Goal: Information Seeking & Learning: Check status

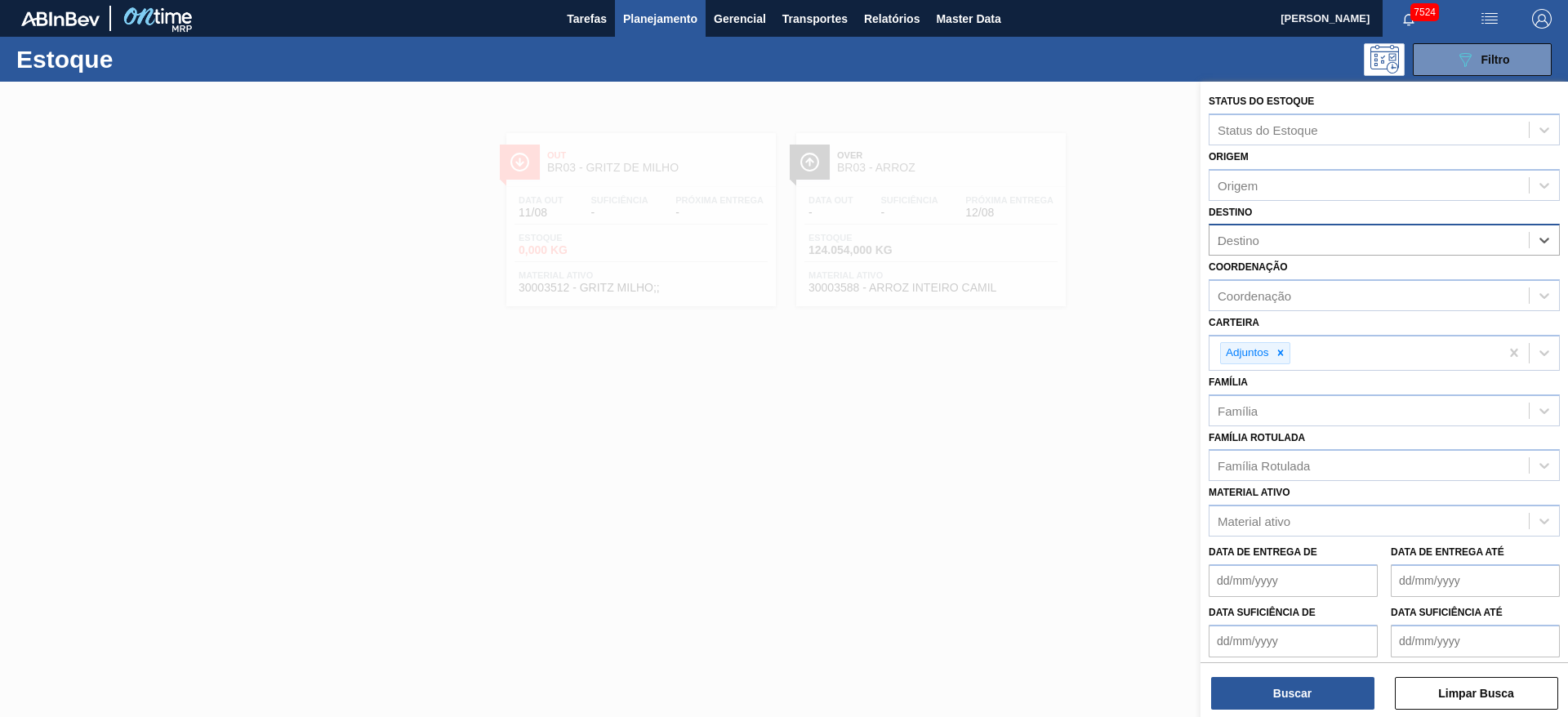
type input "28"
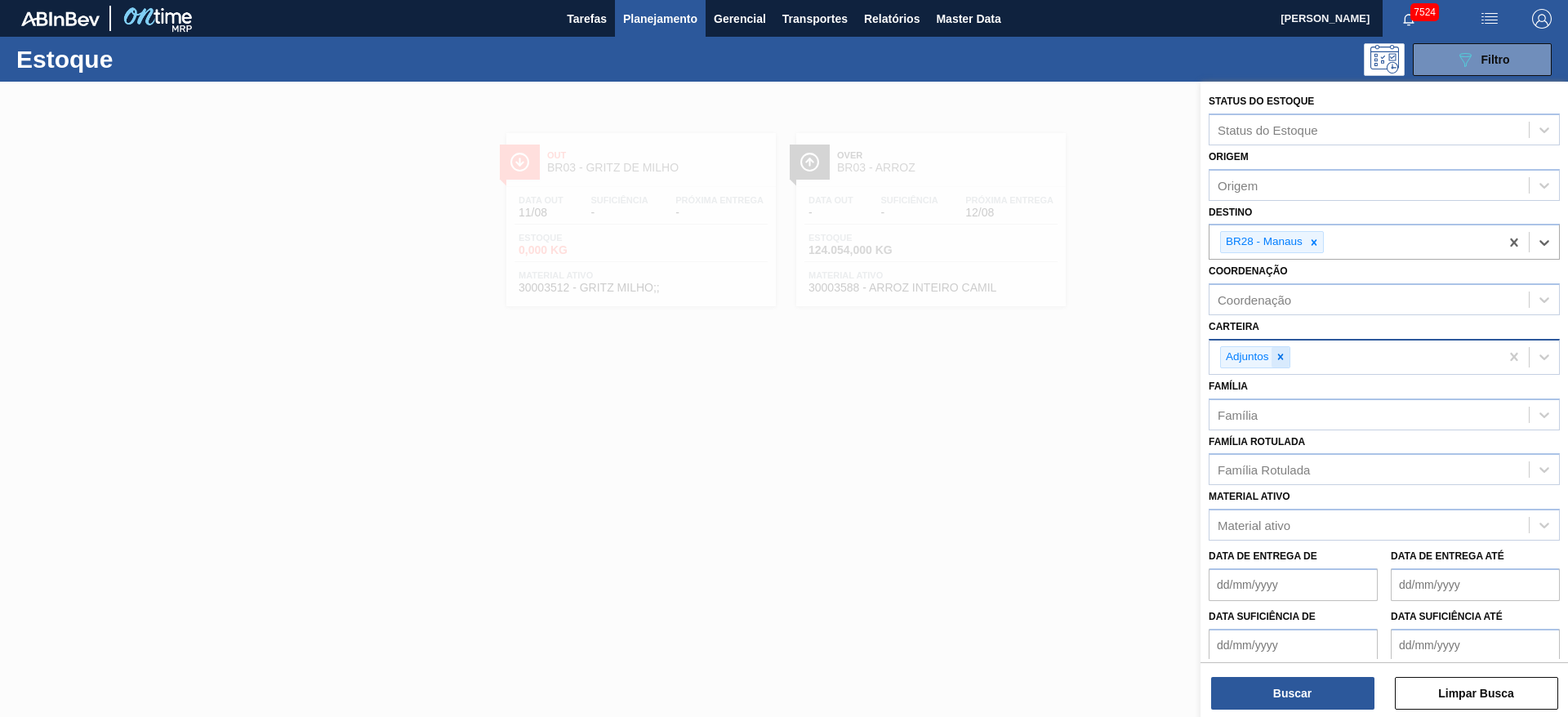
click at [1281, 347] on div at bounding box center [1280, 358] width 18 height 20
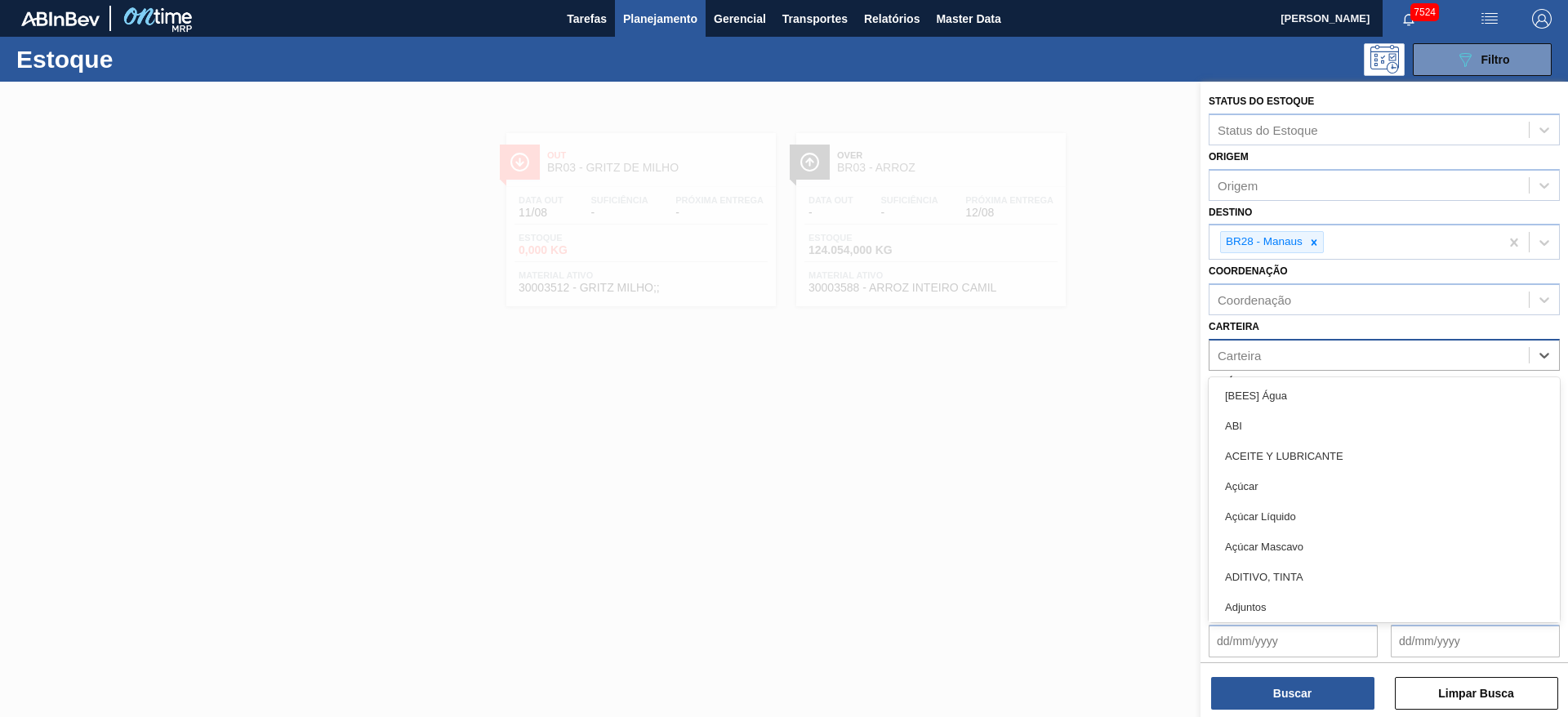
click at [1281, 347] on div "Carteira" at bounding box center [1369, 355] width 320 height 24
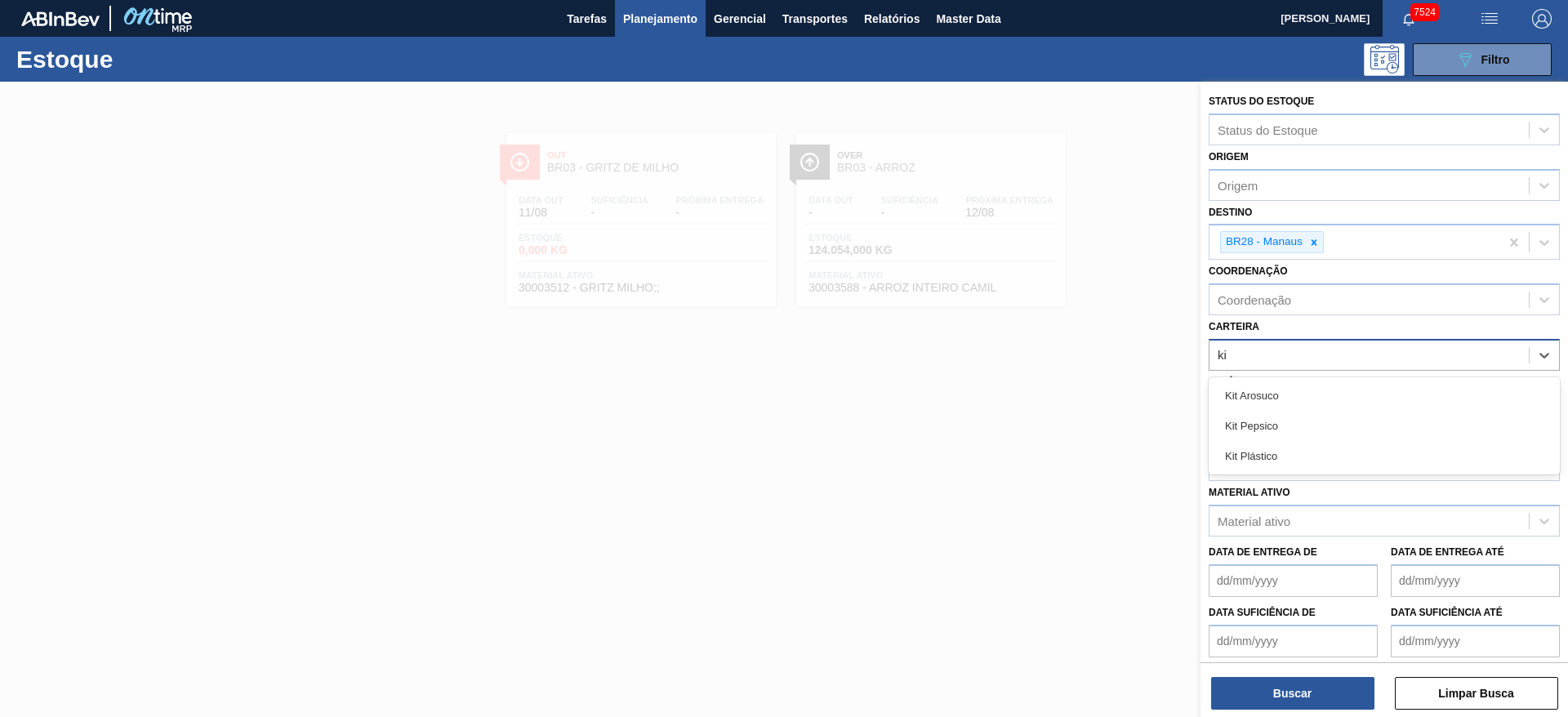
type input "kit"
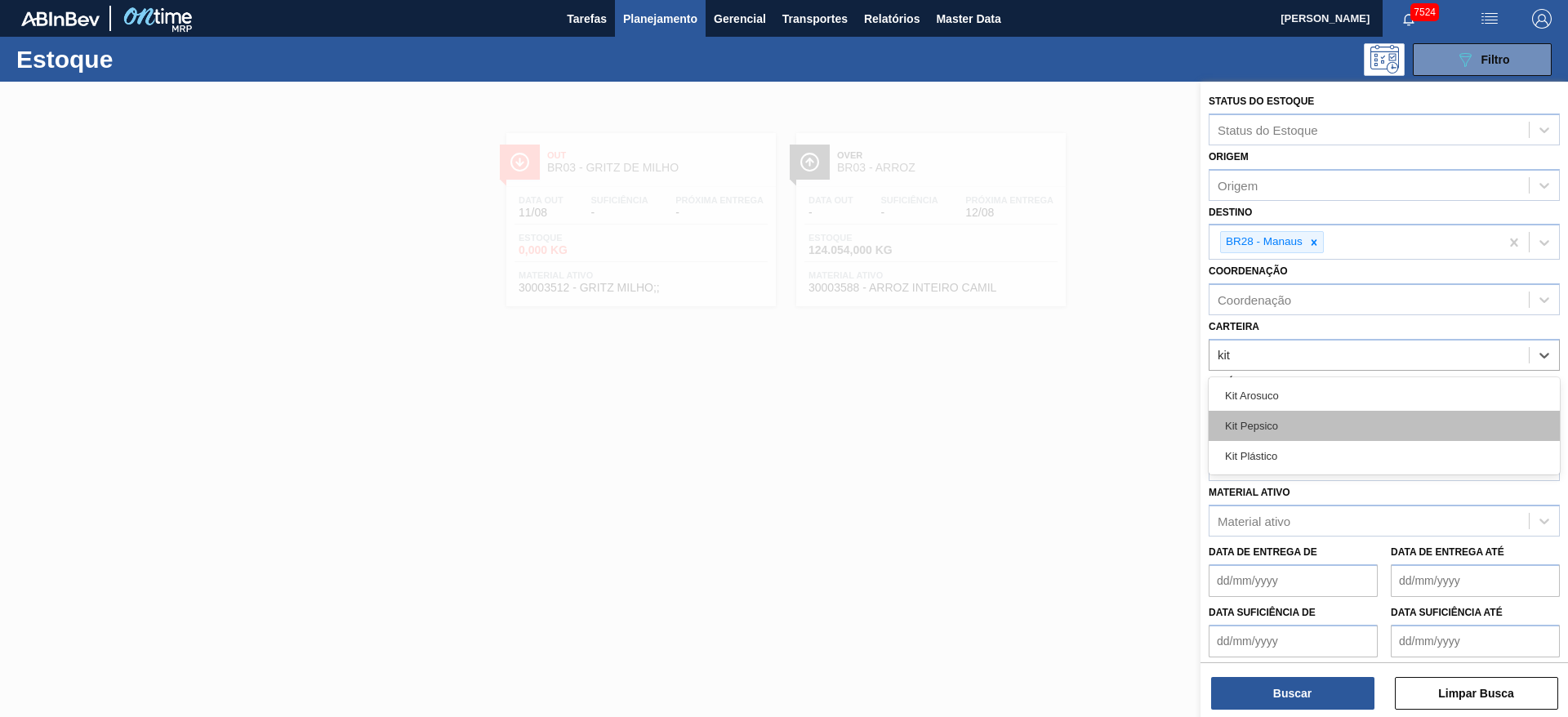
click at [1275, 427] on div "Kit Pepsico" at bounding box center [1384, 426] width 351 height 31
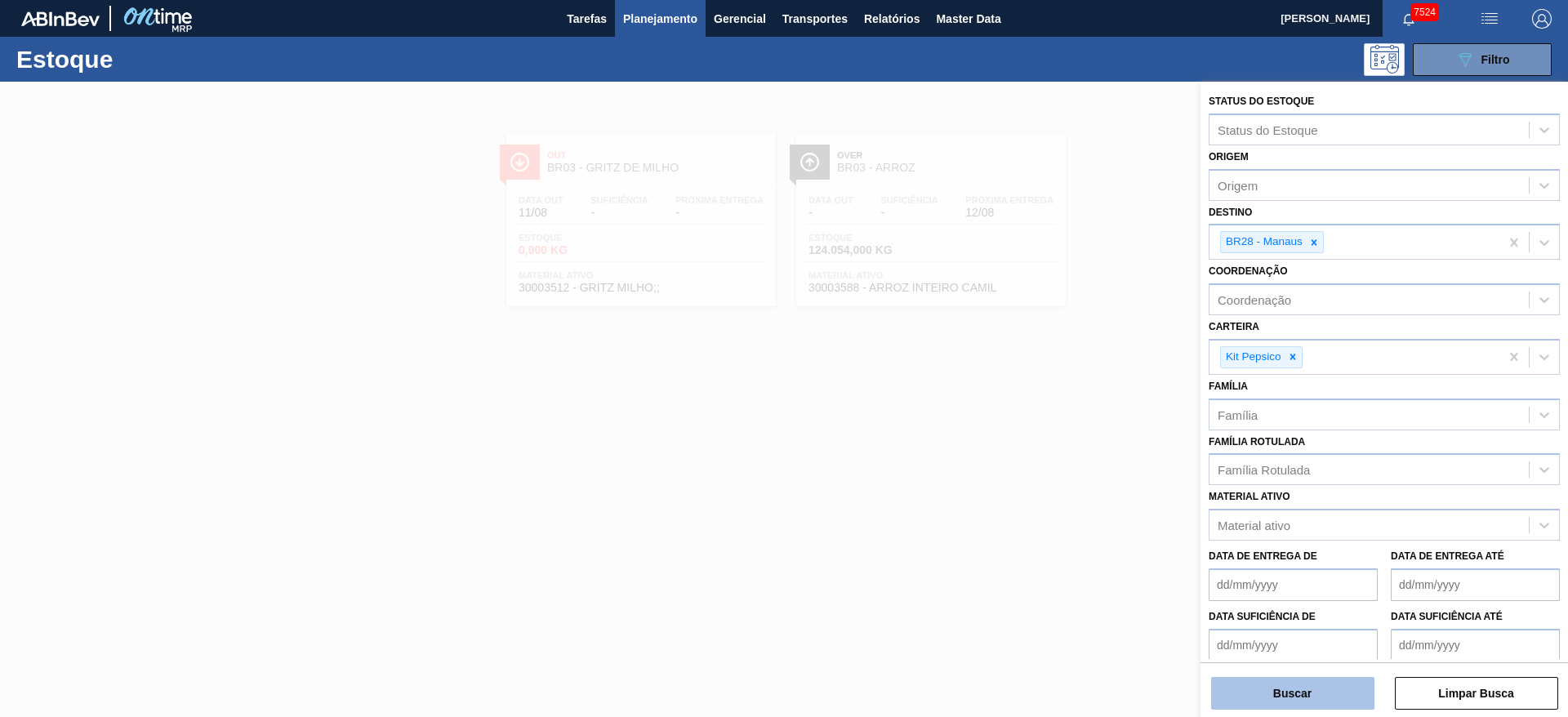
click at [1333, 707] on button "Buscar" at bounding box center [1293, 693] width 164 height 33
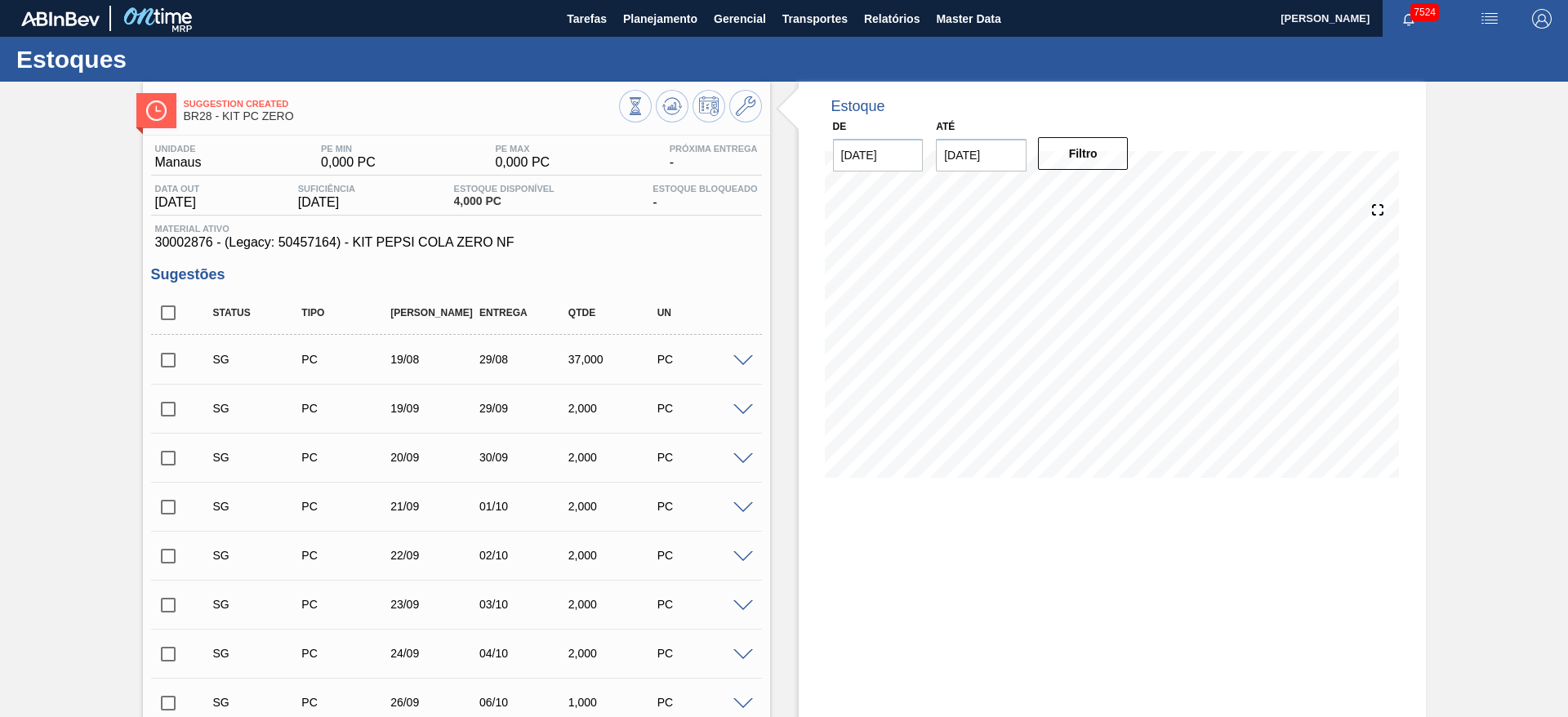
click at [737, 364] on span at bounding box center [742, 361] width 19 height 12
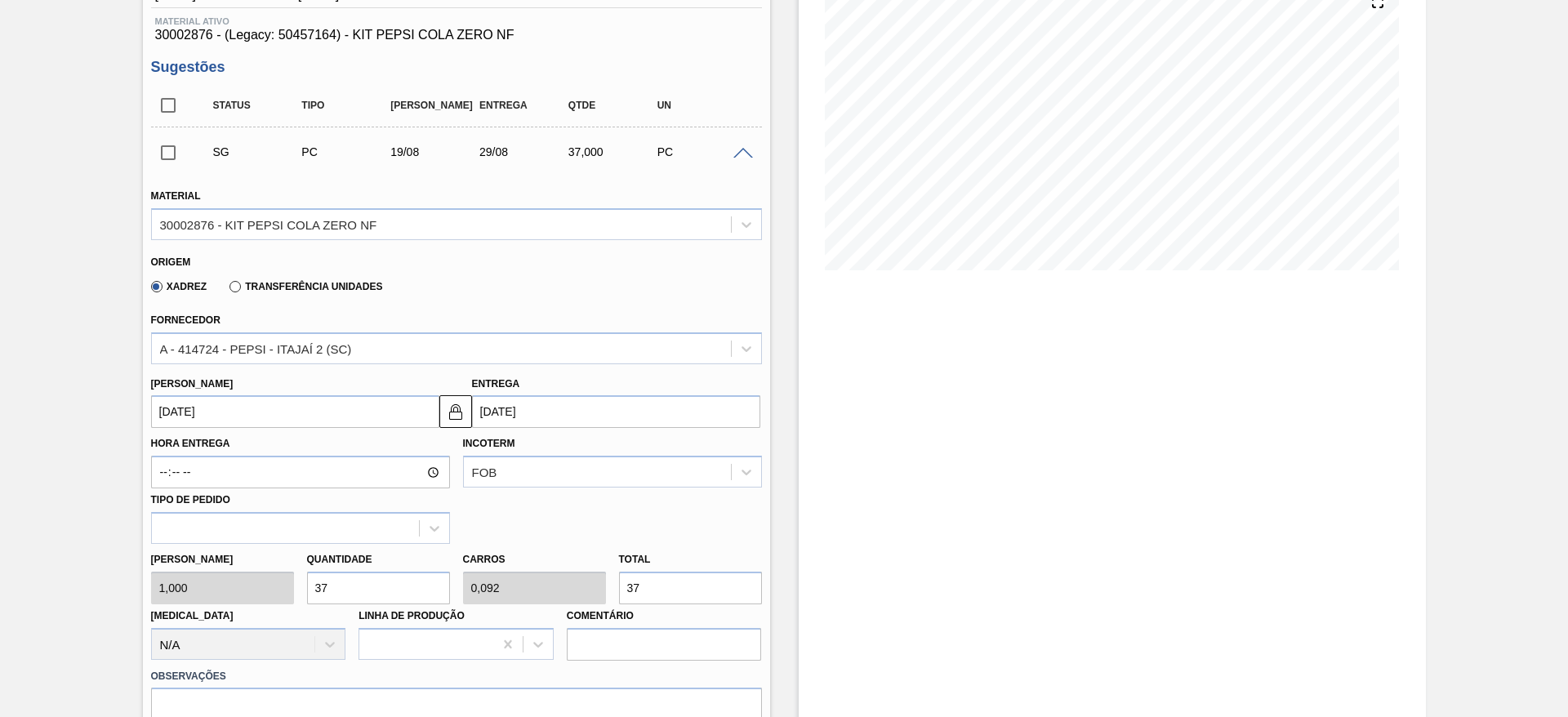
scroll to position [208, 0]
click at [313, 601] on input "37" at bounding box center [378, 587] width 143 height 33
type input "3"
type input "0,007"
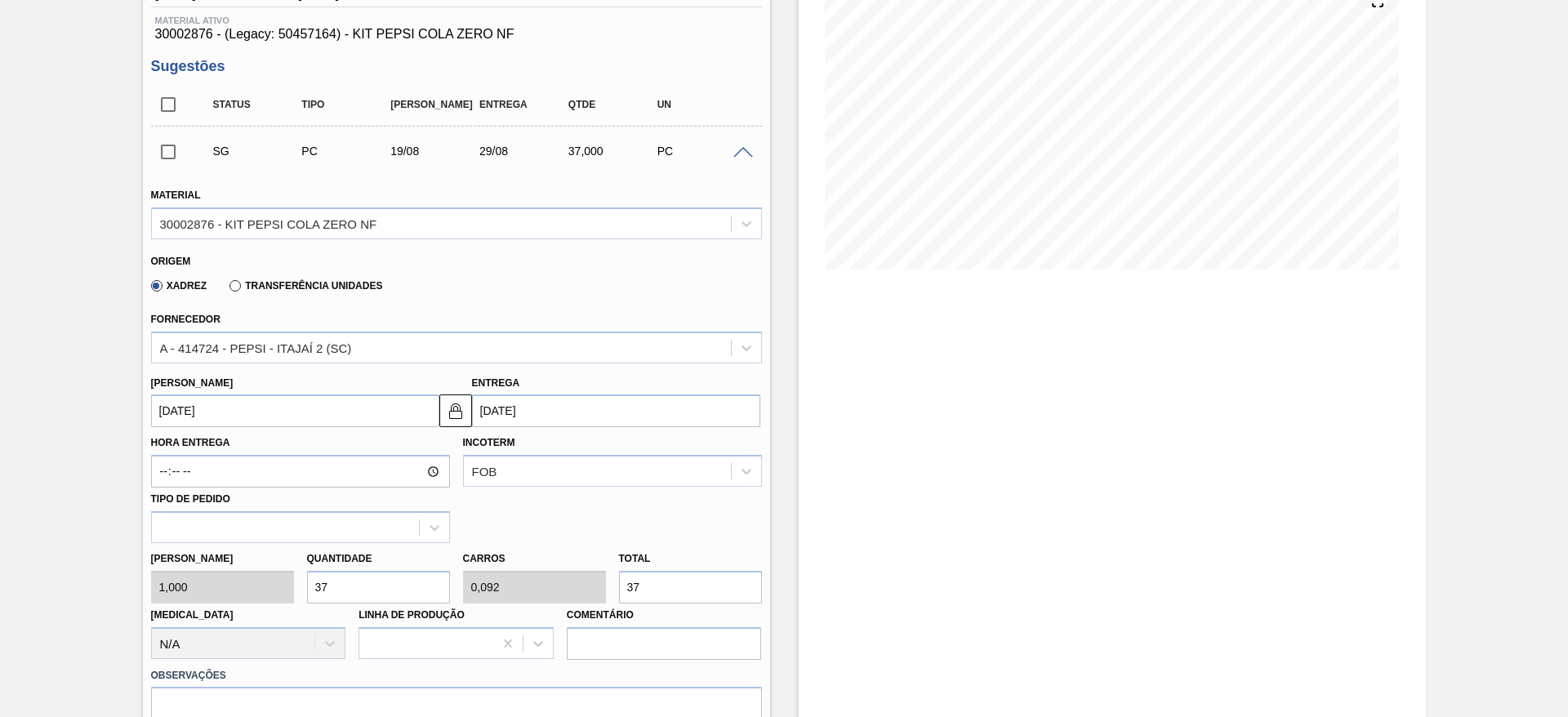
type input "3"
type input "32"
type input "0,08"
type input "32"
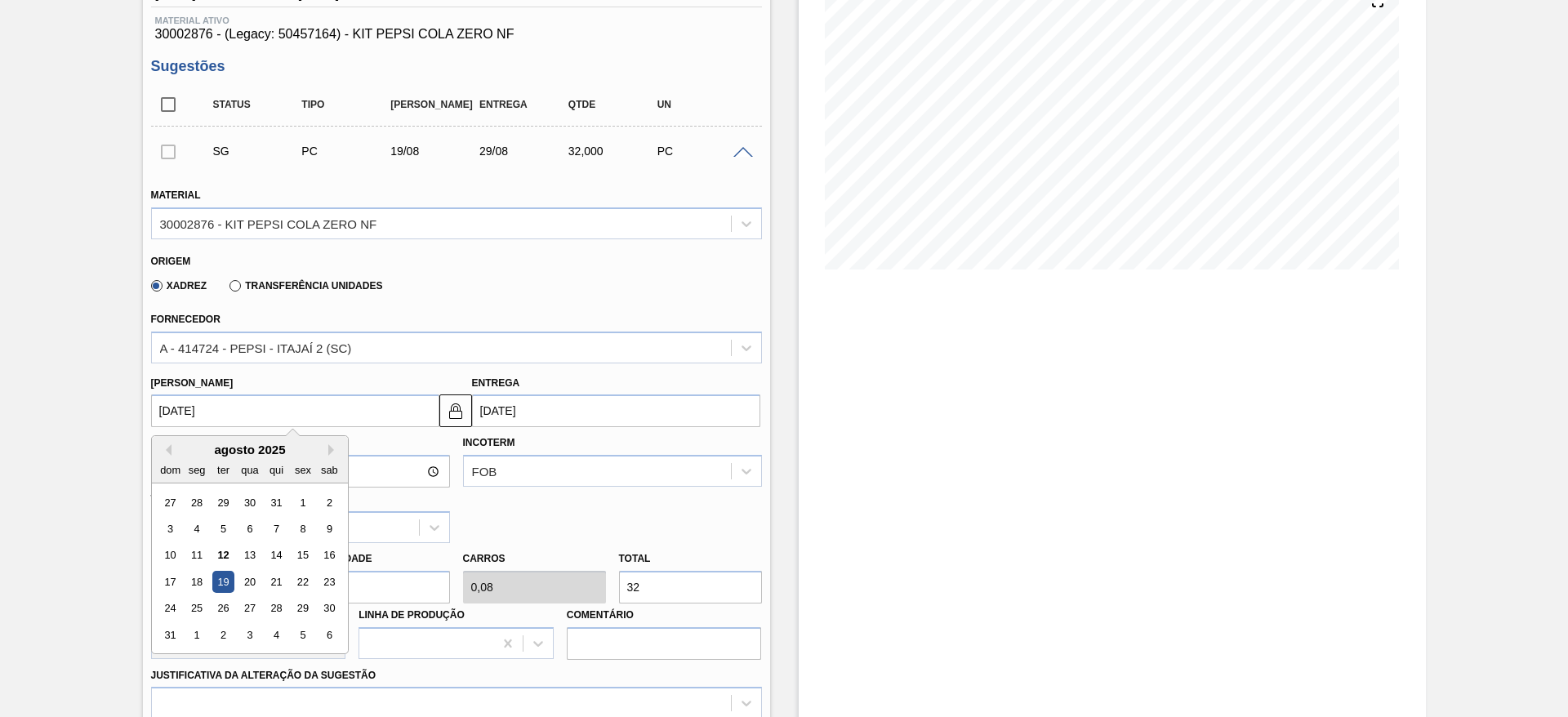
click at [181, 395] on input "19/08/2025" at bounding box center [295, 410] width 288 height 33
click at [253, 565] on div "13" at bounding box center [249, 556] width 22 height 22
type input "13/08/2025"
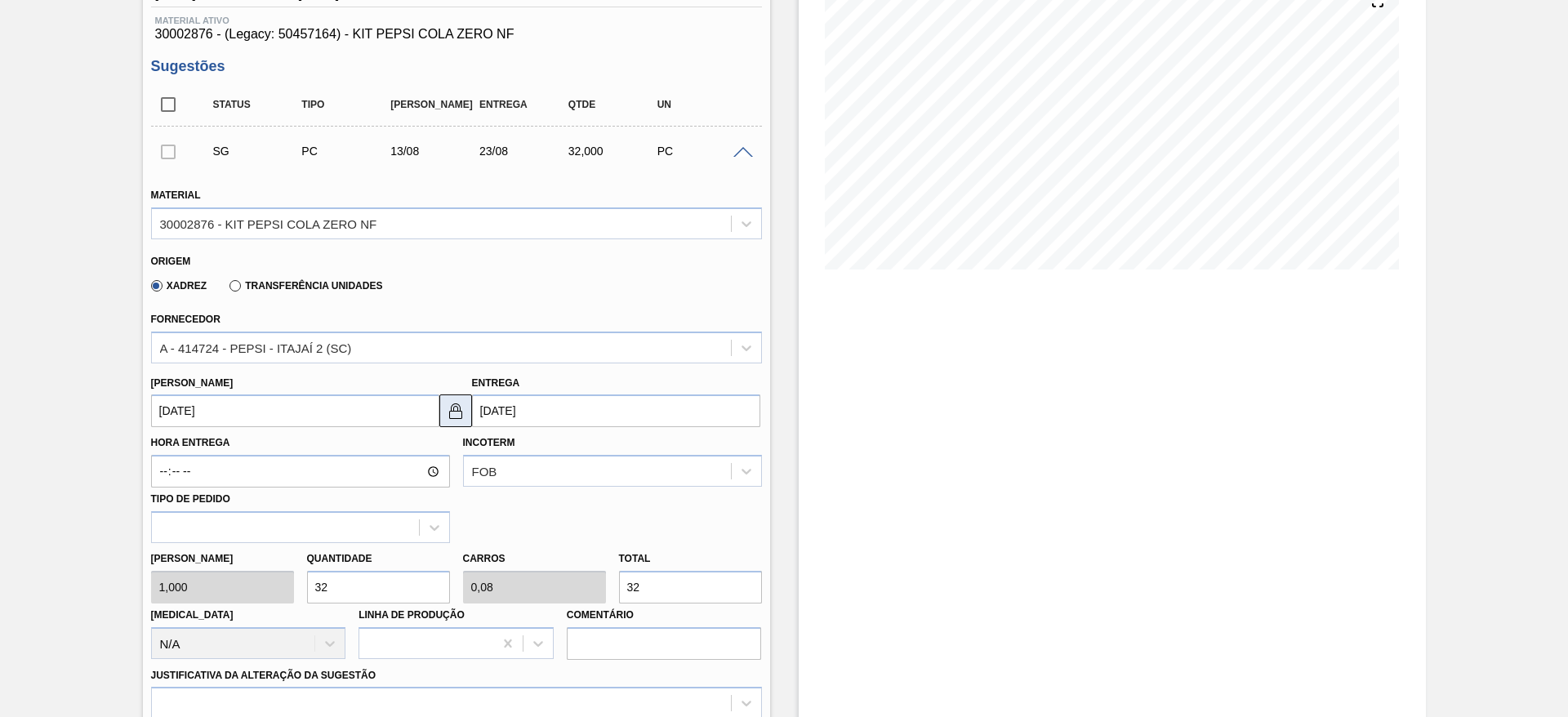
click at [456, 424] on button at bounding box center [455, 410] width 33 height 33
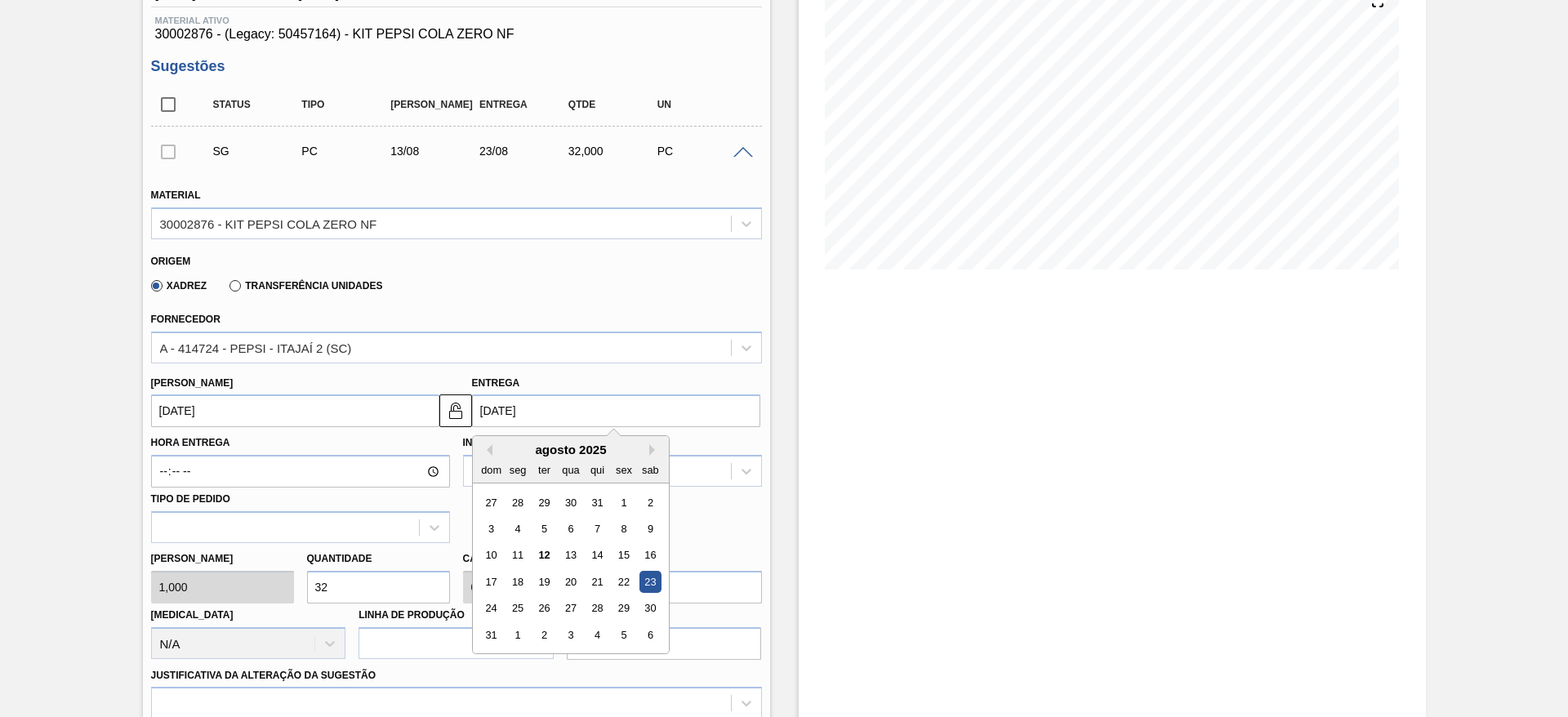
click at [482, 417] on input "23/08/2025" at bounding box center [616, 410] width 288 height 33
click at [532, 581] on div "19" at bounding box center [543, 582] width 22 height 22
type input "19/08/2025"
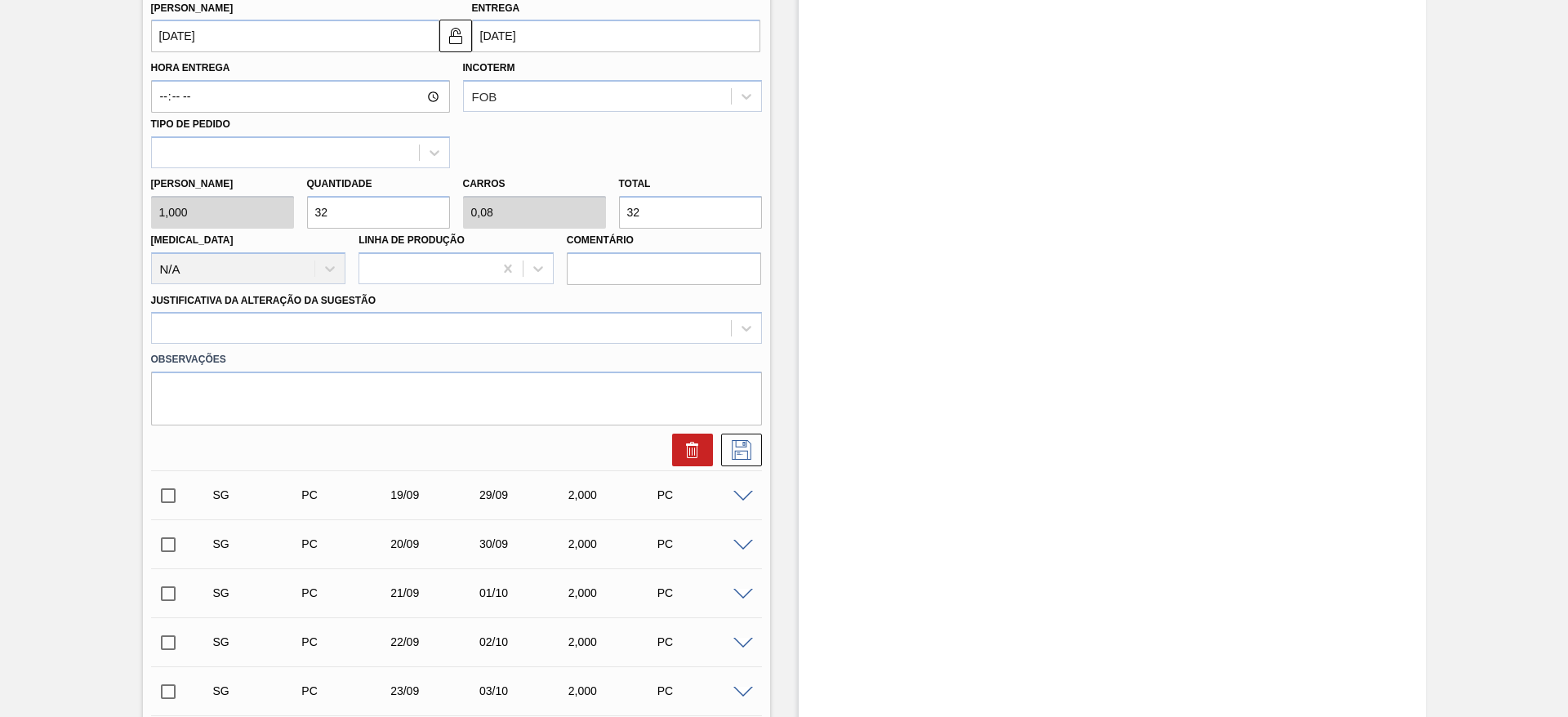
scroll to position [593, 0]
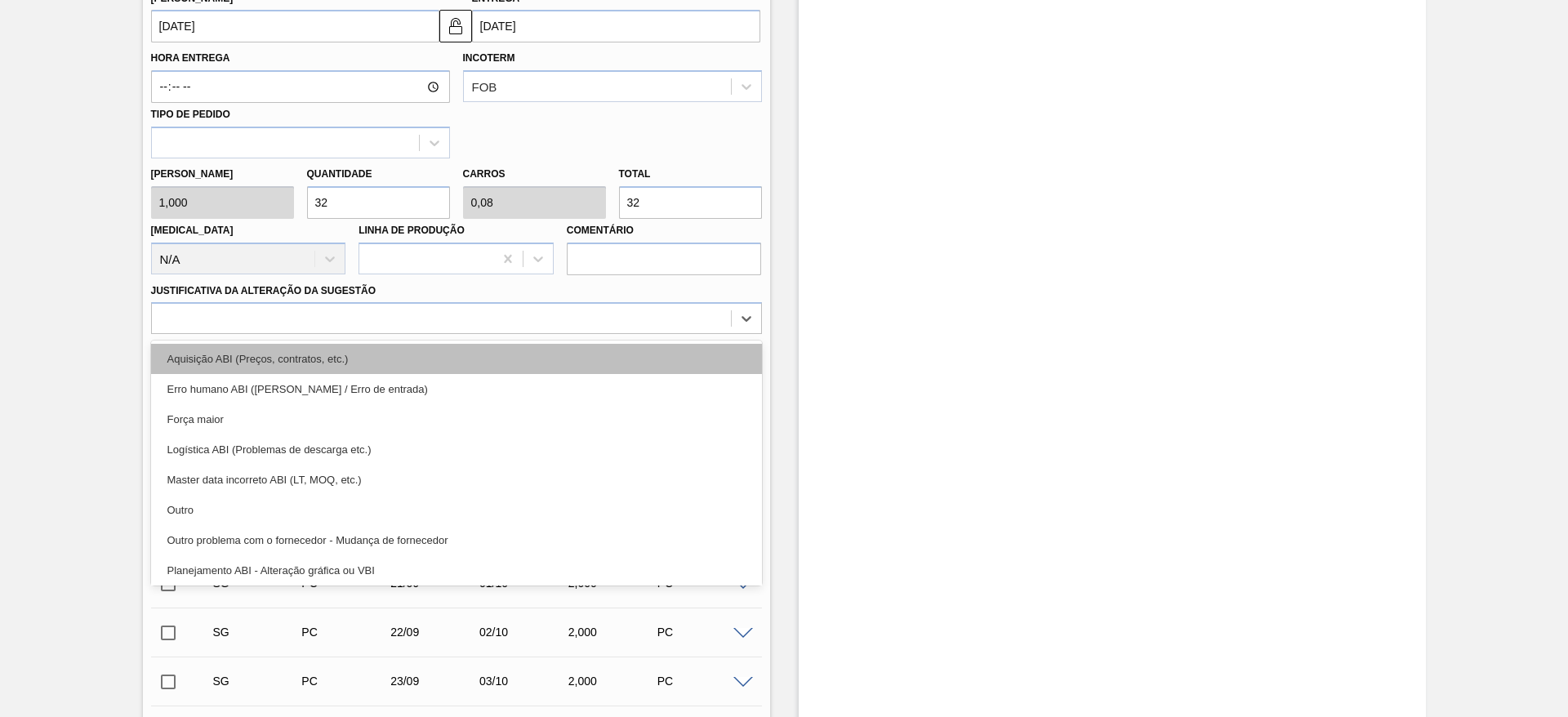
drag, startPoint x: 570, startPoint y: 331, endPoint x: 573, endPoint y: 352, distance: 21.2
click at [573, 334] on div "option Aquisição ABI (Preços, contratos, etc.) focused, 1 of 18. 18 results ava…" at bounding box center [456, 319] width 611 height 32
click at [573, 352] on div "Aquisição ABI (Preços, contratos, etc.)" at bounding box center [456, 359] width 611 height 31
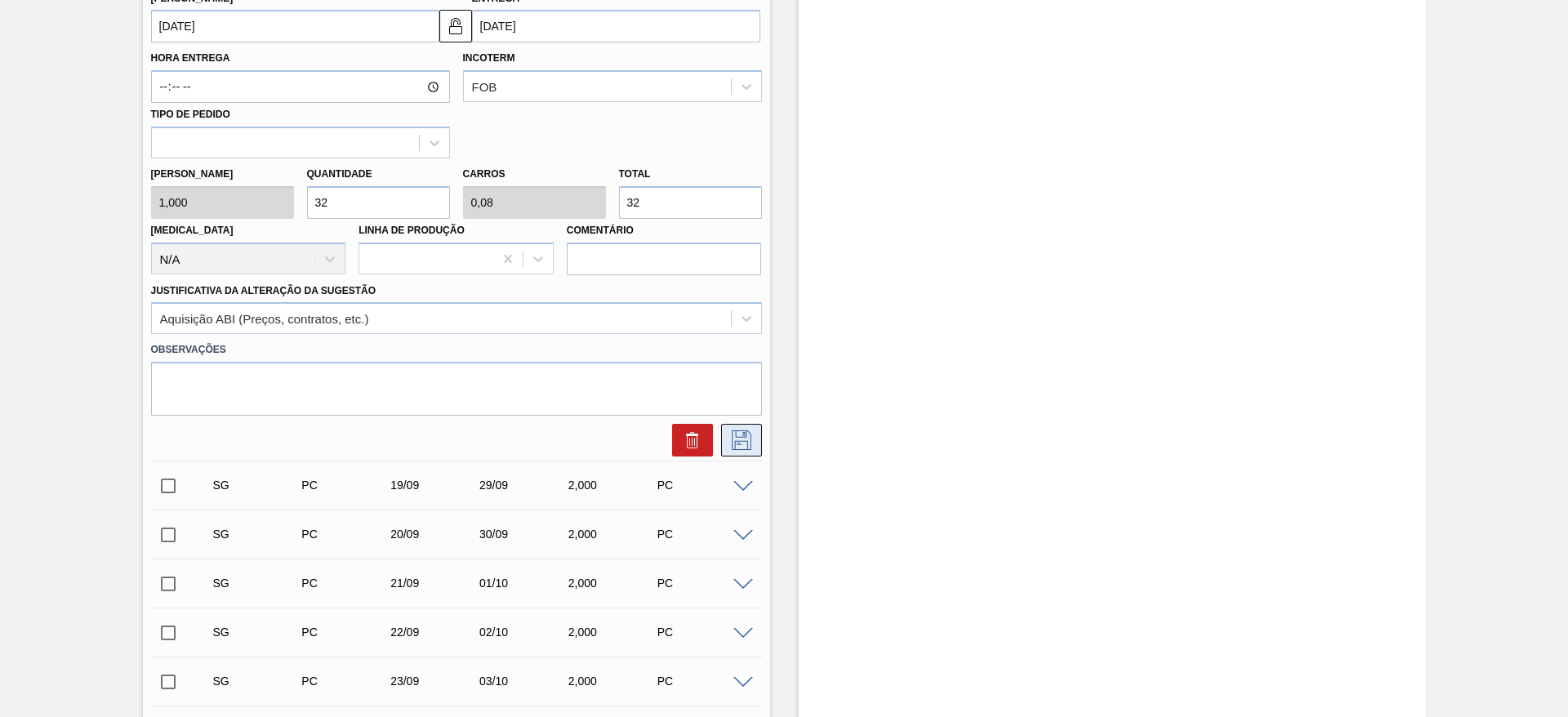
click at [750, 444] on icon at bounding box center [742, 440] width 26 height 19
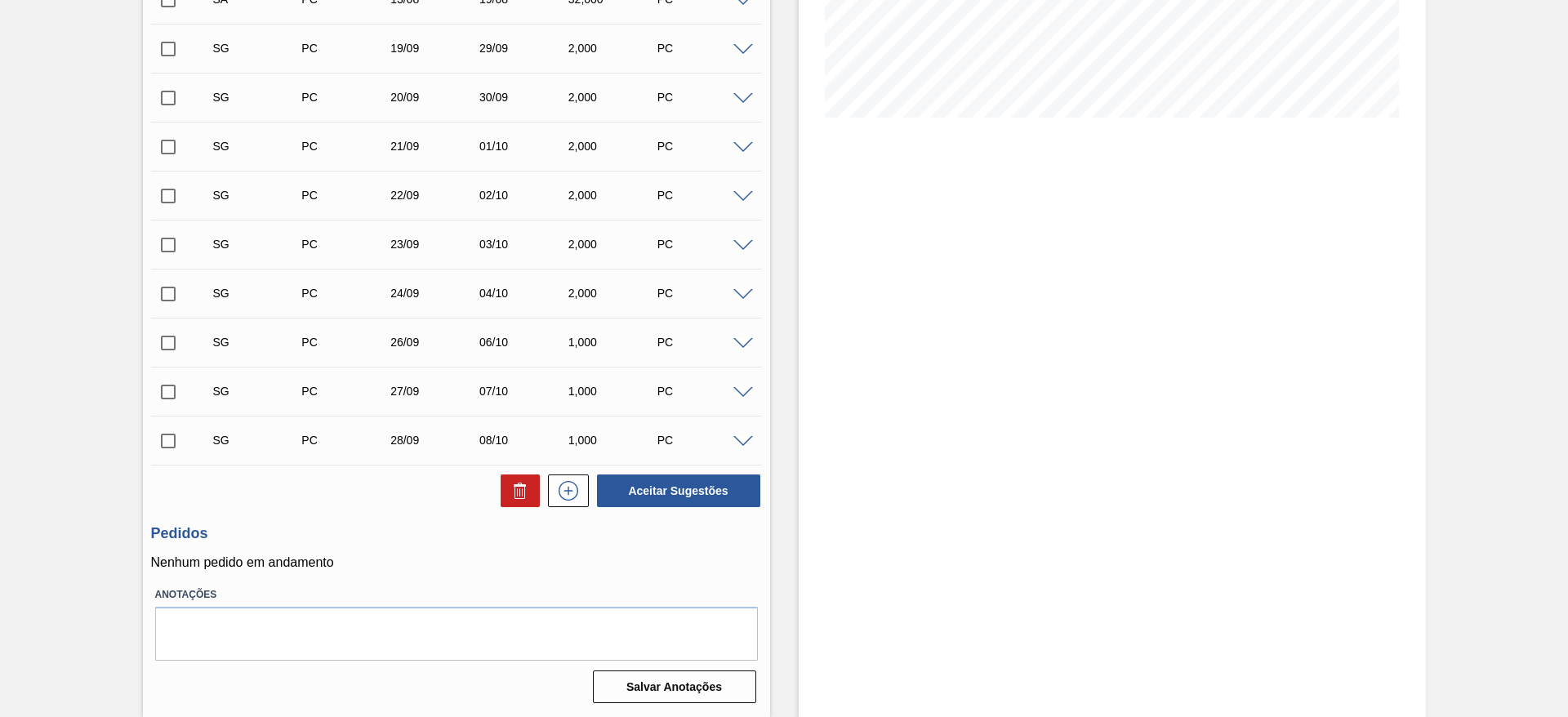
scroll to position [123, 0]
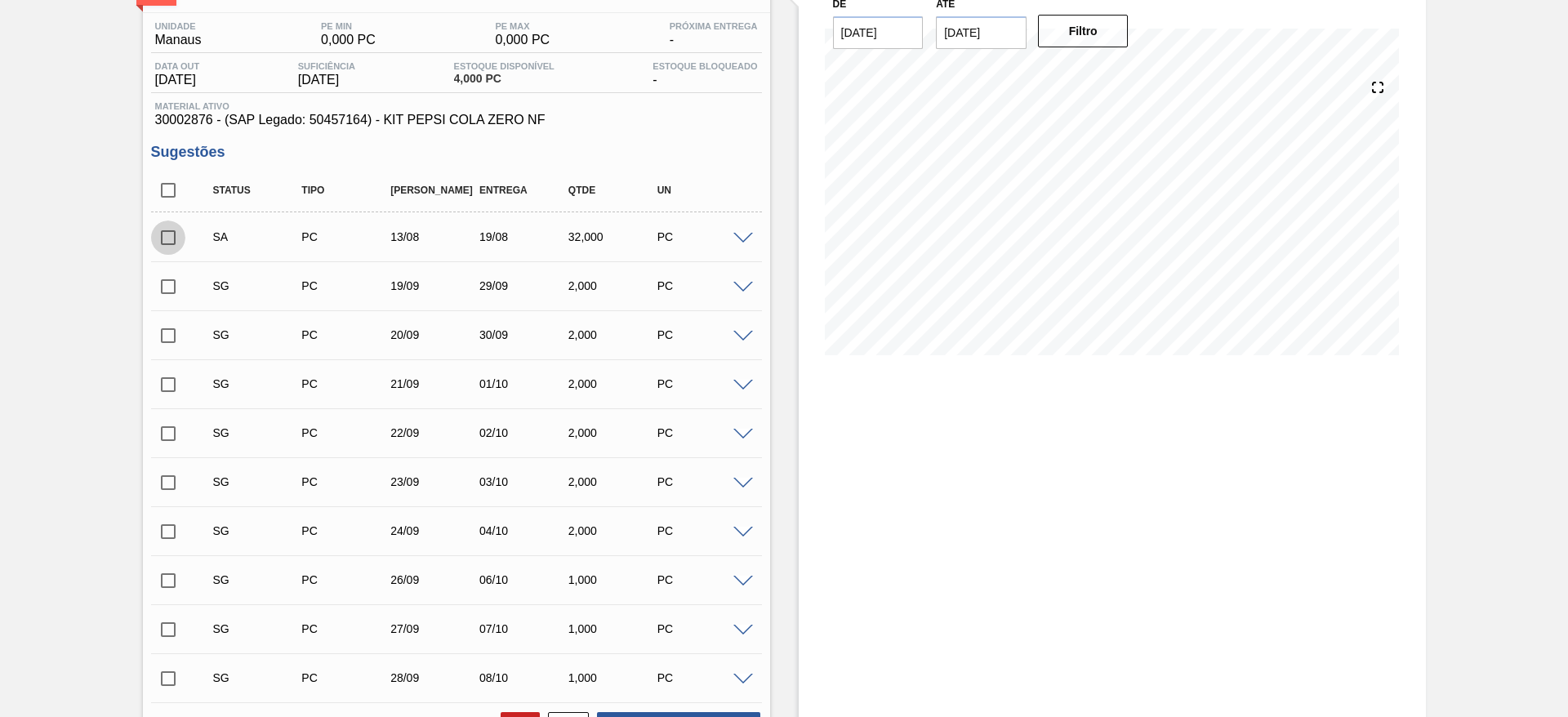
click at [173, 242] on input "checkbox" at bounding box center [168, 237] width 34 height 34
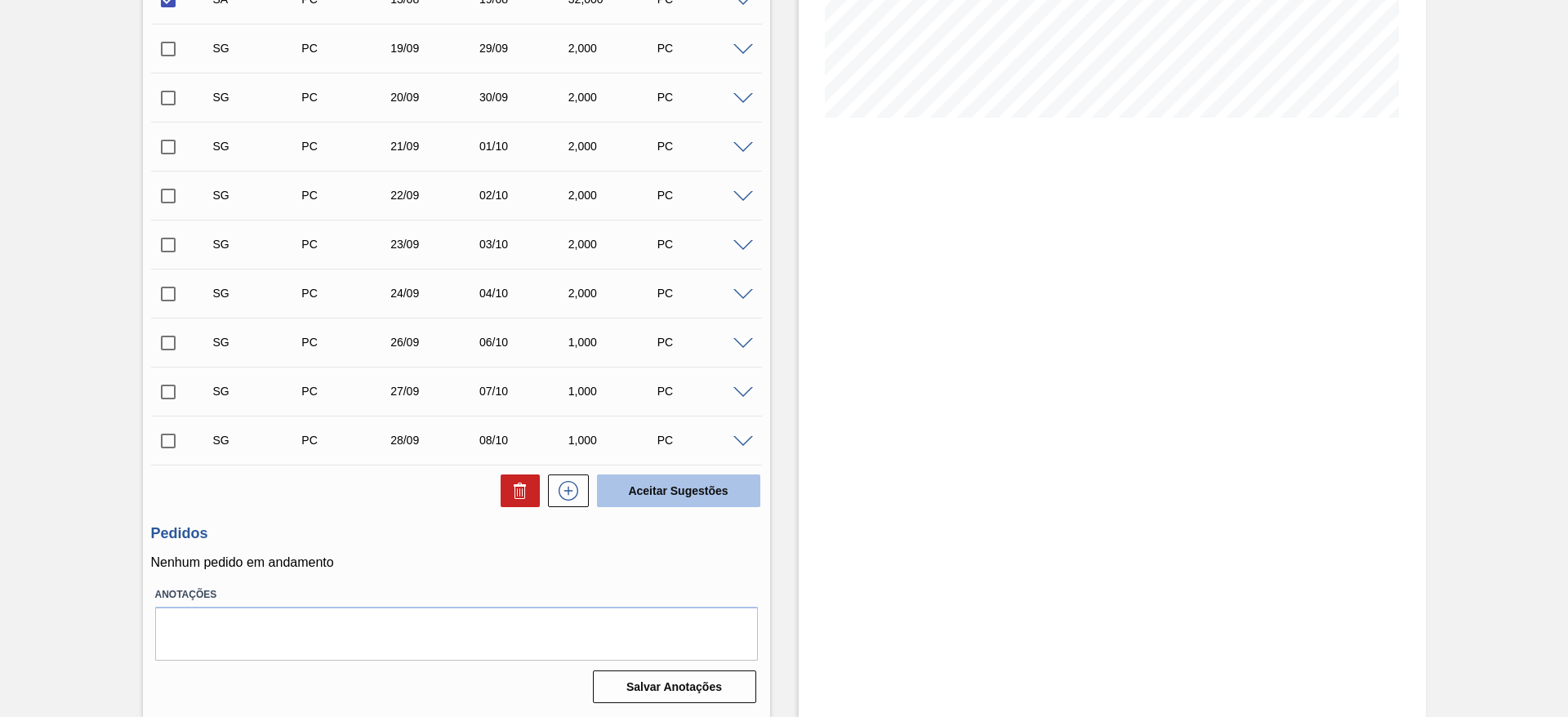
click at [601, 490] on button "Aceitar Sugestões" at bounding box center [678, 491] width 164 height 33
checkbox input "false"
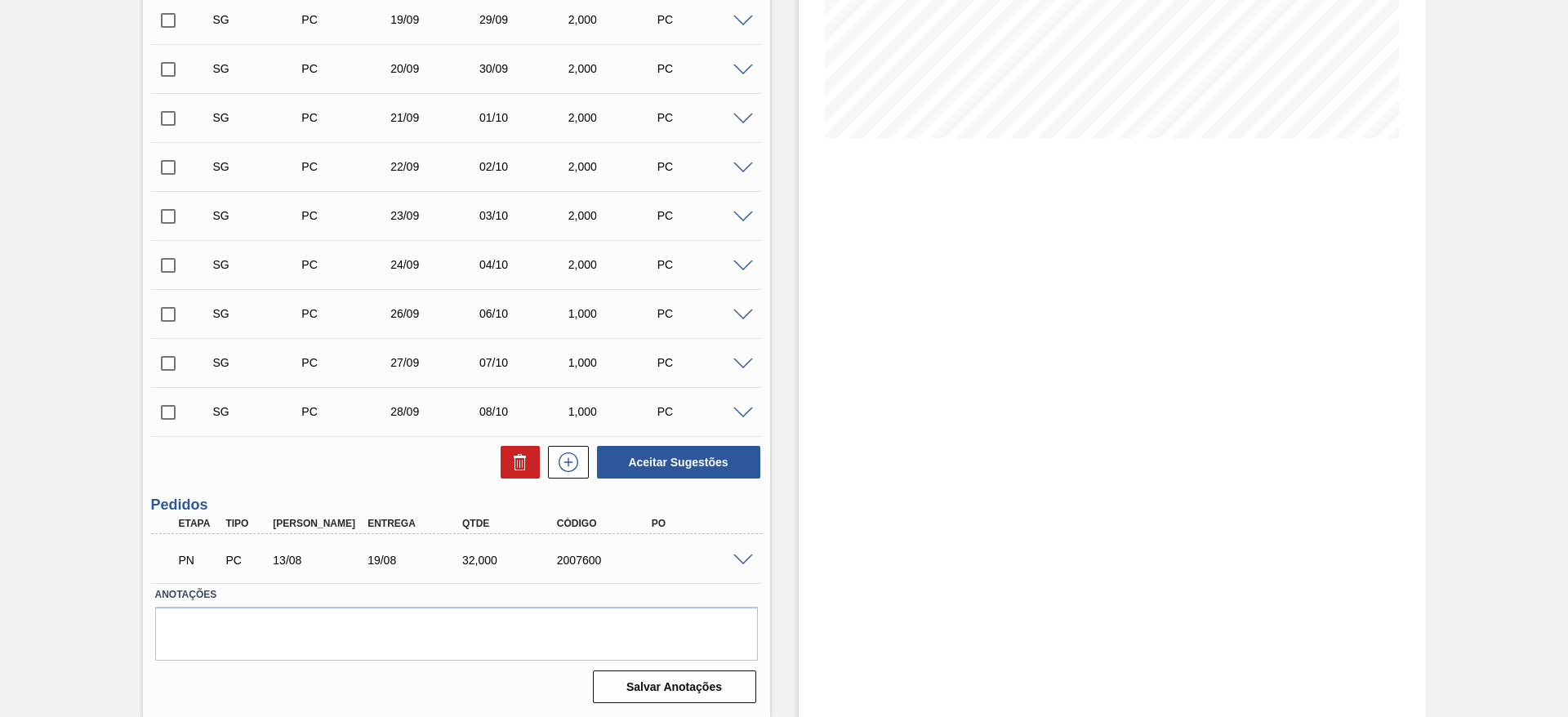
scroll to position [311, 0]
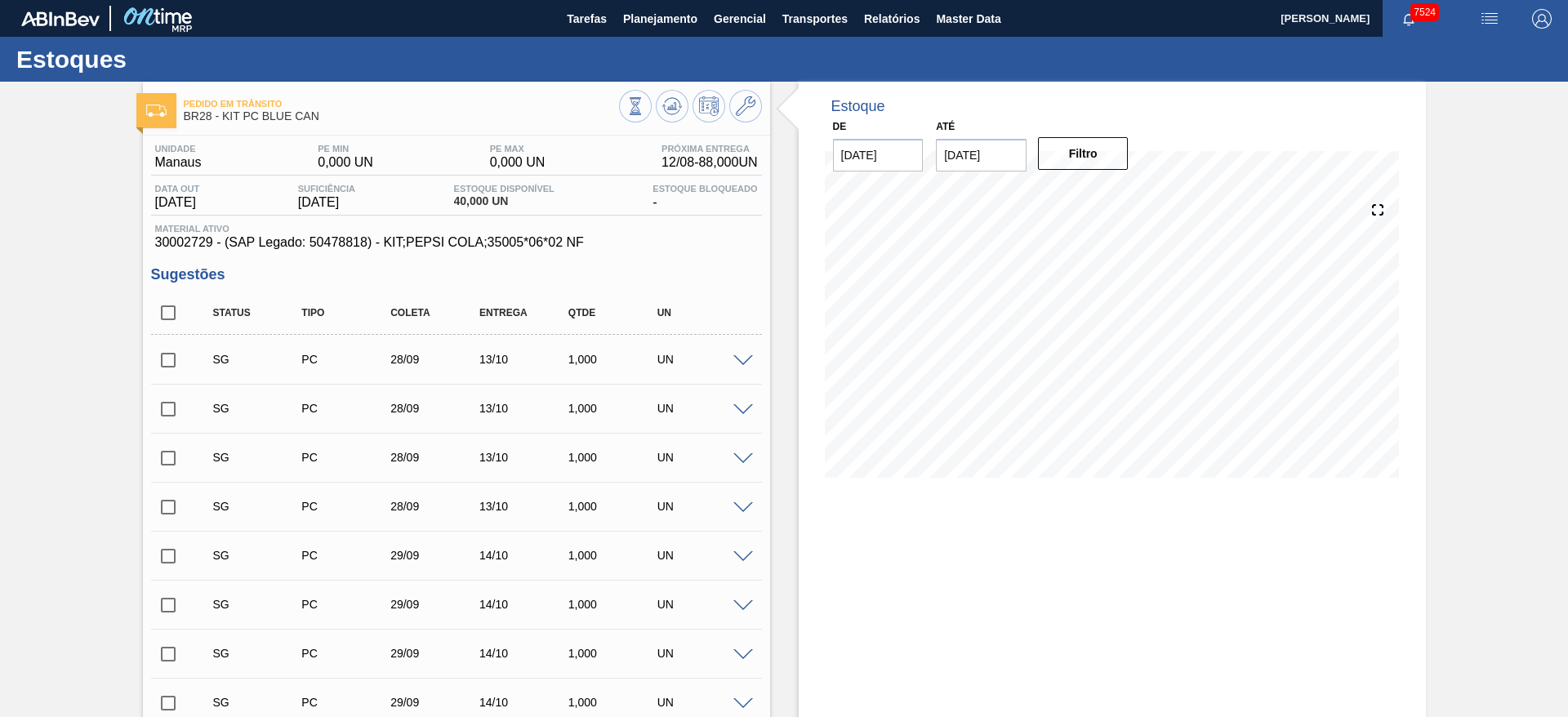
click at [737, 363] on span at bounding box center [742, 361] width 19 height 12
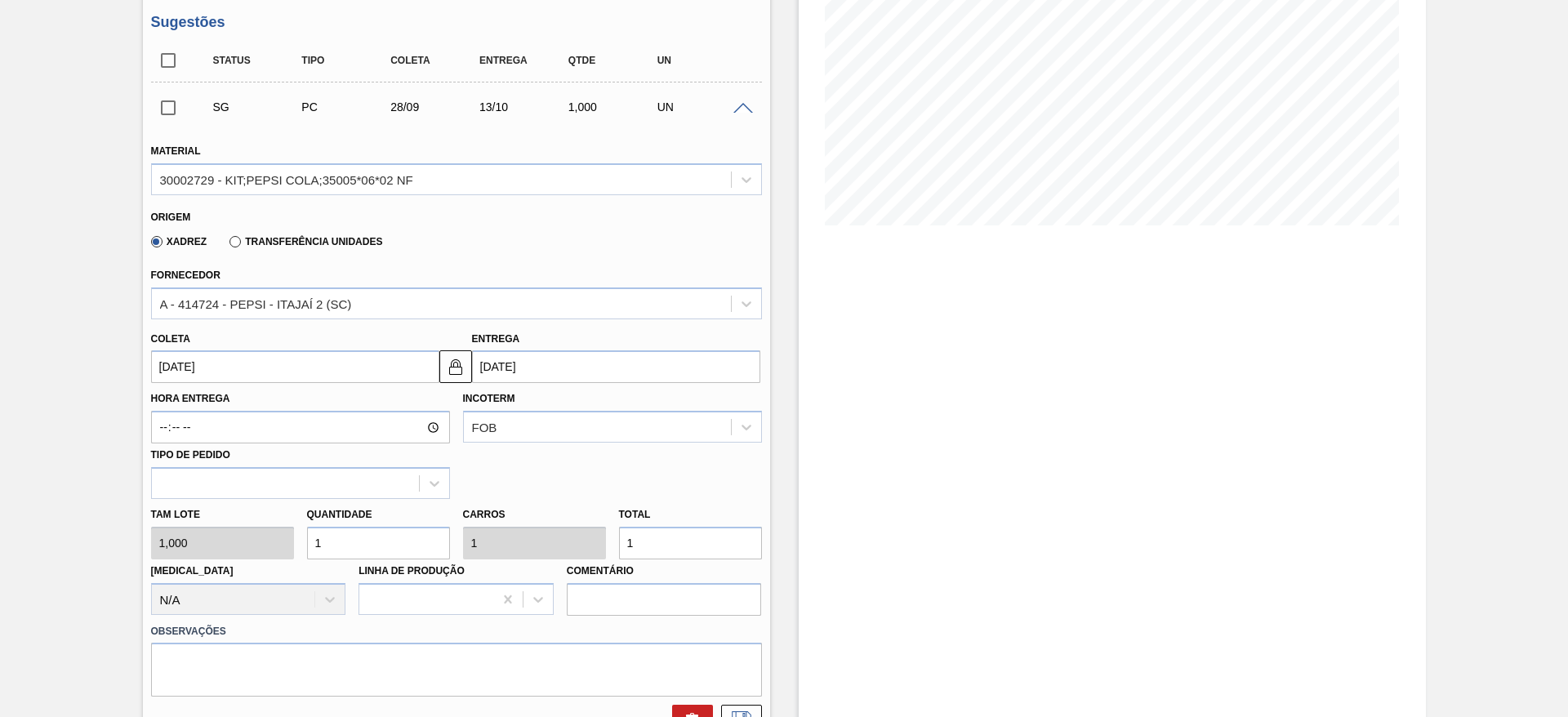
scroll to position [310, 0]
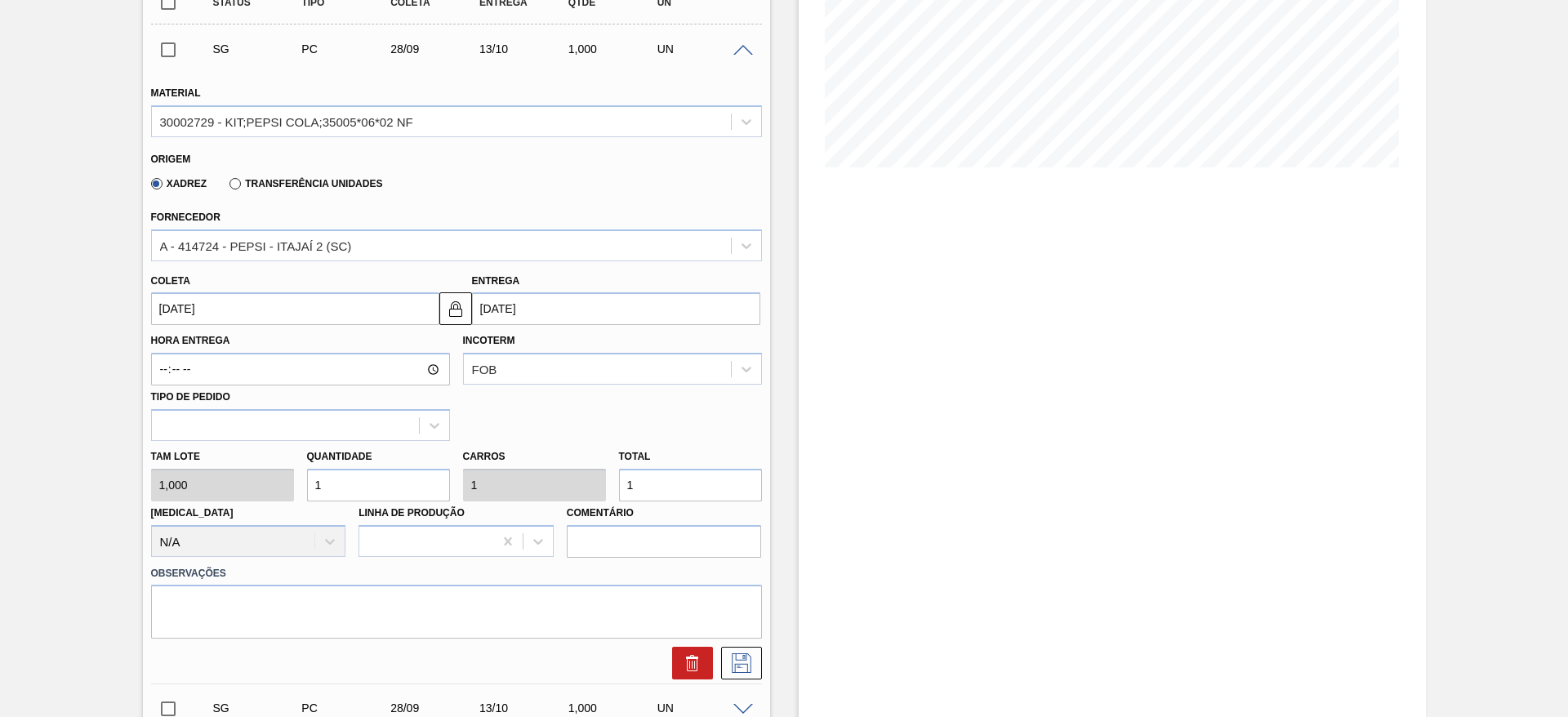
click at [331, 473] on input "1" at bounding box center [378, 485] width 143 height 33
type input "9"
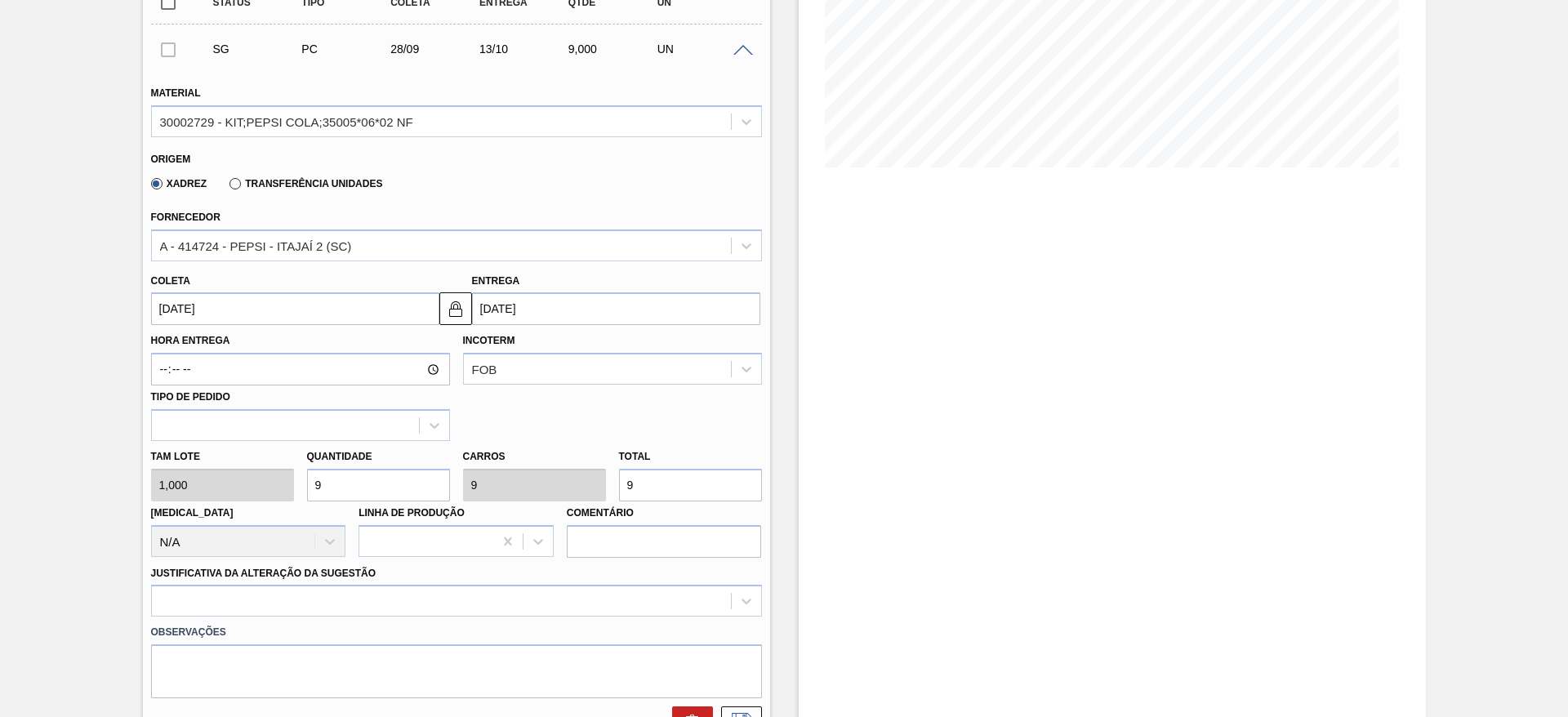
type input "96"
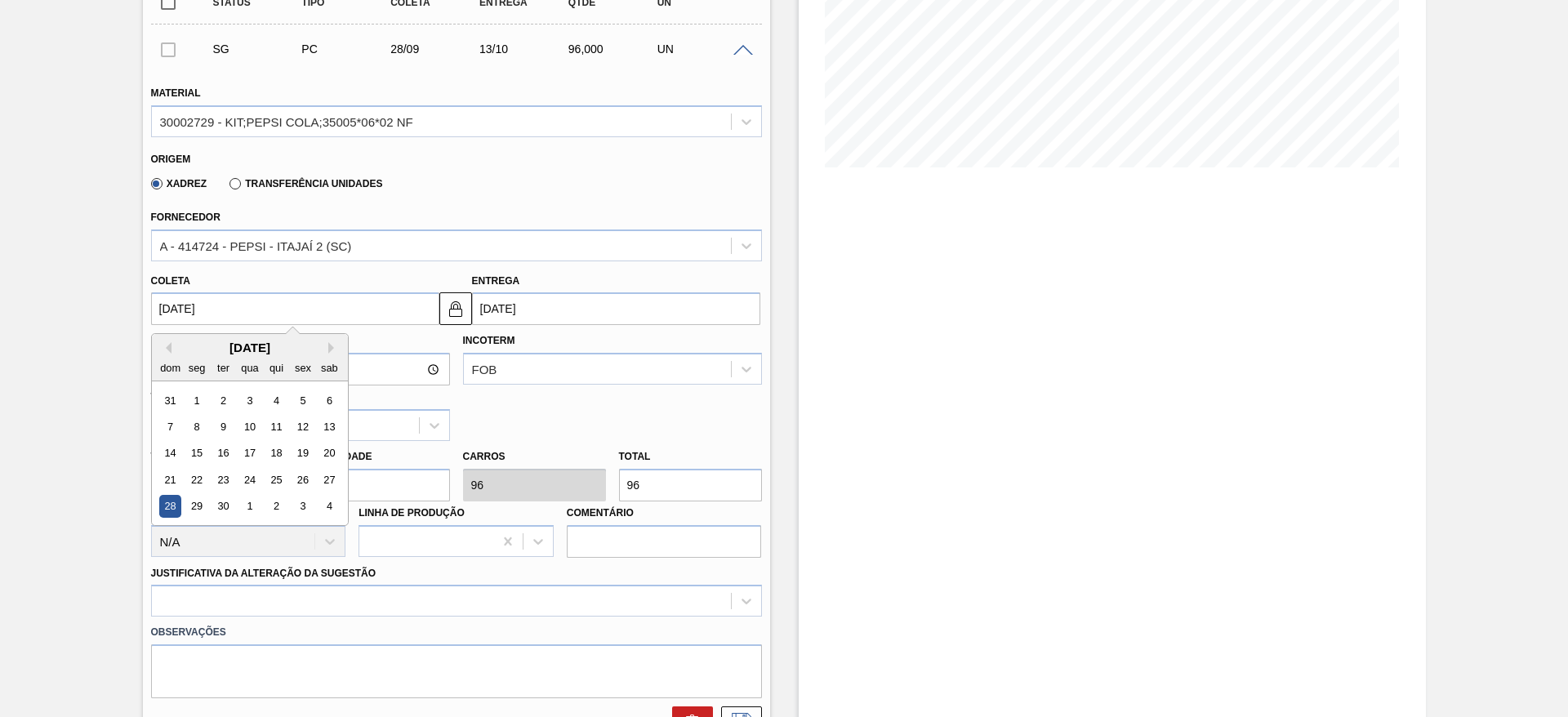
click at [193, 293] on input "[DATE]" at bounding box center [295, 308] width 288 height 33
click at [167, 347] on button "Previous Month" at bounding box center [165, 347] width 11 height 11
click at [249, 454] on div "13" at bounding box center [249, 453] width 22 height 22
type input "13/08/2025"
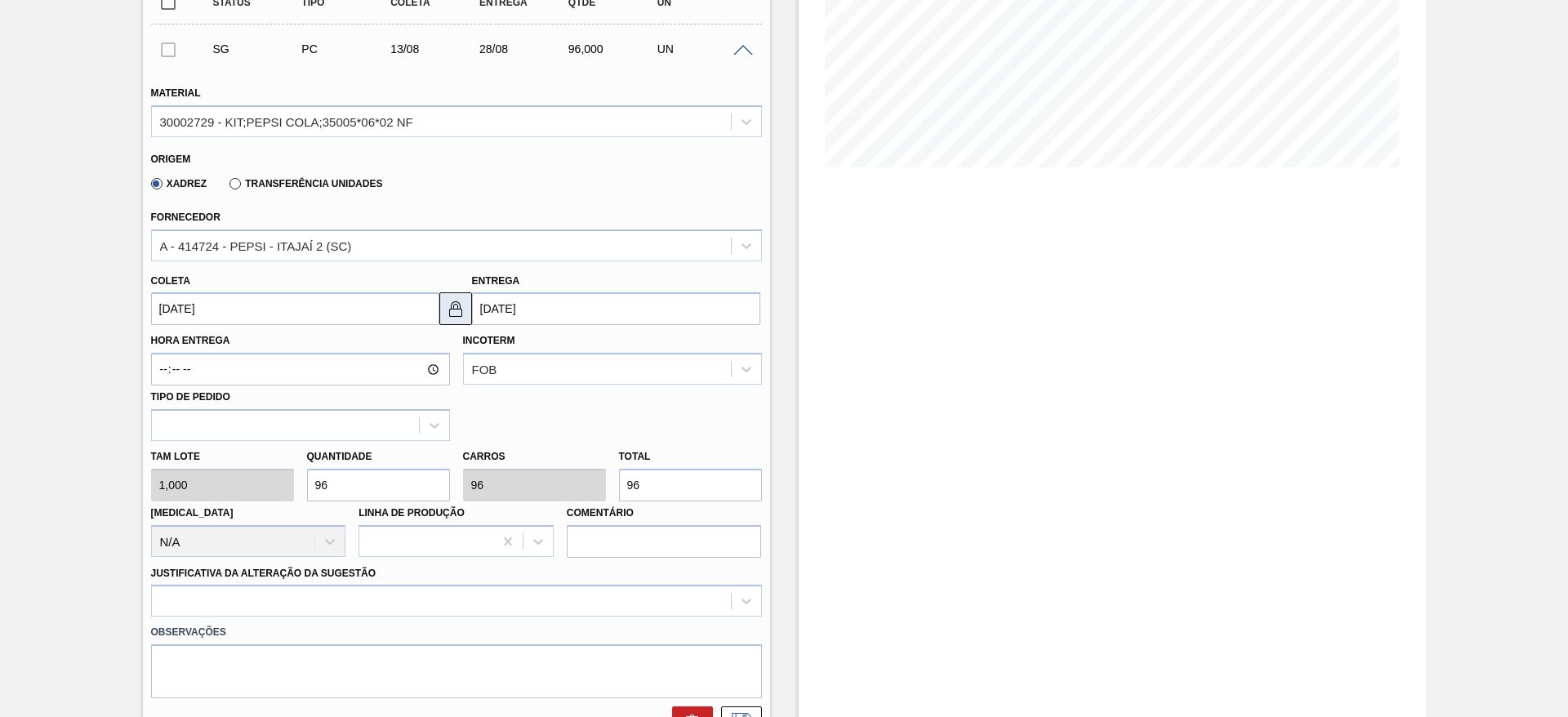
click at [456, 320] on button at bounding box center [455, 308] width 33 height 33
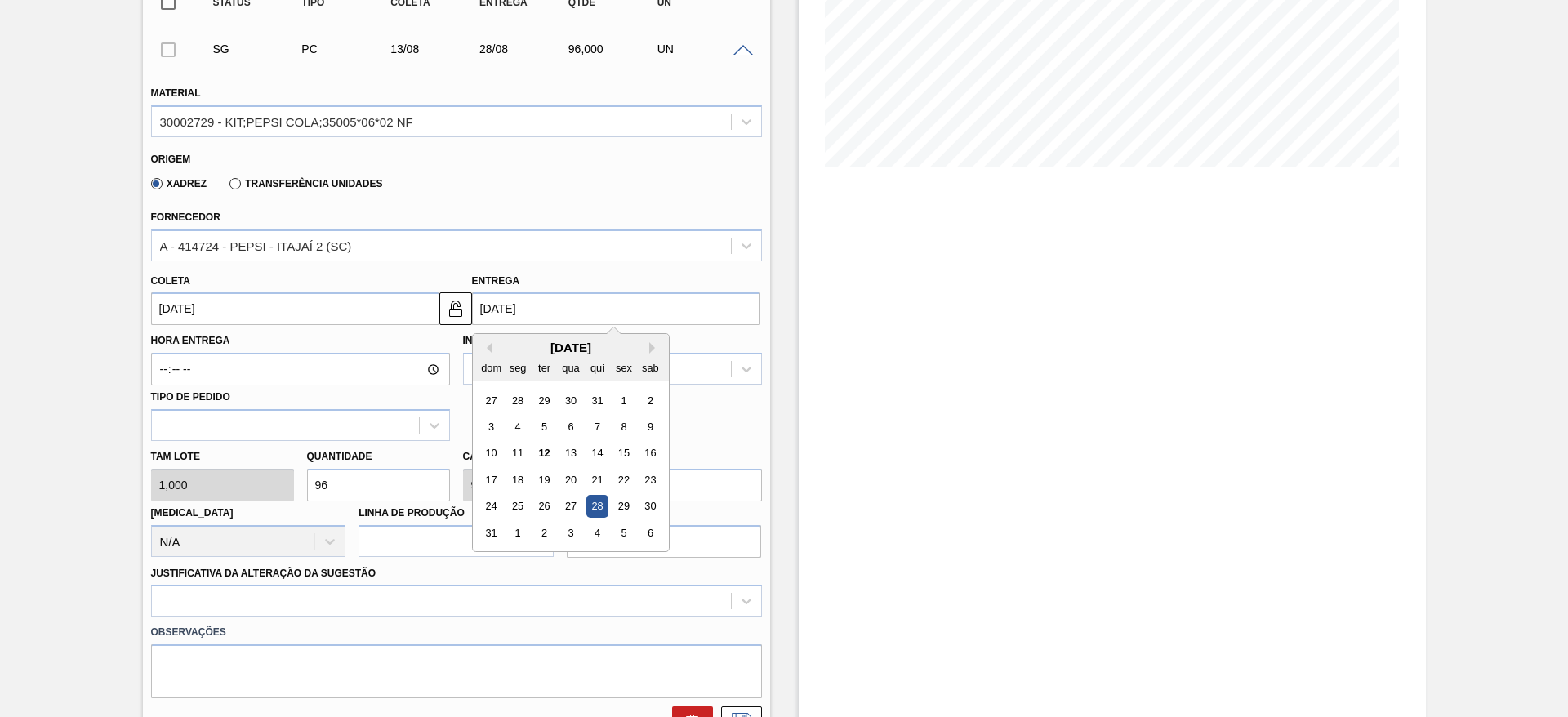
click at [493, 315] on input "28/08/2025" at bounding box center [616, 308] width 288 height 33
click at [537, 479] on div "19" at bounding box center [543, 480] width 22 height 22
type input "19/08/2025"
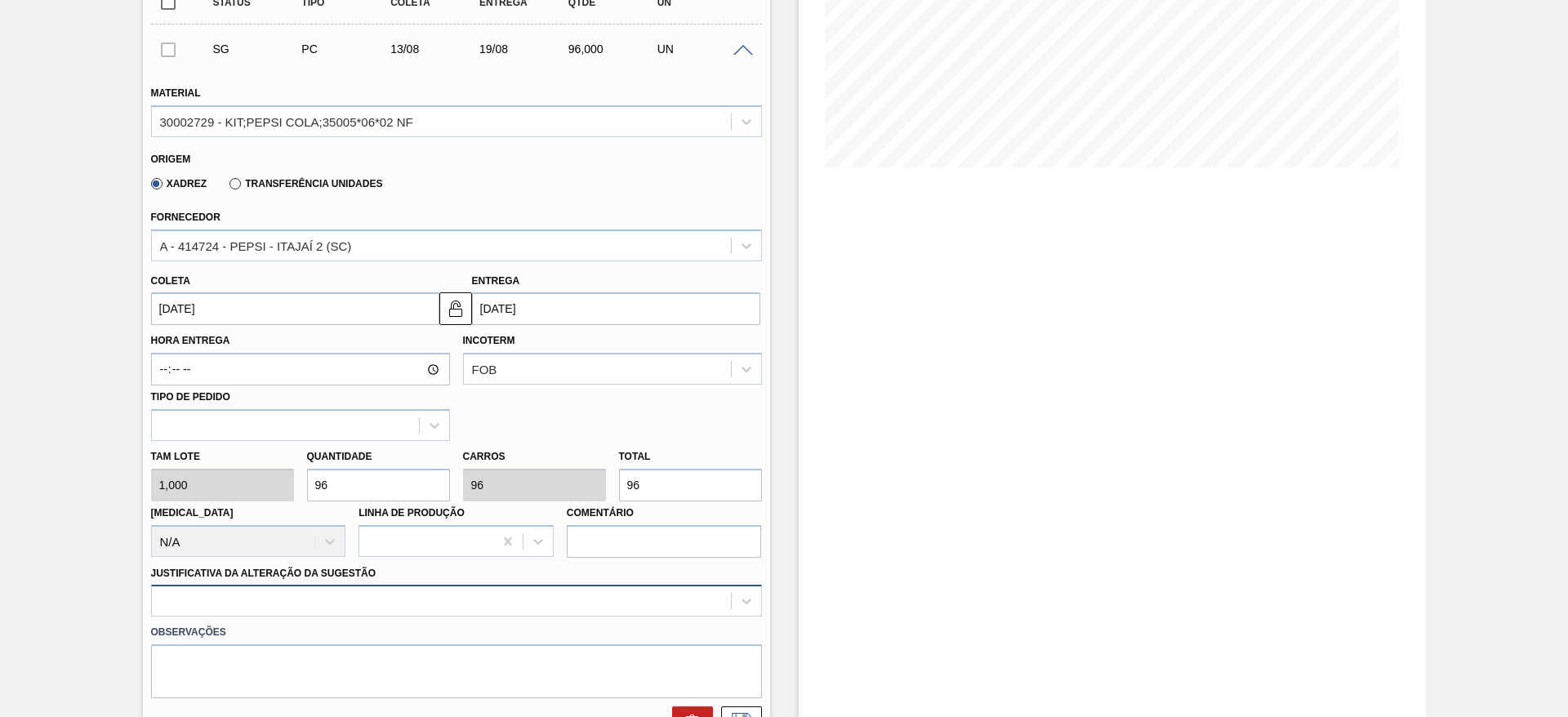
scroll to position [468, 0]
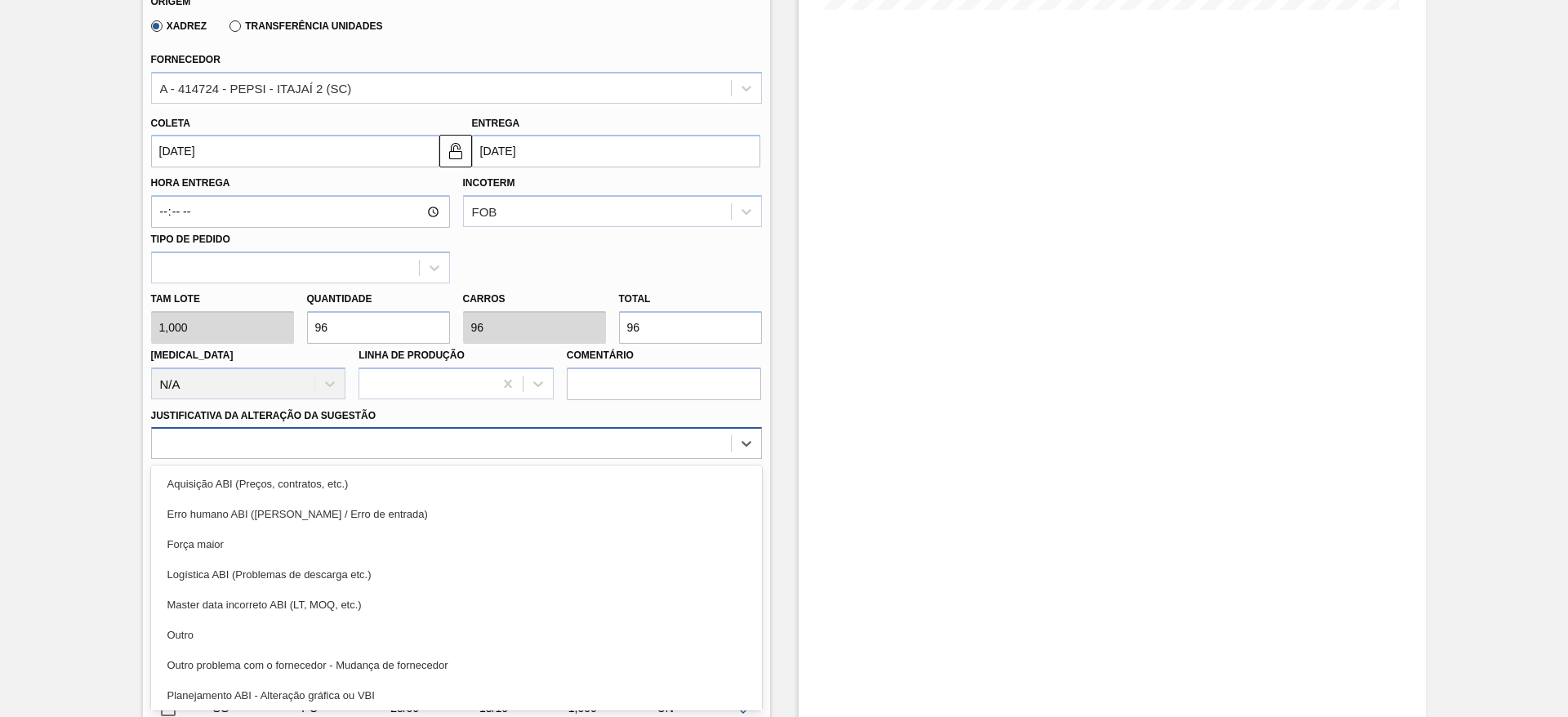
click at [616, 459] on div "option Master data incorreto ABI (LT, MOQ, etc.) focused, 5 of 18. 18 results a…" at bounding box center [456, 443] width 611 height 32
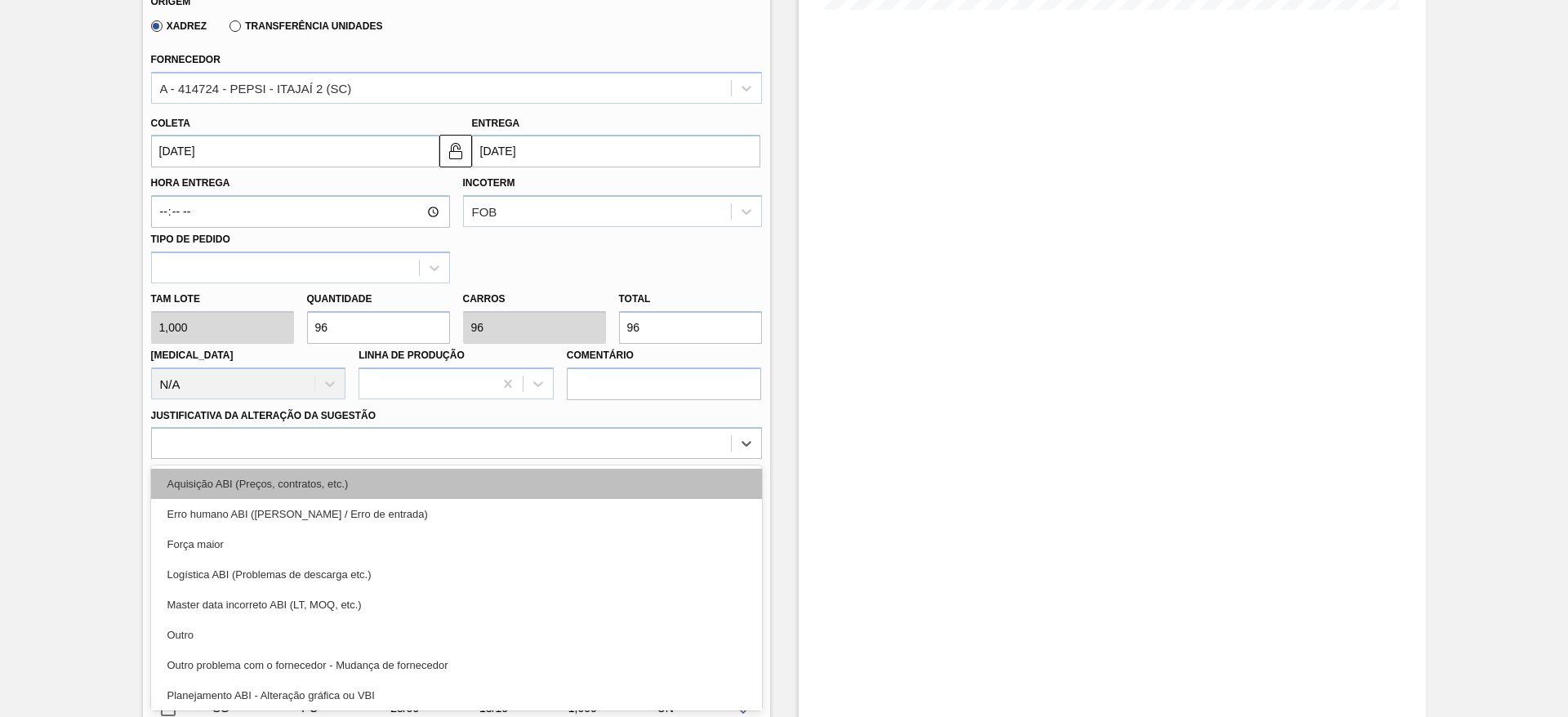
click at [656, 492] on div "Aquisição ABI (Preços, contratos, etc.)" at bounding box center [456, 484] width 611 height 31
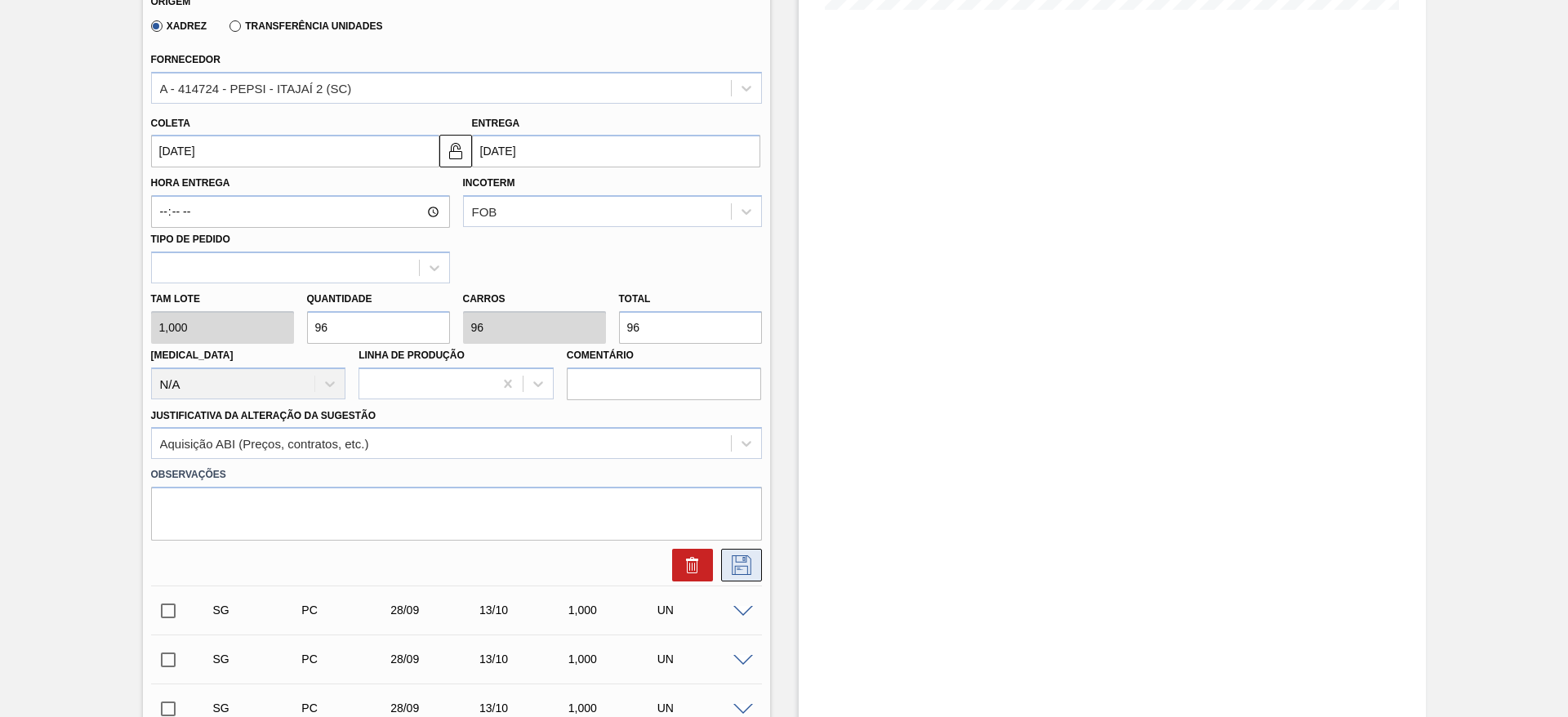
click at [722, 560] on button at bounding box center [742, 565] width 41 height 33
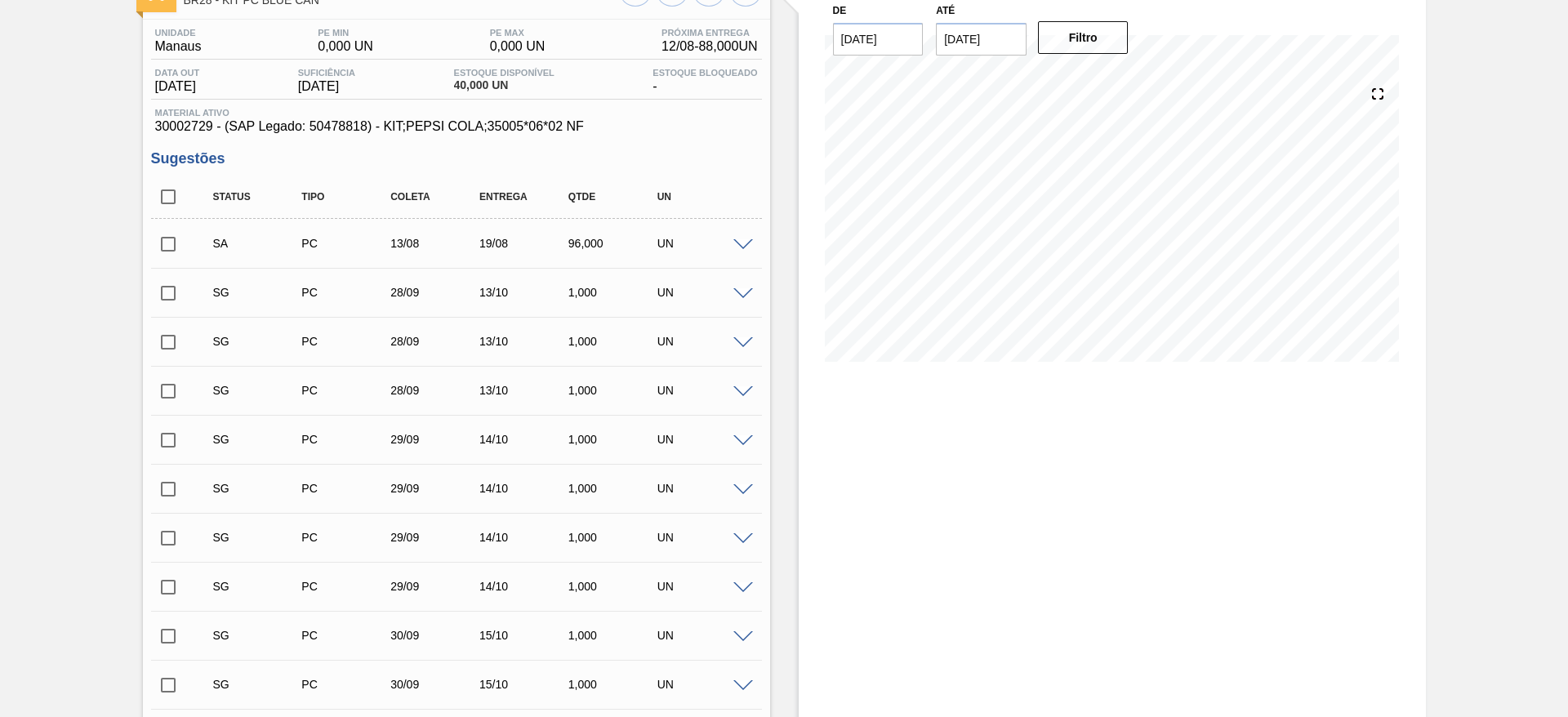
scroll to position [0, 0]
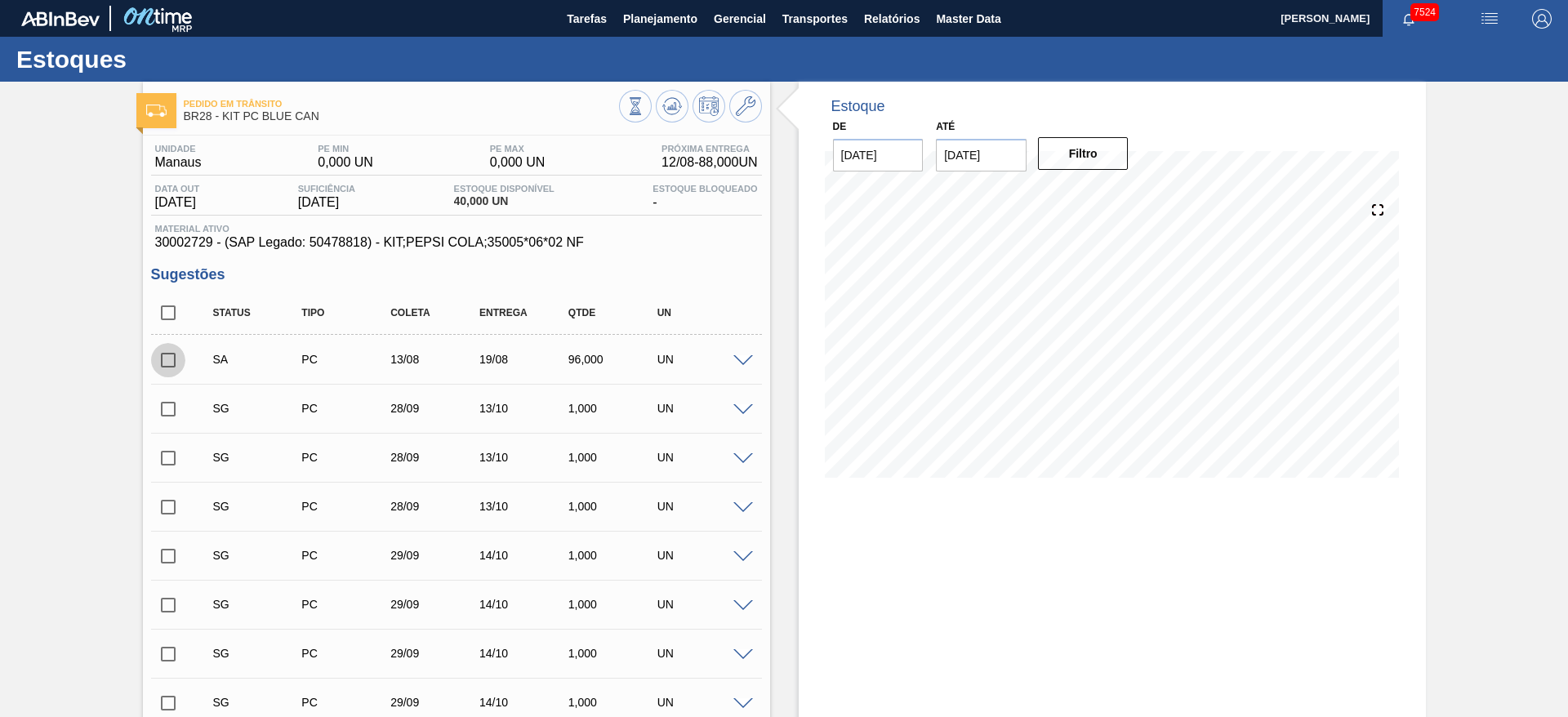
click at [160, 352] on input "checkbox" at bounding box center [168, 360] width 34 height 34
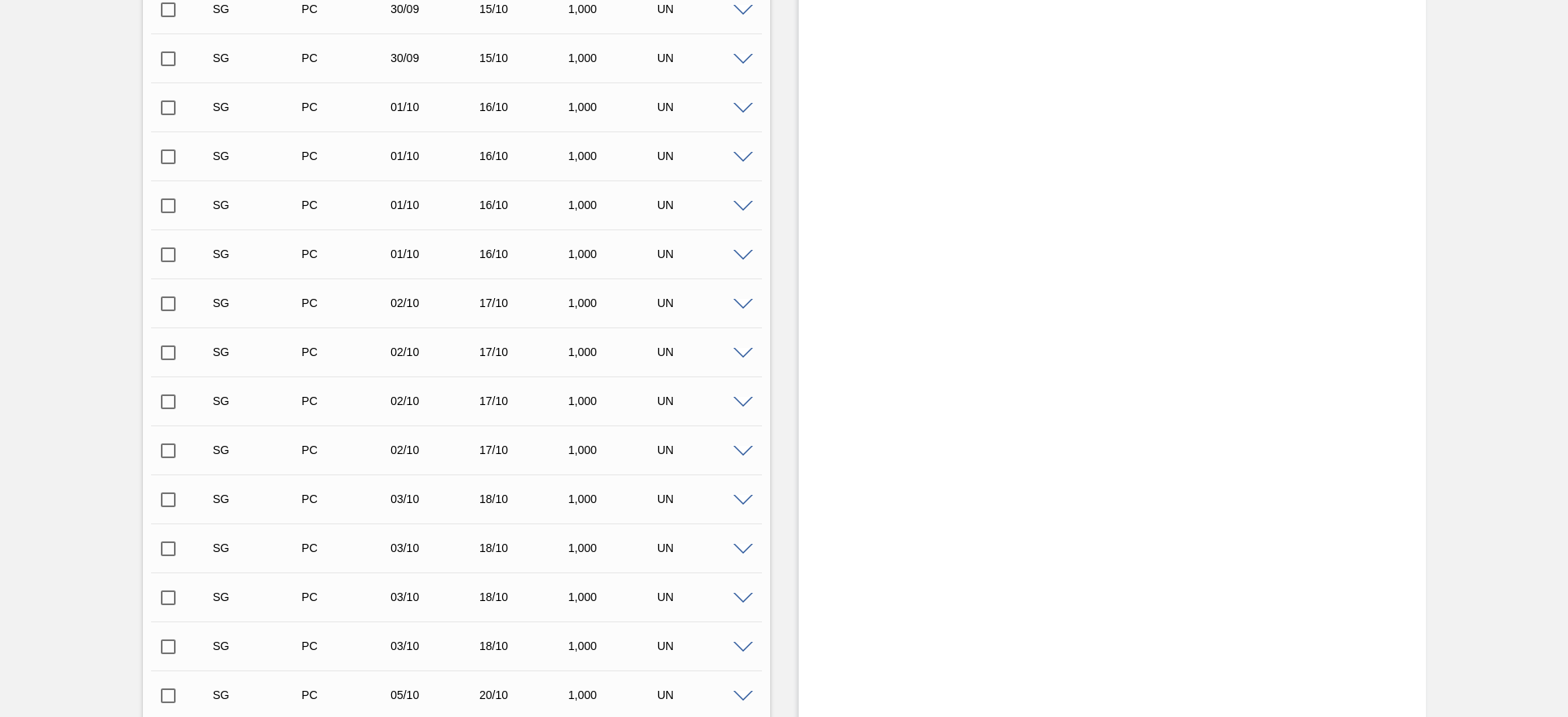
scroll to position [1663, 0]
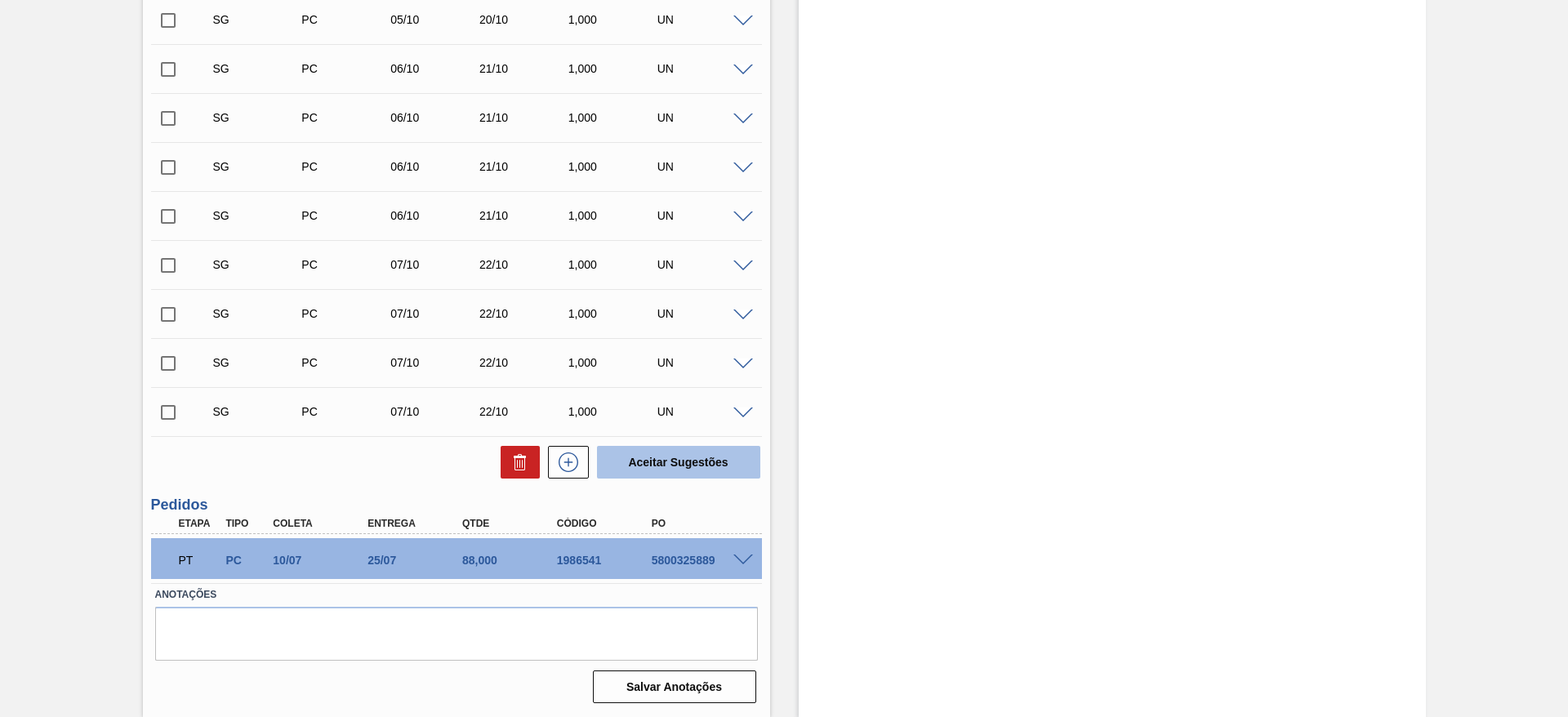
click at [647, 460] on button "Aceitar Sugestões" at bounding box center [678, 462] width 164 height 33
checkbox input "false"
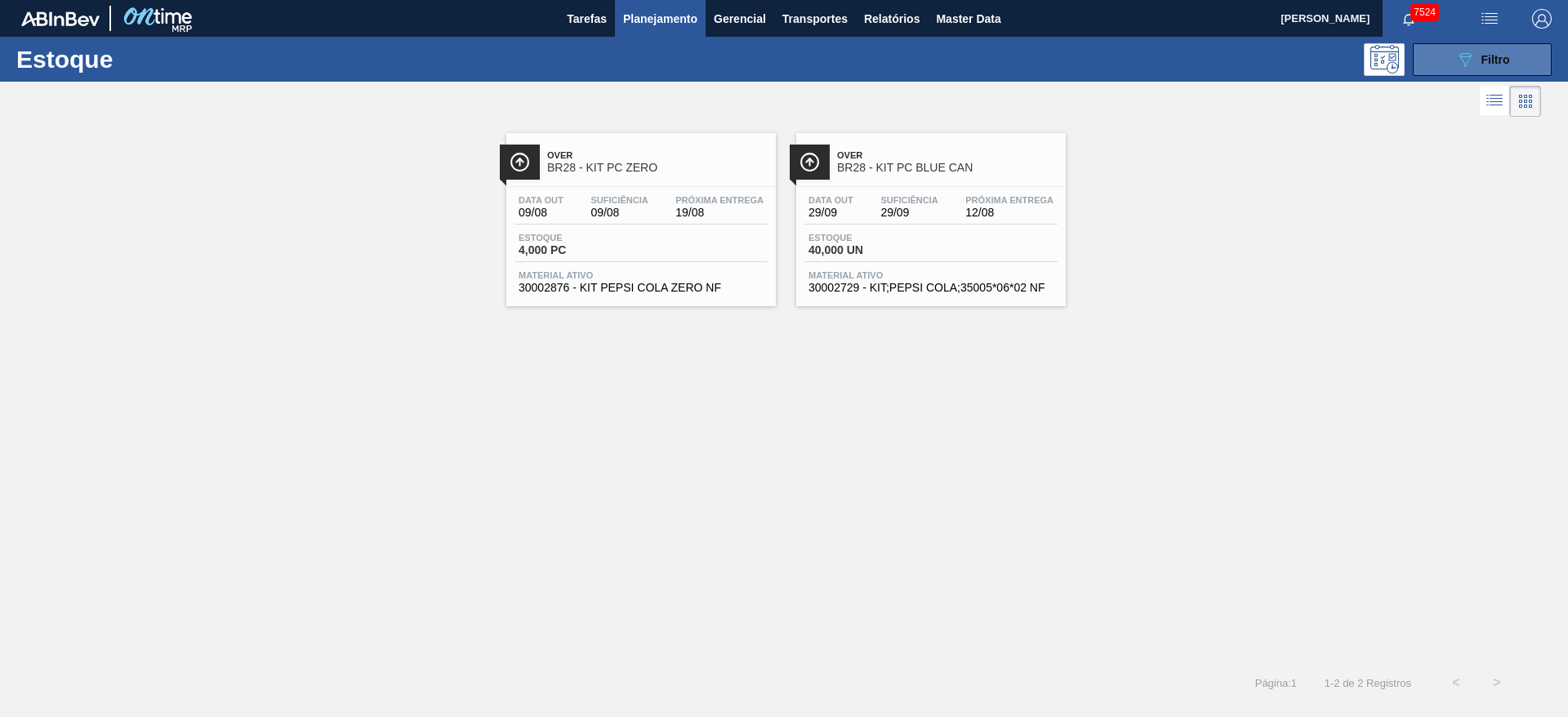
click at [1476, 58] on div "089F7B8B-B2A5-4AFE-B5C0-19BA573D28AC Filtro" at bounding box center [1482, 59] width 55 height 19
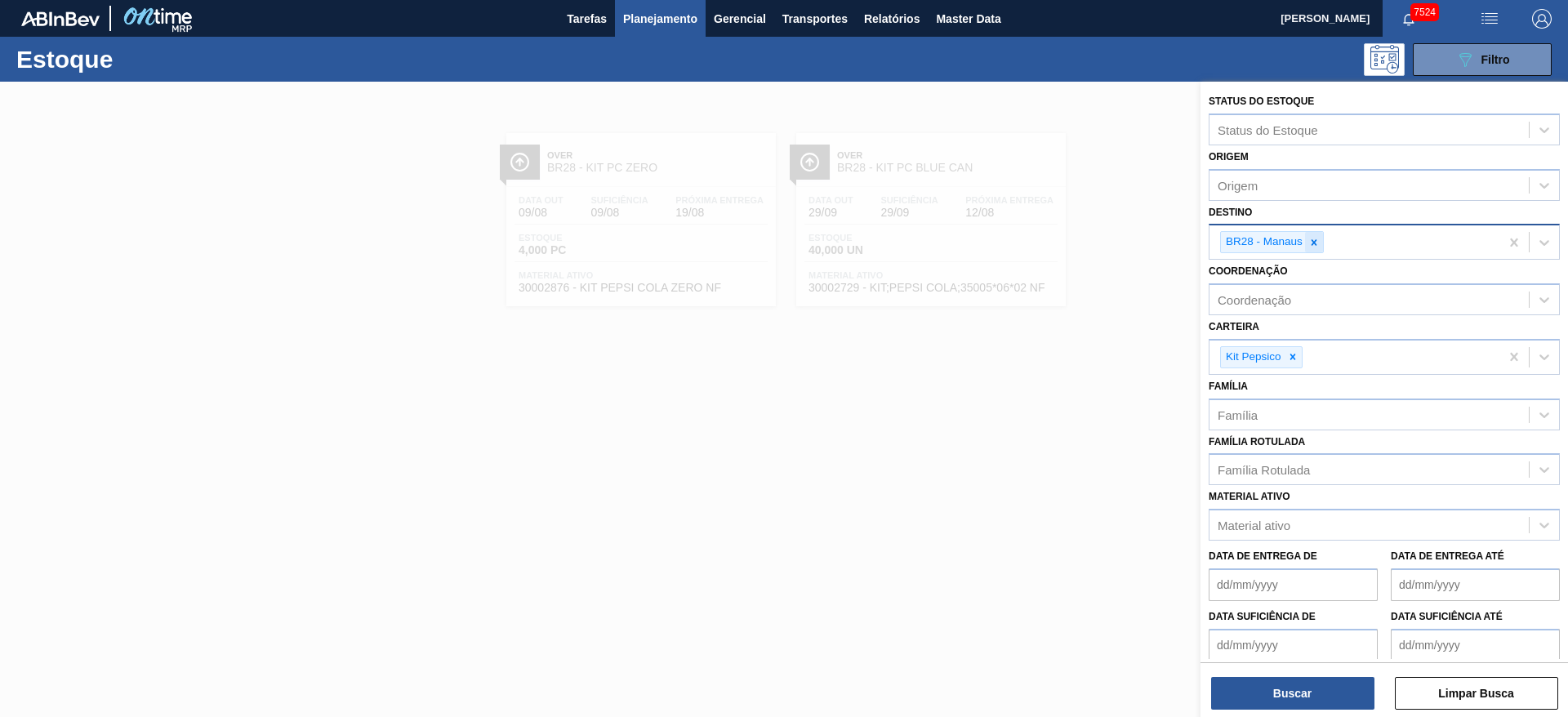
click at [1315, 245] on icon at bounding box center [1314, 242] width 11 height 11
type input "20"
click at [1286, 707] on button "Buscar" at bounding box center [1293, 693] width 164 height 33
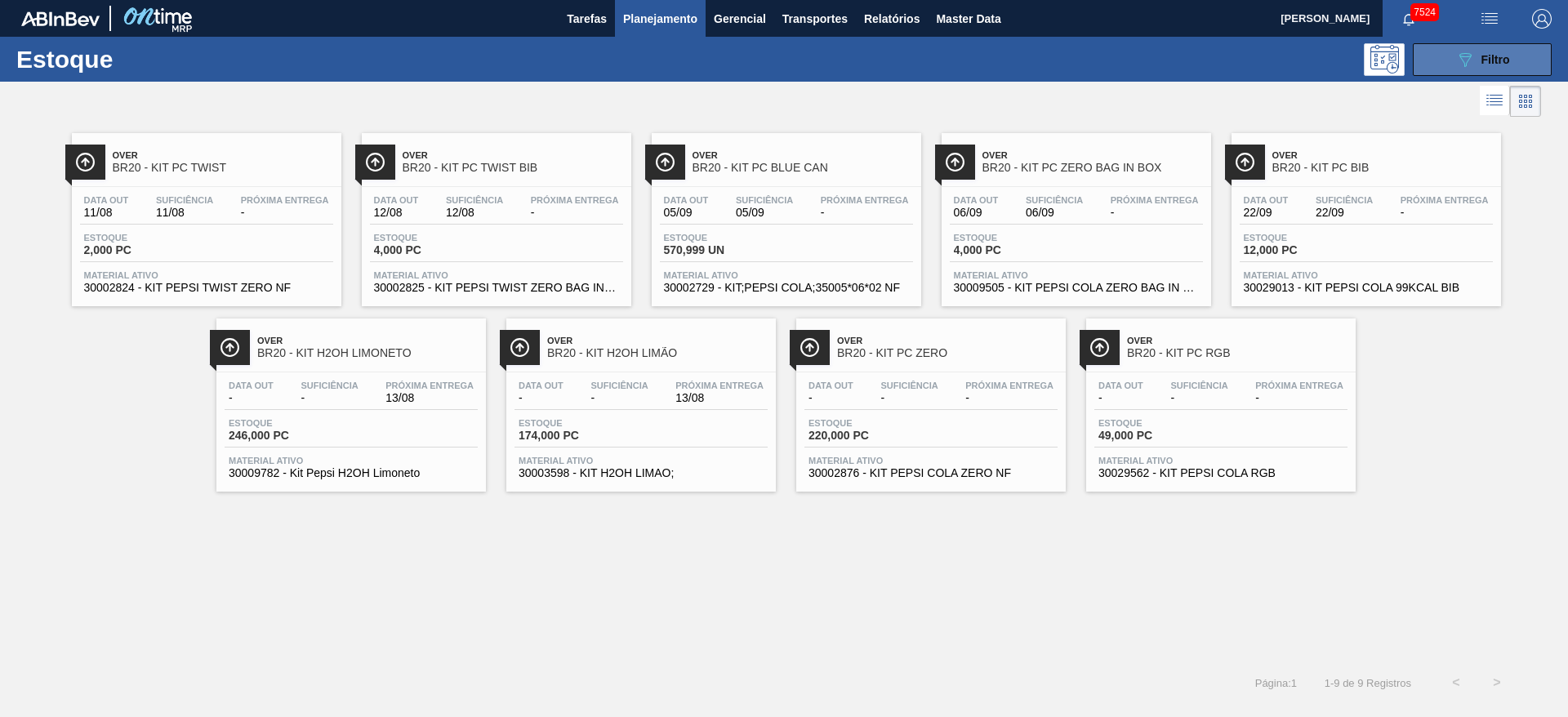
click at [1445, 60] on button "089F7B8B-B2A5-4AFE-B5C0-19BA573D28AC Filtro" at bounding box center [1482, 59] width 139 height 33
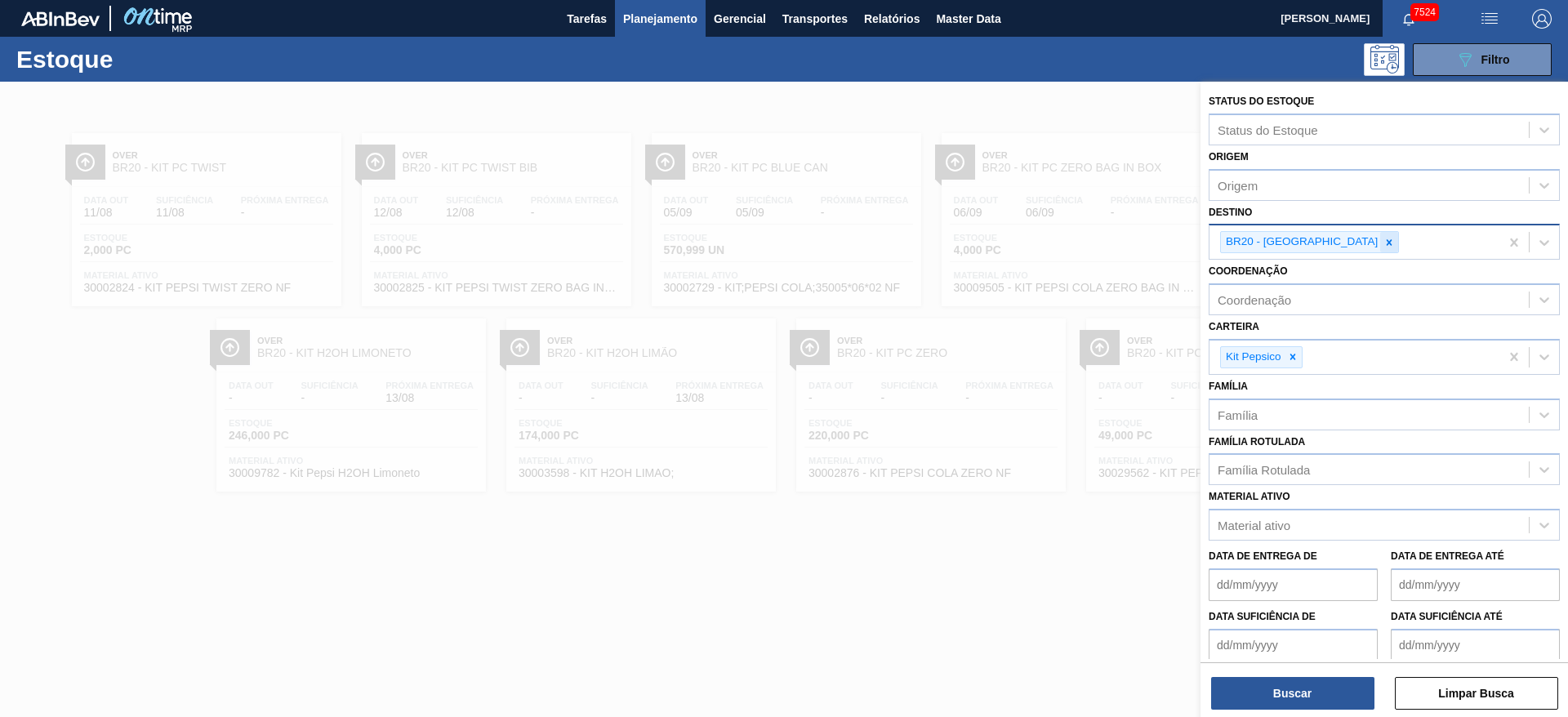
click at [1383, 242] on icon at bounding box center [1388, 242] width 11 height 11
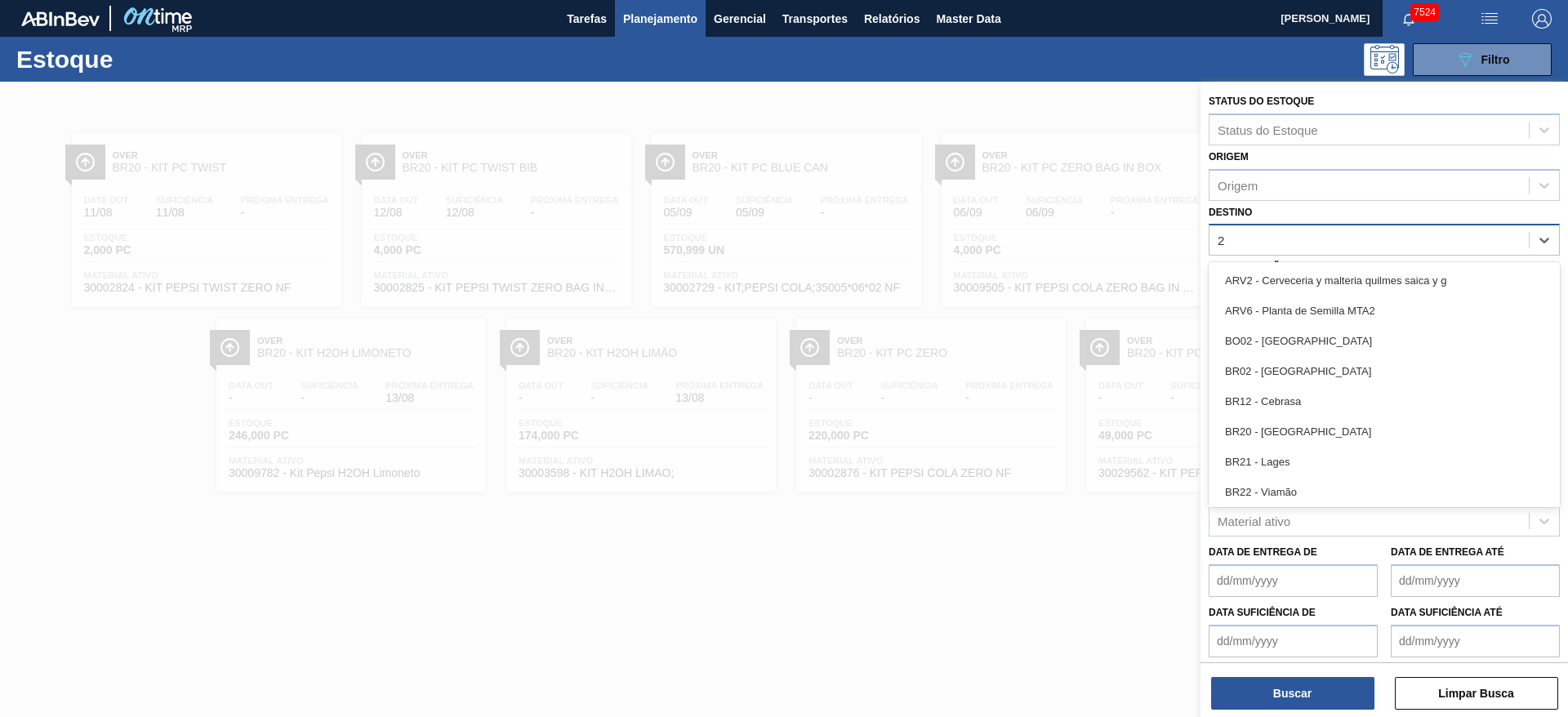
type input "22"
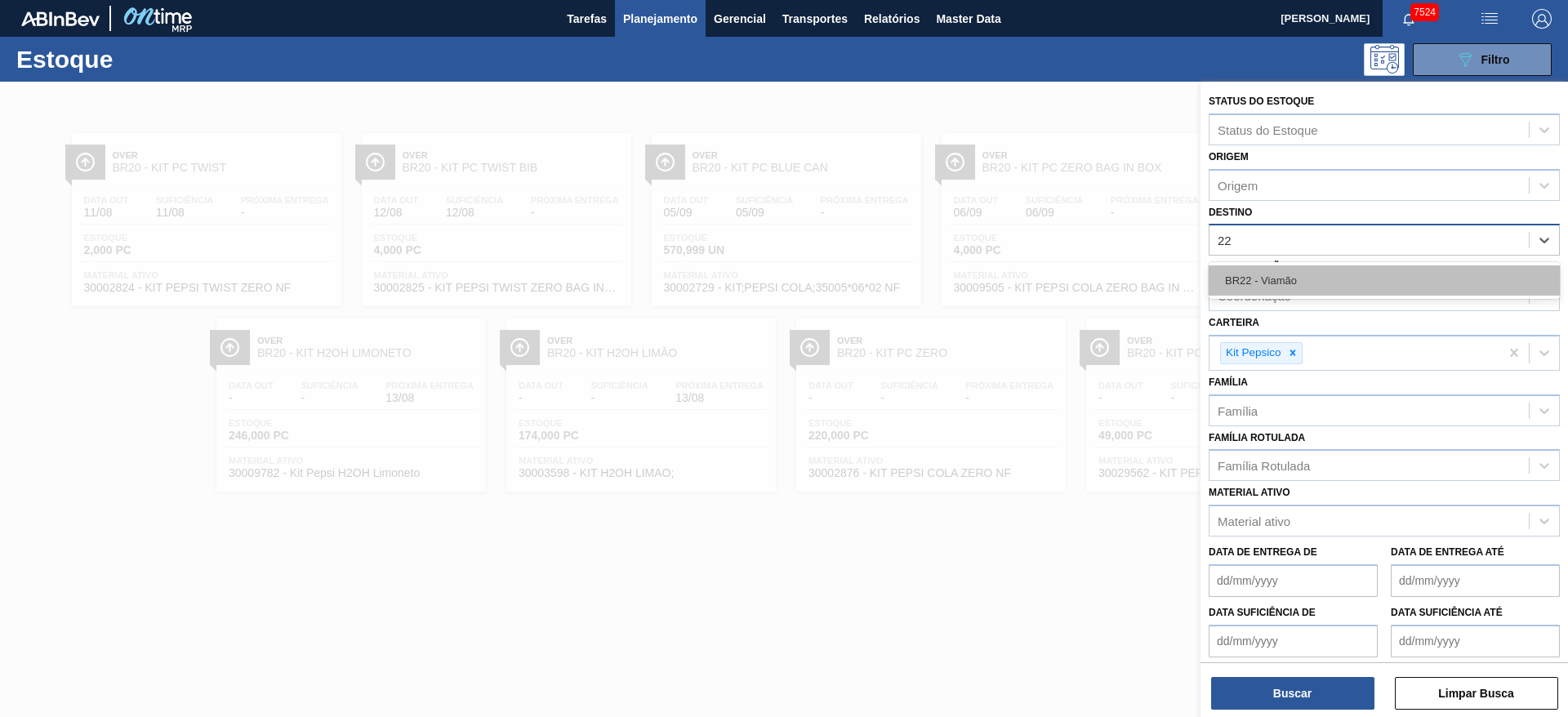
click at [1304, 270] on div "BR22 - Viamão" at bounding box center [1384, 281] width 351 height 31
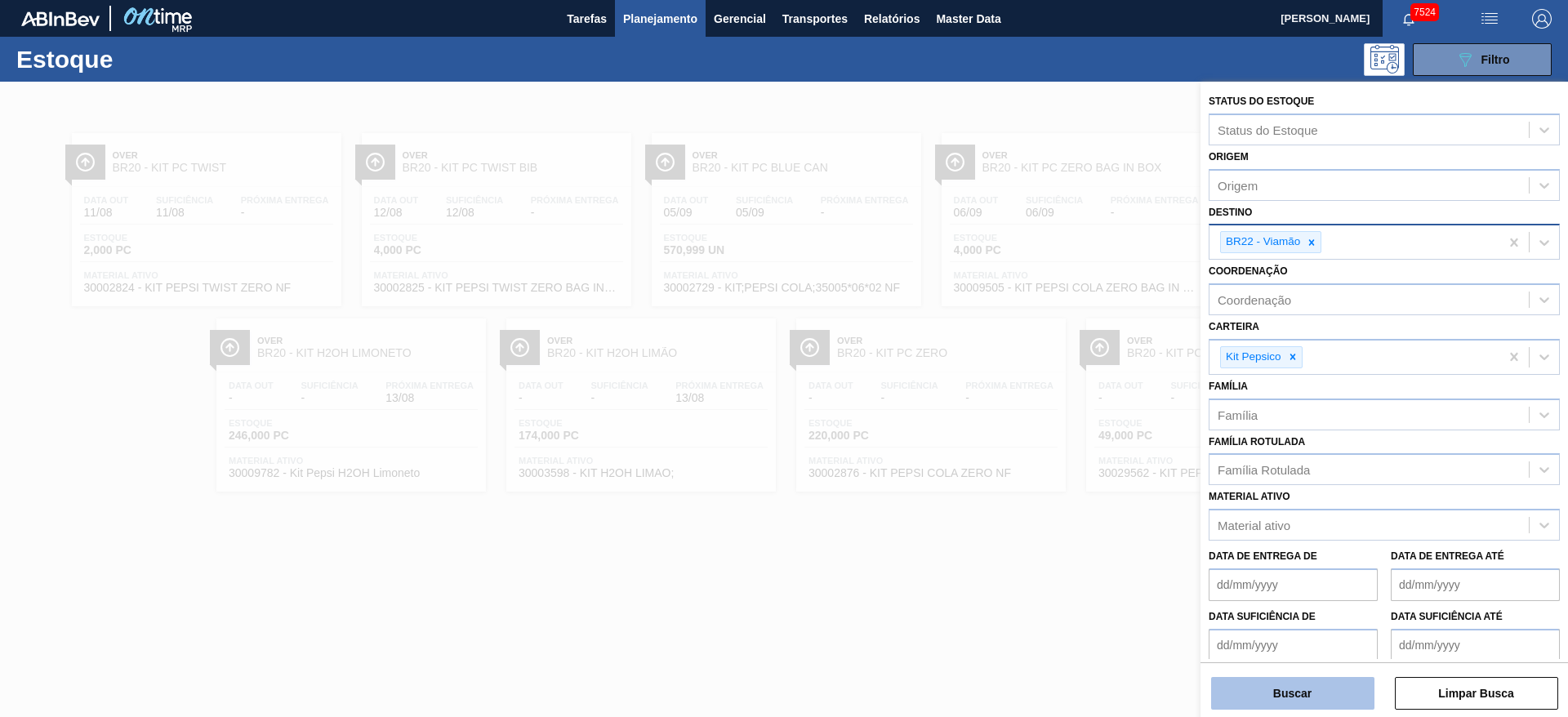
click at [1293, 688] on button "Buscar" at bounding box center [1293, 693] width 164 height 33
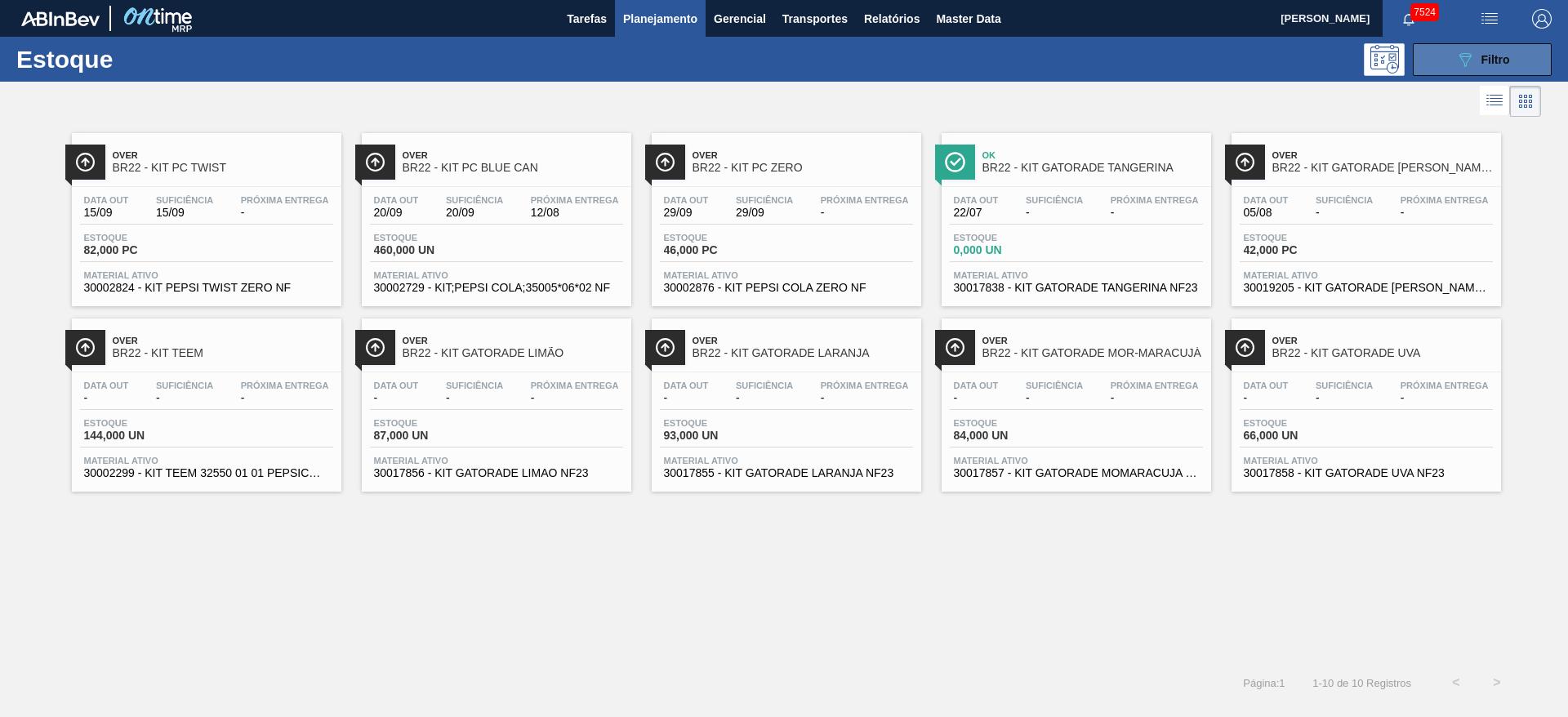
click at [1456, 48] on button "089F7B8B-B2A5-4AFE-B5C0-19BA573D28AC Filtro" at bounding box center [1482, 59] width 139 height 33
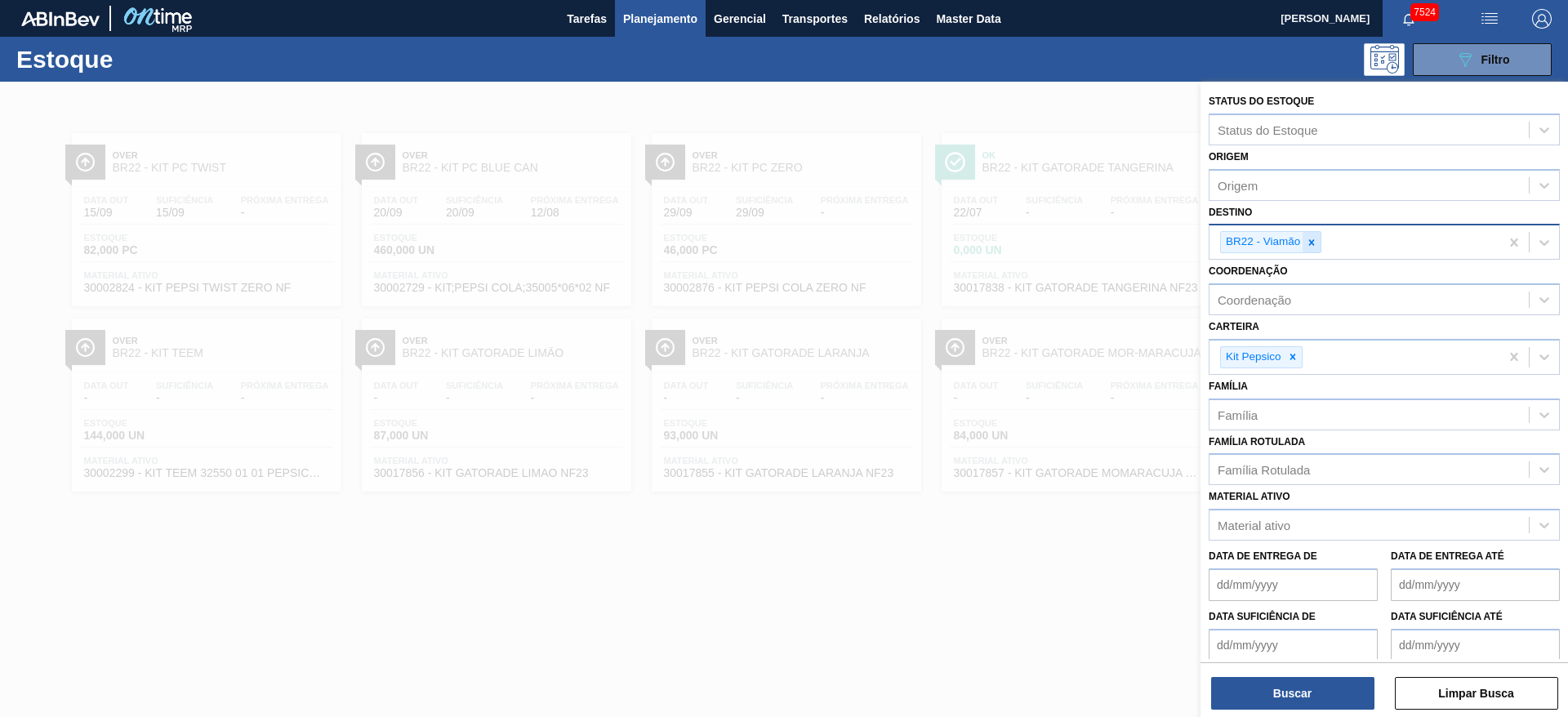
click at [1309, 243] on icon at bounding box center [1311, 242] width 11 height 11
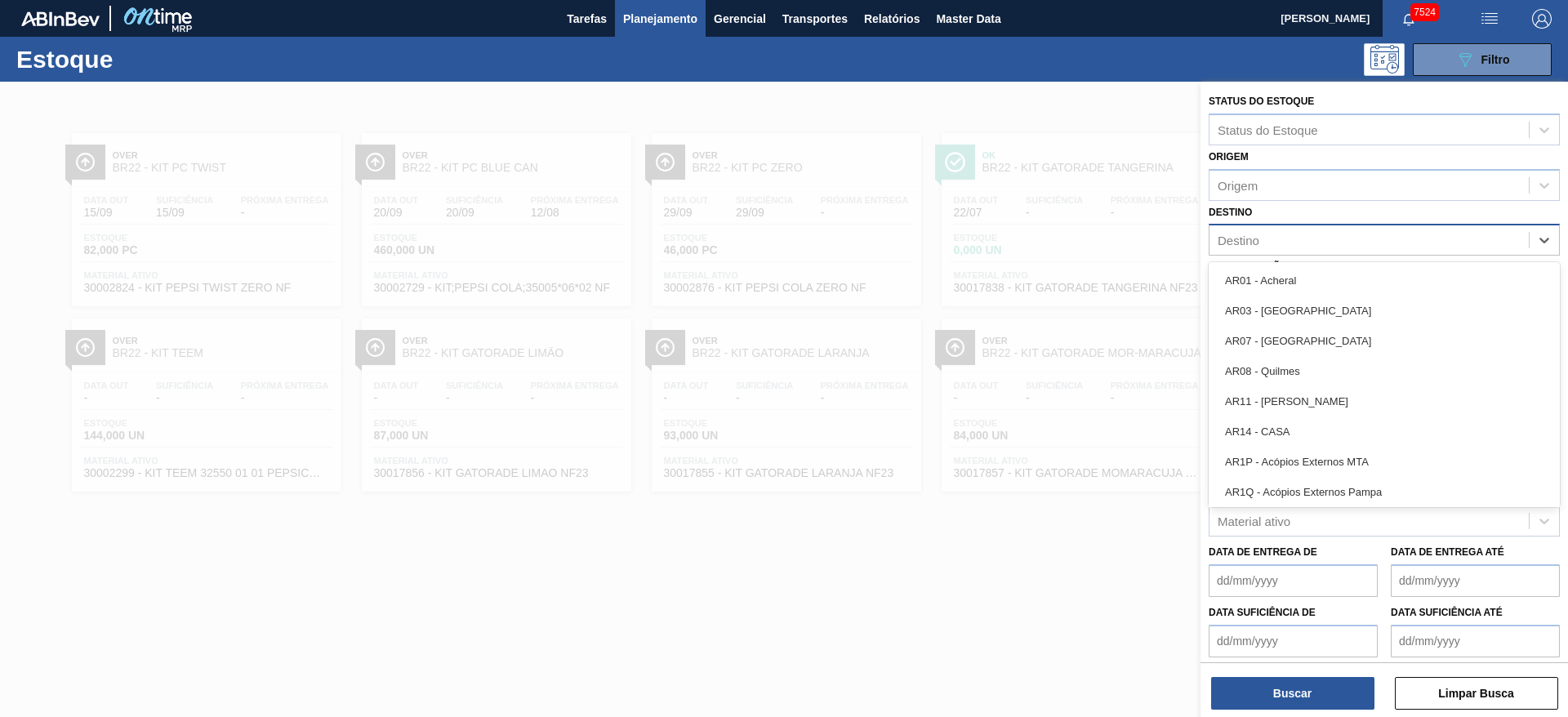
click at [1309, 243] on div "Destino" at bounding box center [1369, 241] width 320 height 24
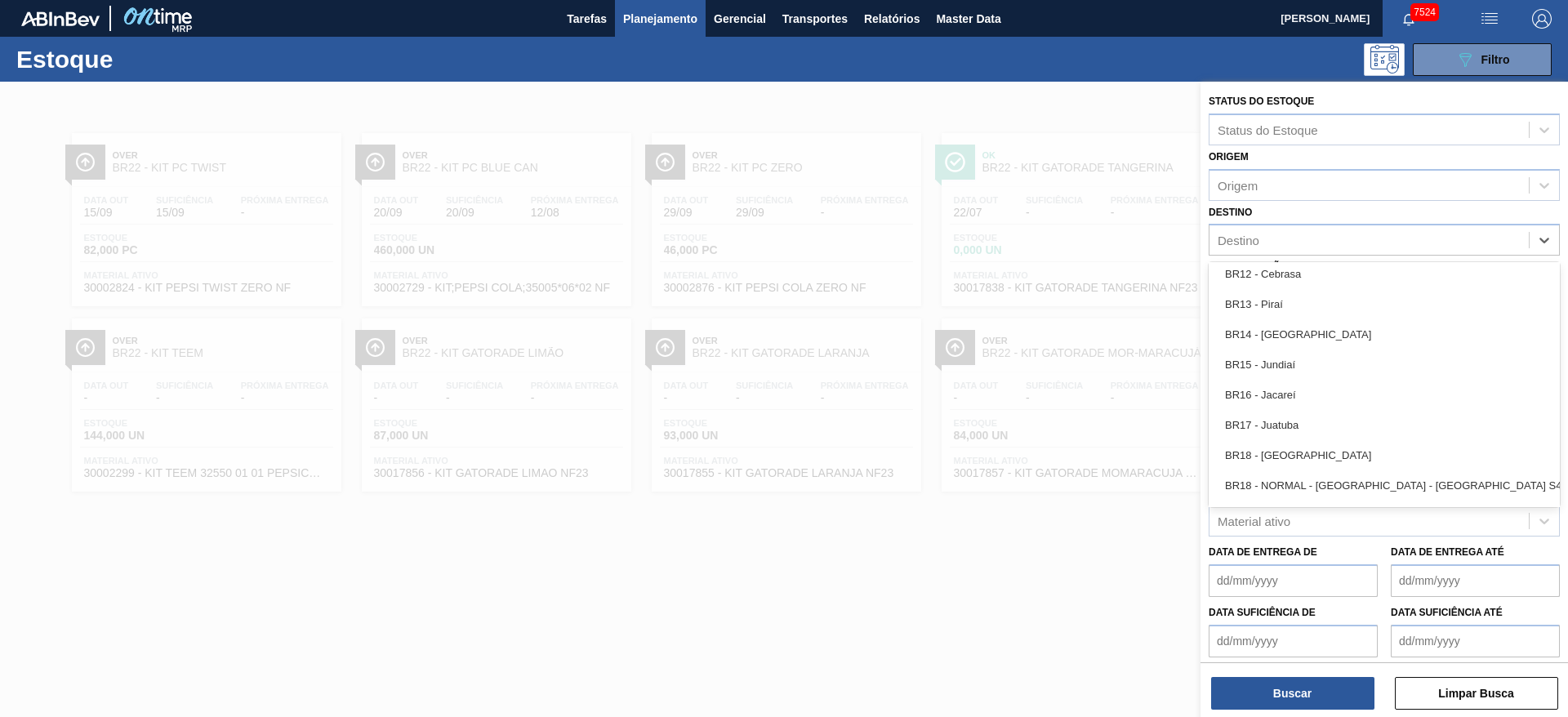
scroll to position [1142, 0]
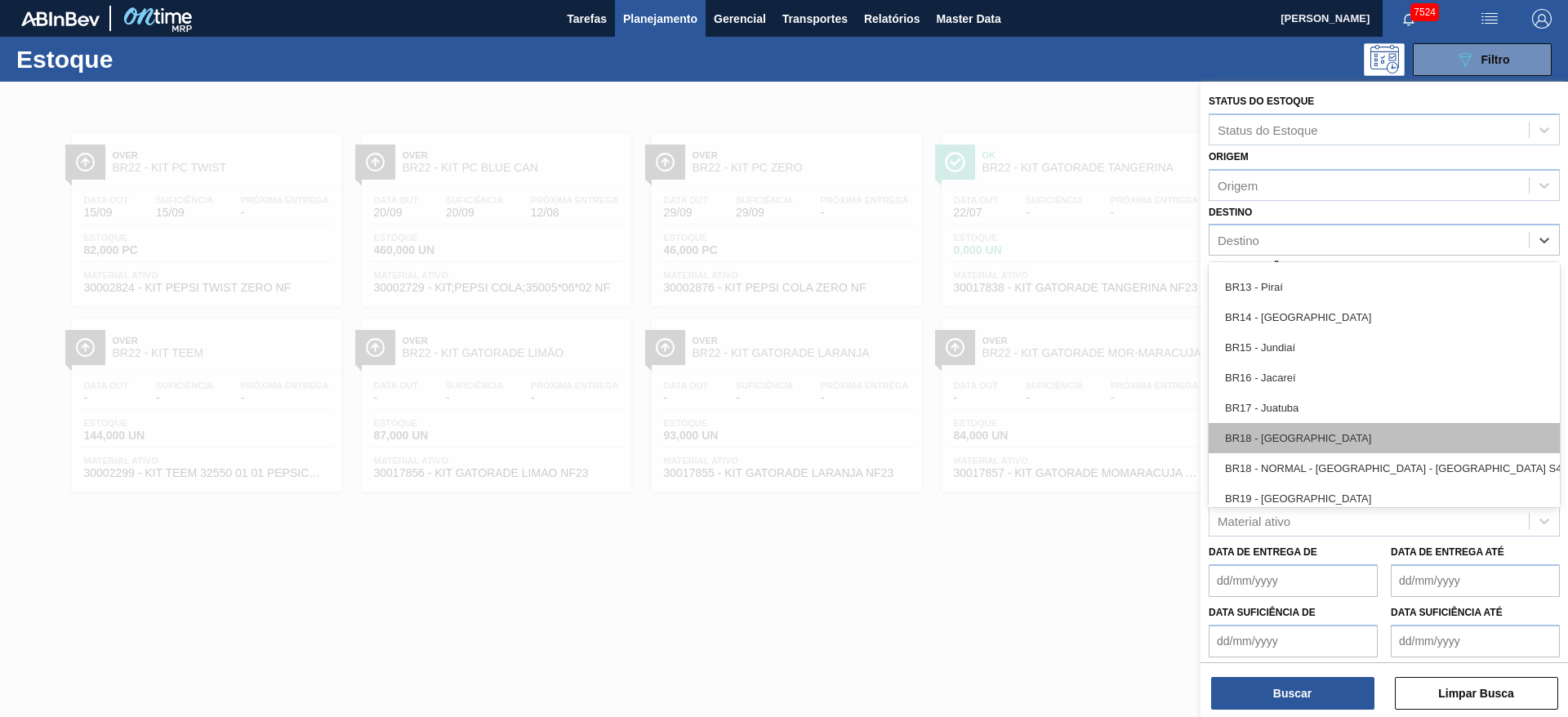
click at [1288, 424] on div "BR18 - Pernambuco" at bounding box center [1384, 438] width 351 height 31
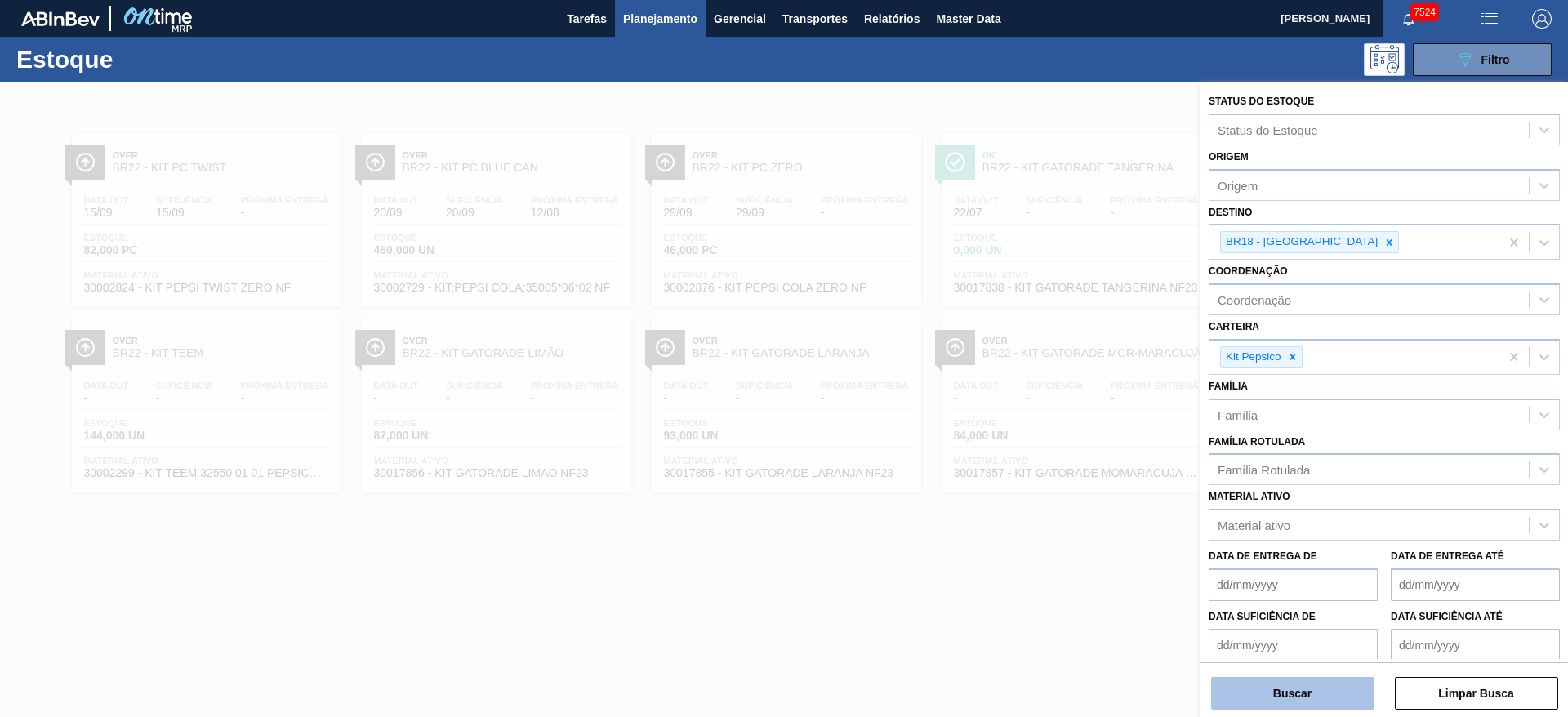
click at [1288, 681] on button "Buscar" at bounding box center [1293, 693] width 164 height 33
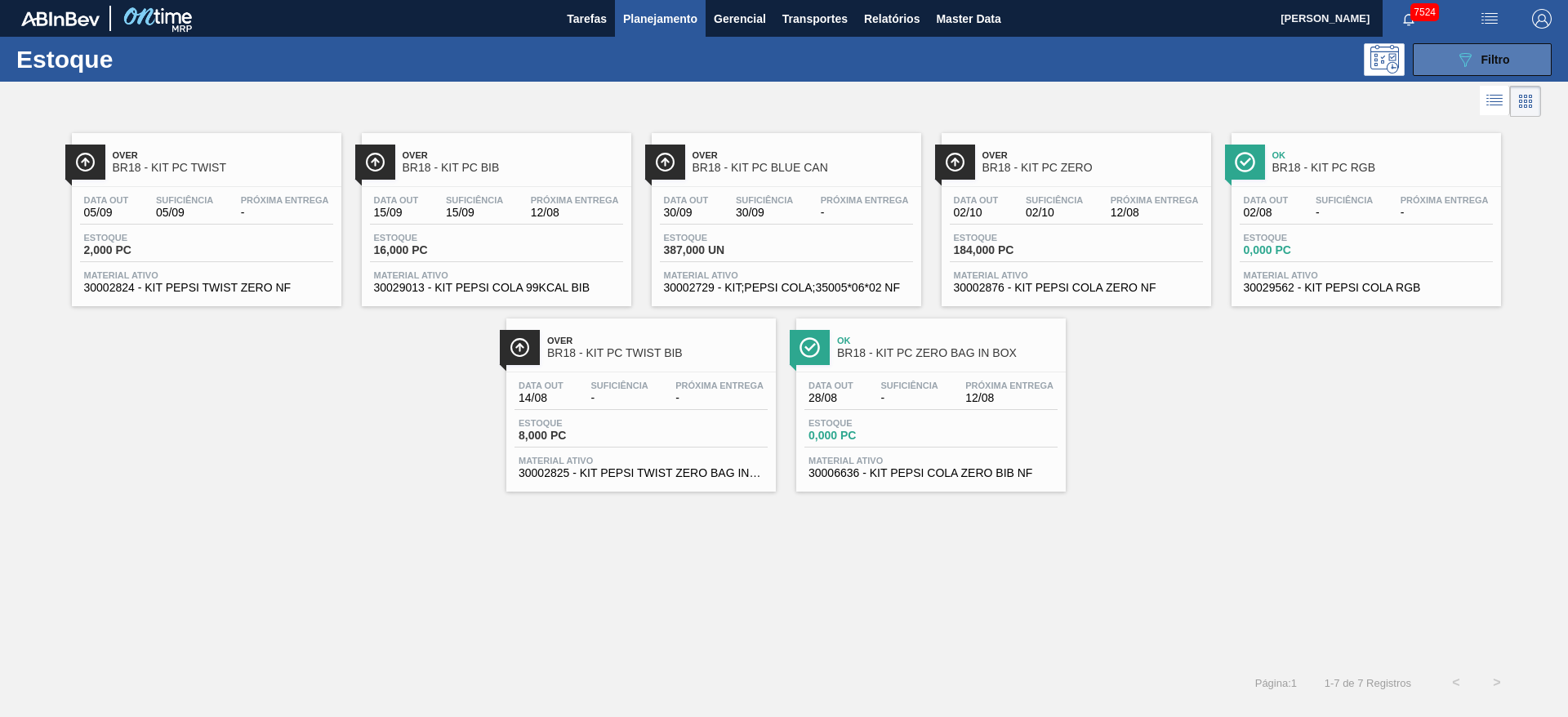
click at [1500, 72] on button "089F7B8B-B2A5-4AFE-B5C0-19BA573D28AC Filtro" at bounding box center [1482, 59] width 139 height 33
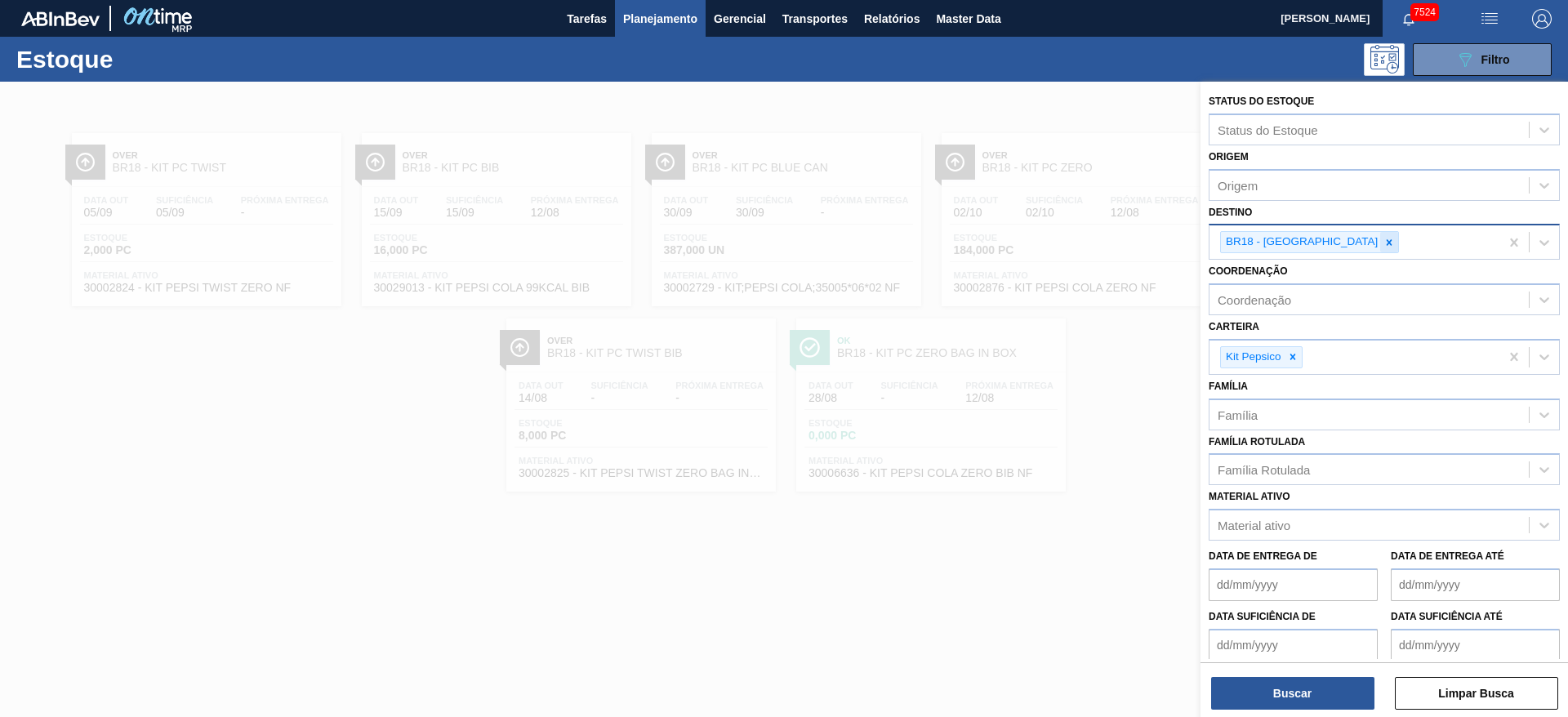
click at [1383, 243] on icon at bounding box center [1388, 242] width 11 height 11
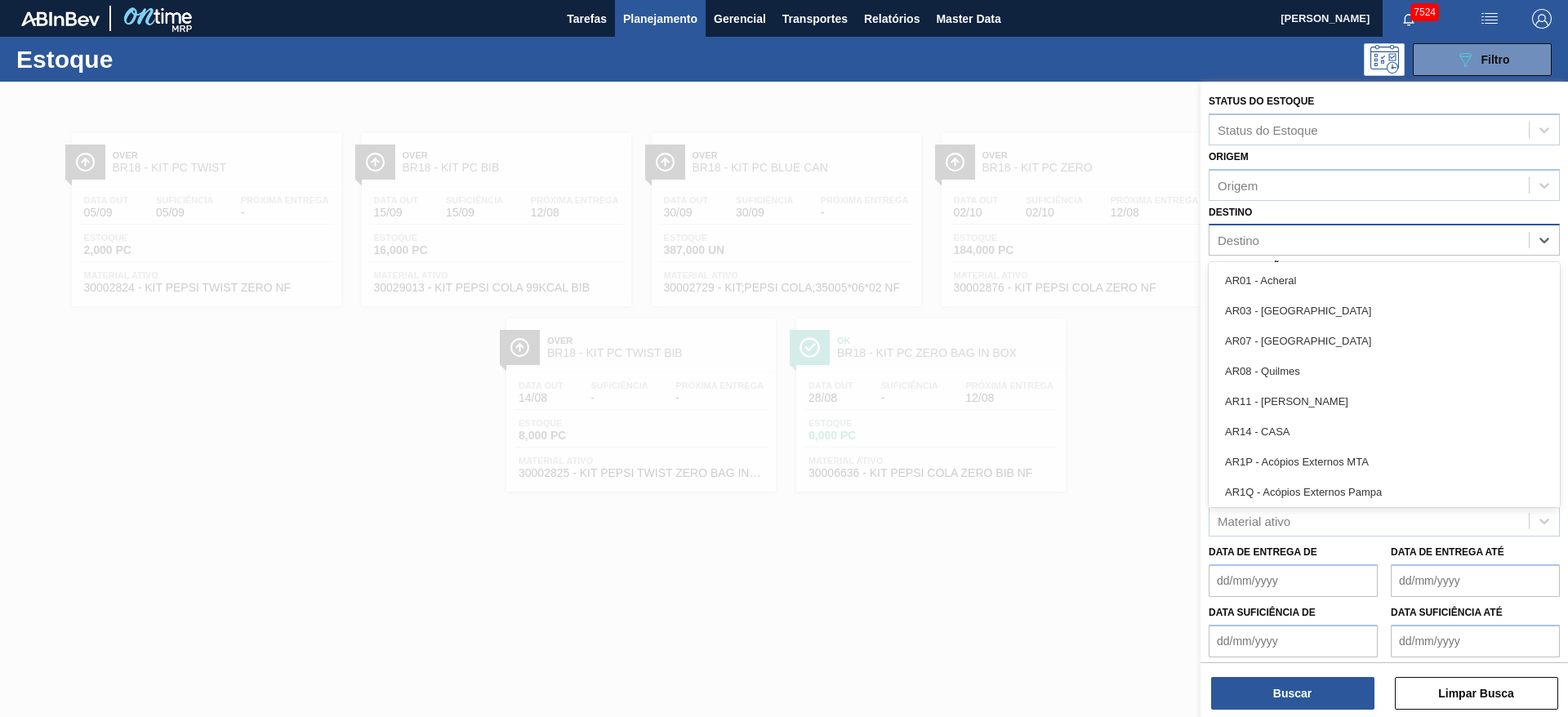
click at [1334, 243] on div "Destino" at bounding box center [1369, 241] width 320 height 24
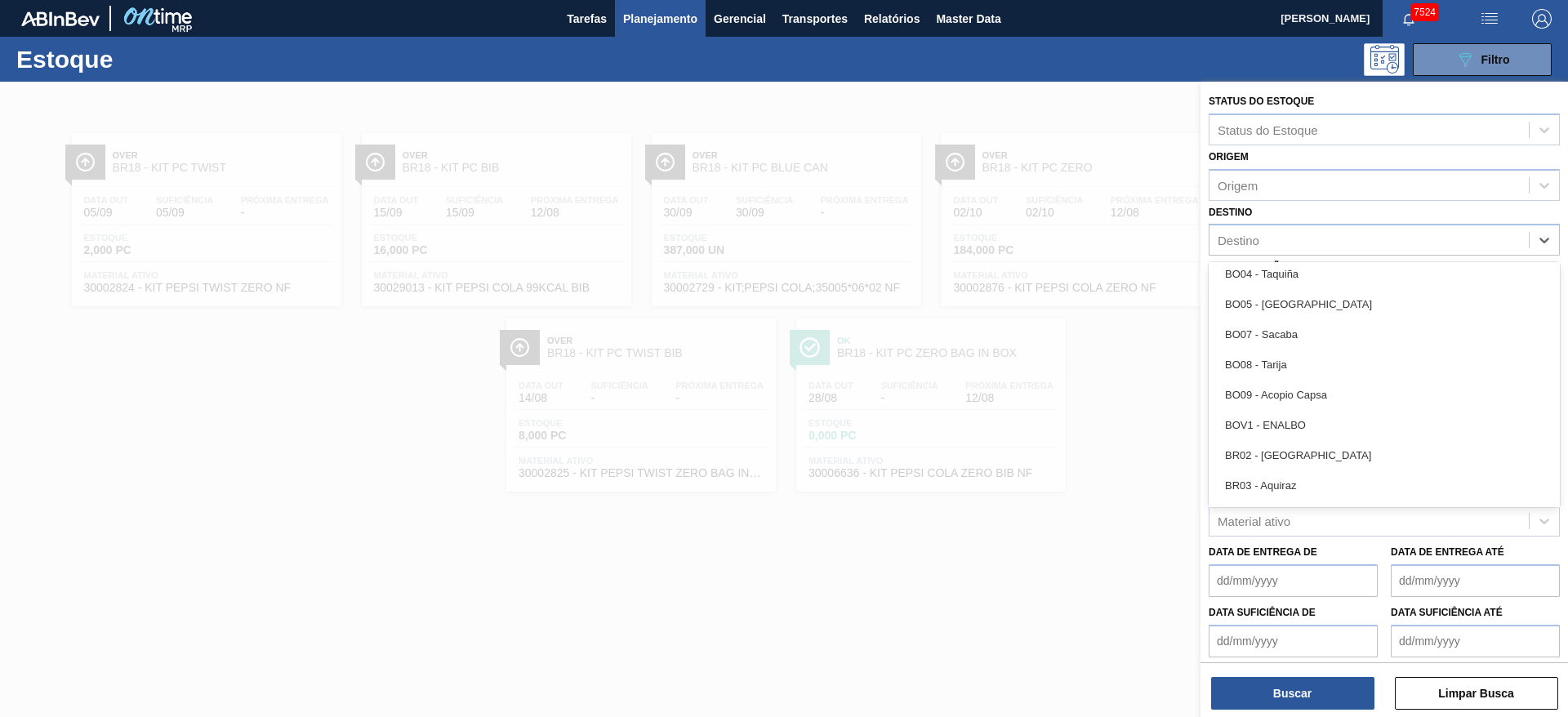
scroll to position [808, 0]
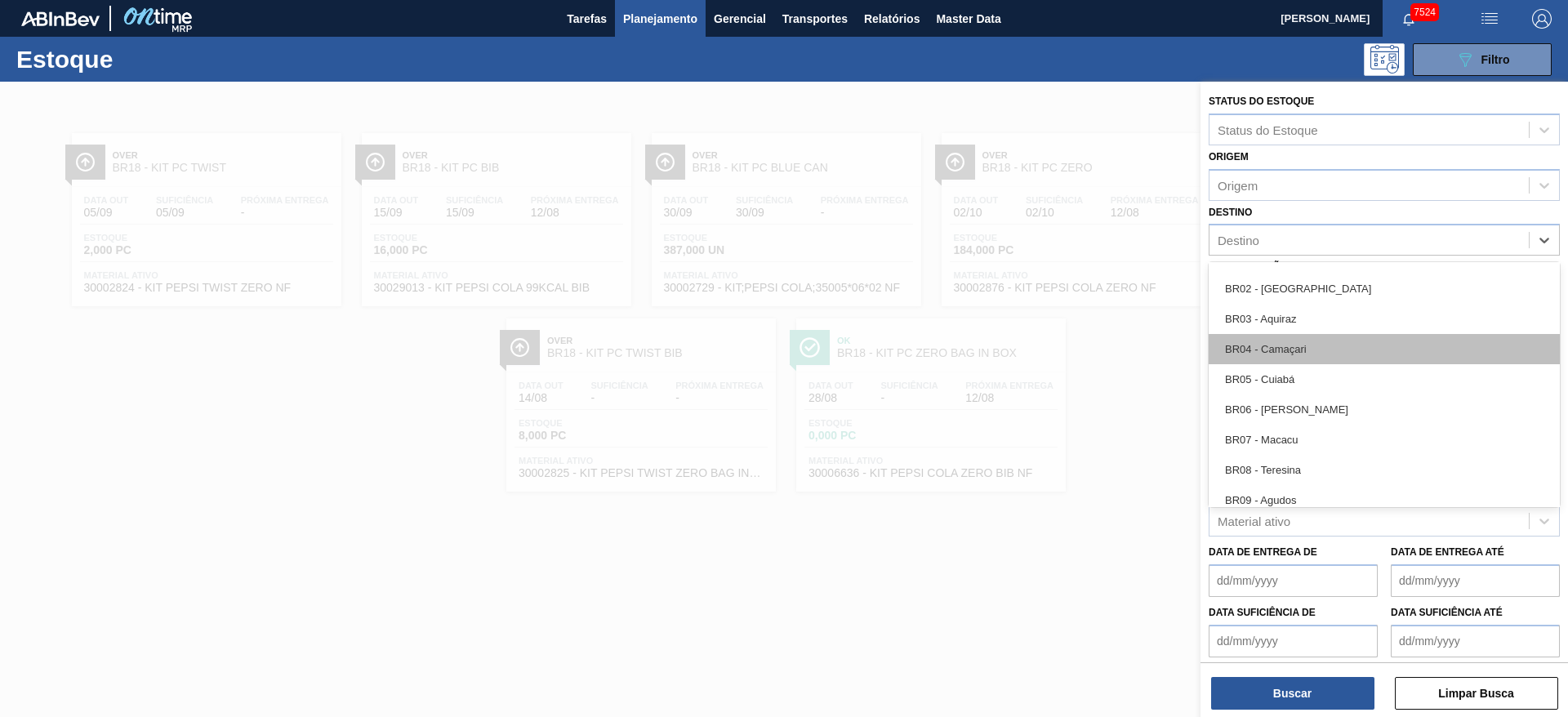
click at [1295, 339] on div "BR04 - Camaçari" at bounding box center [1384, 349] width 351 height 31
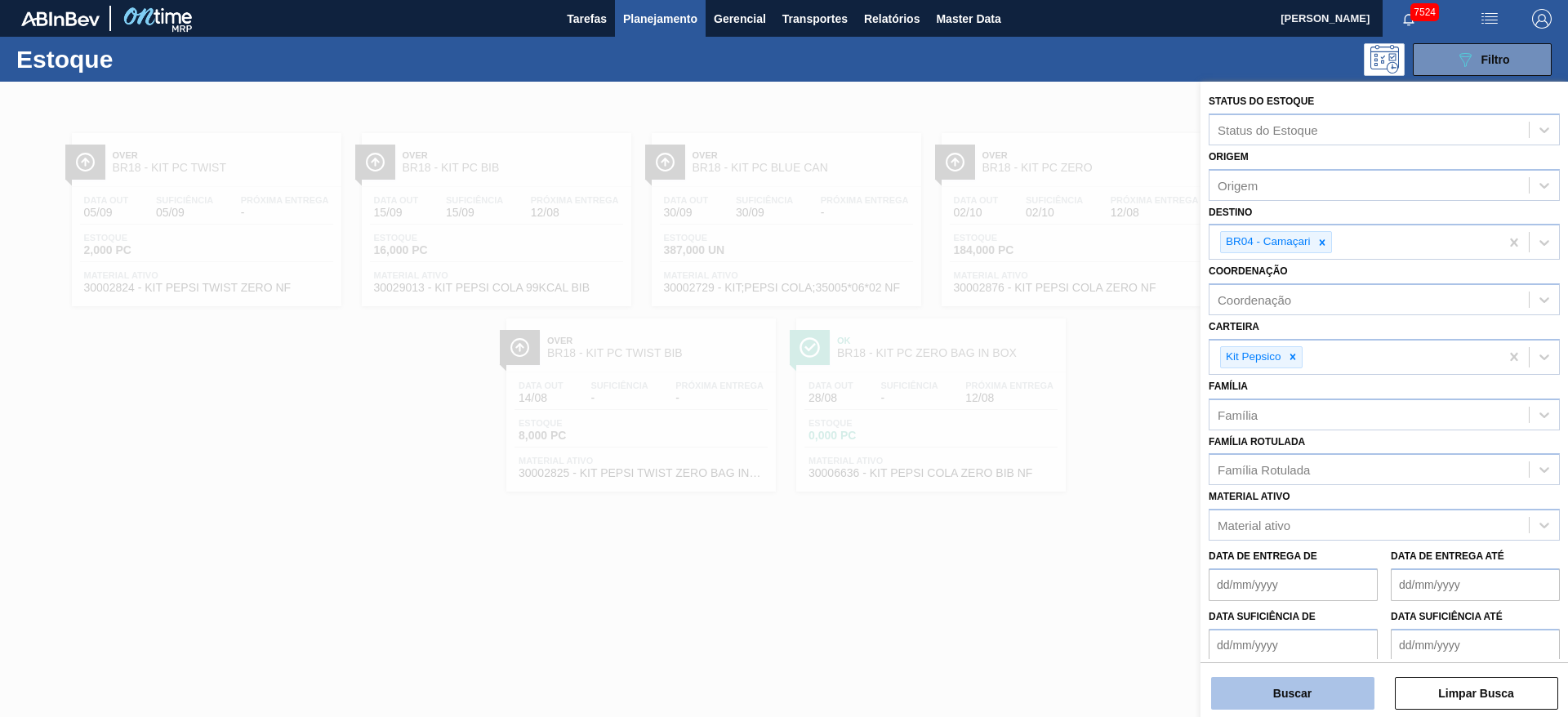
click at [1277, 695] on button "Buscar" at bounding box center [1293, 693] width 164 height 33
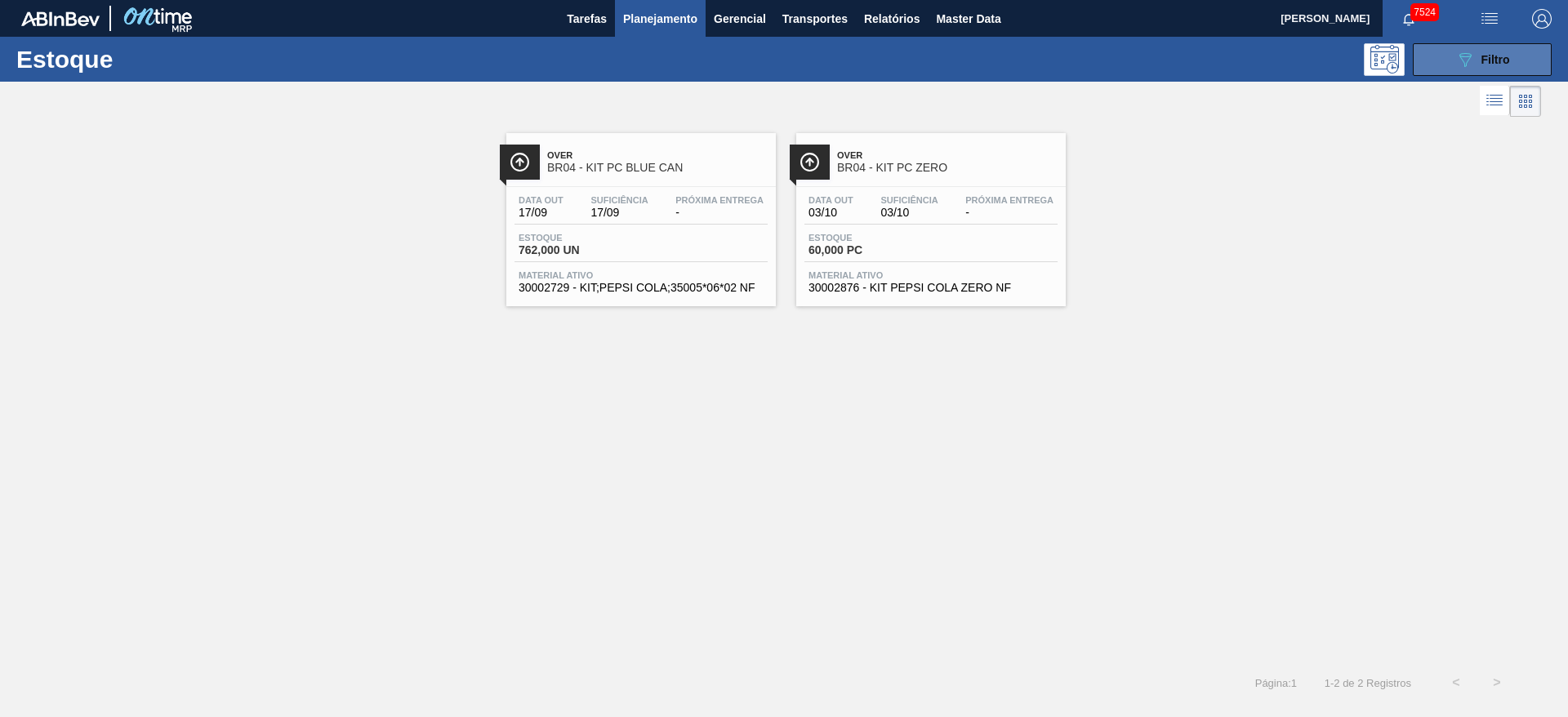
click at [1442, 63] on button "089F7B8B-B2A5-4AFE-B5C0-19BA573D28AC Filtro" at bounding box center [1482, 59] width 139 height 33
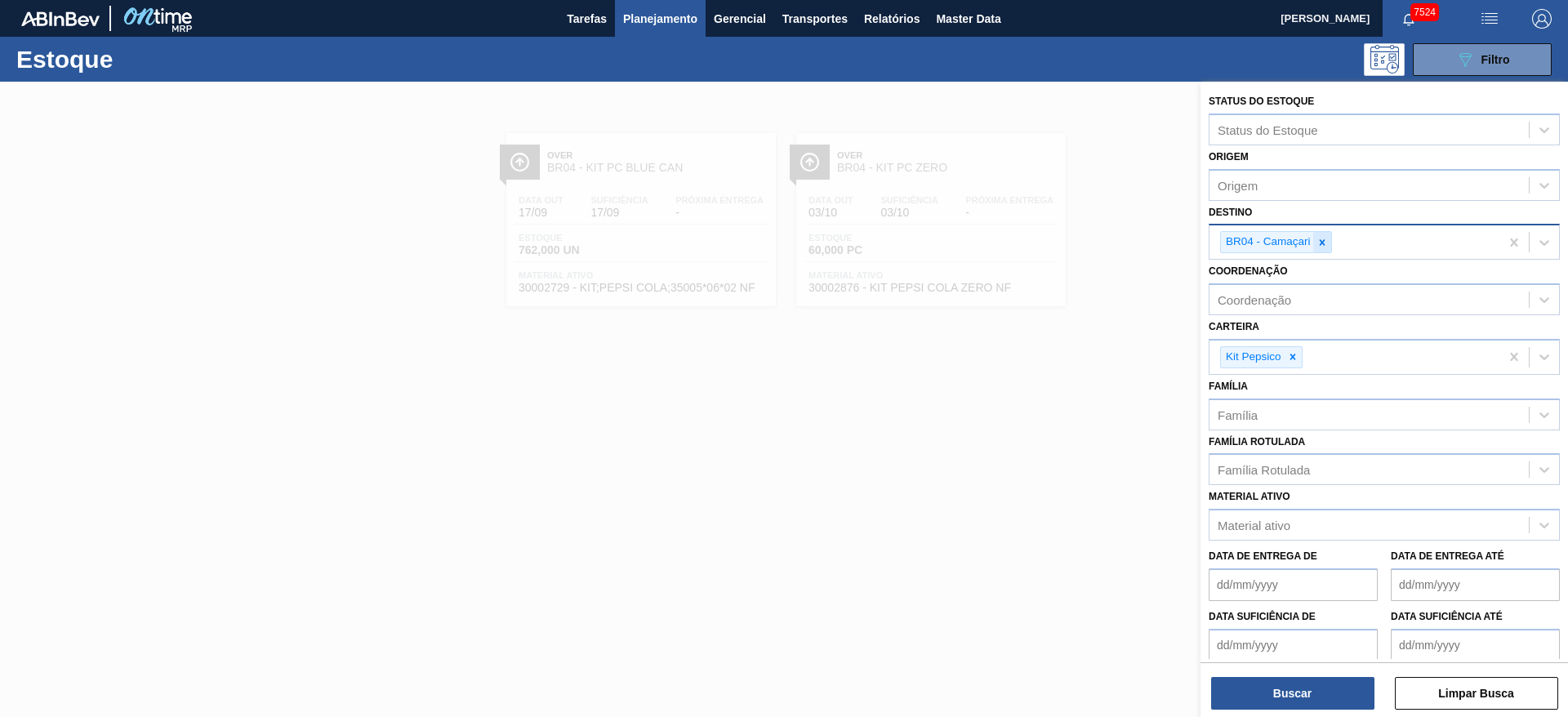
click at [1326, 242] on icon at bounding box center [1321, 242] width 11 height 11
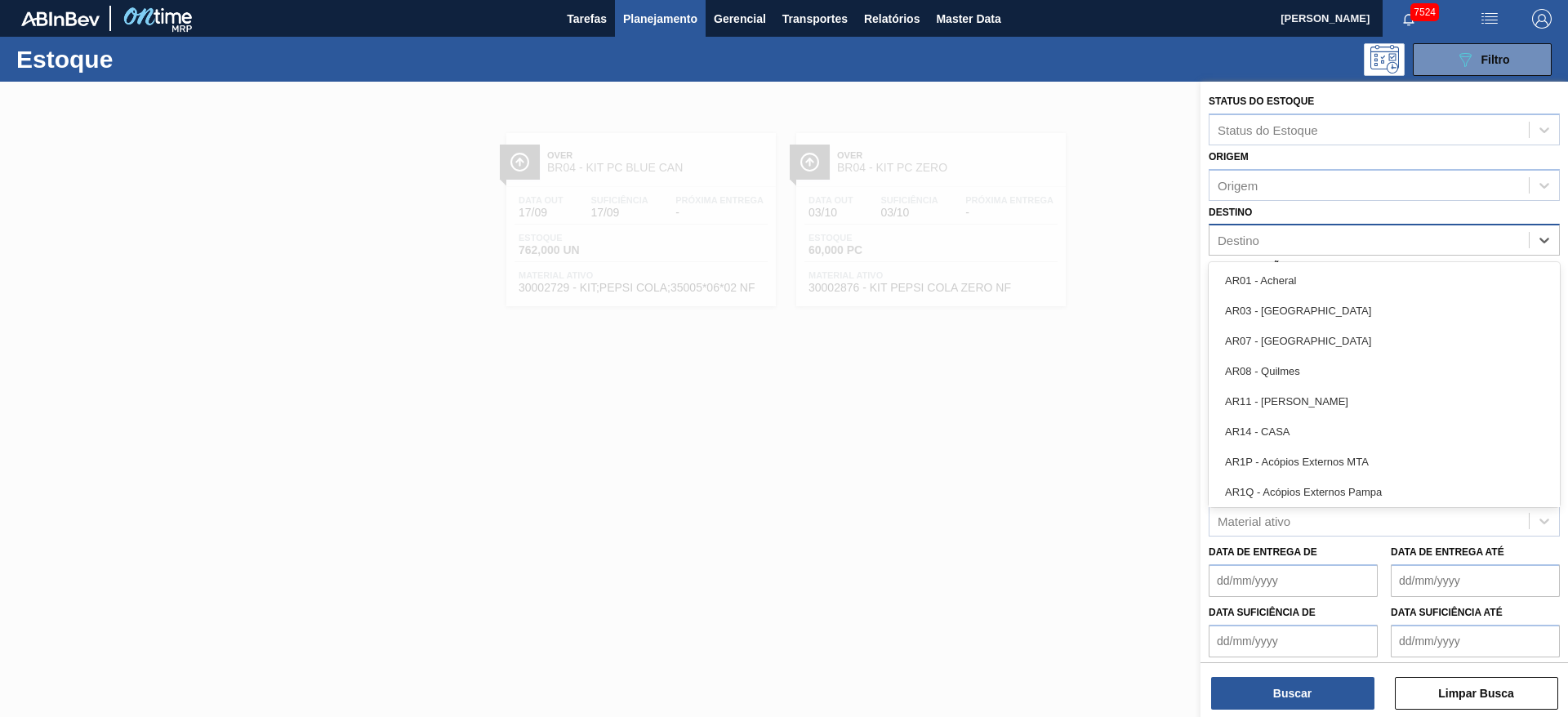
click at [1326, 242] on div "Destino" at bounding box center [1369, 241] width 320 height 24
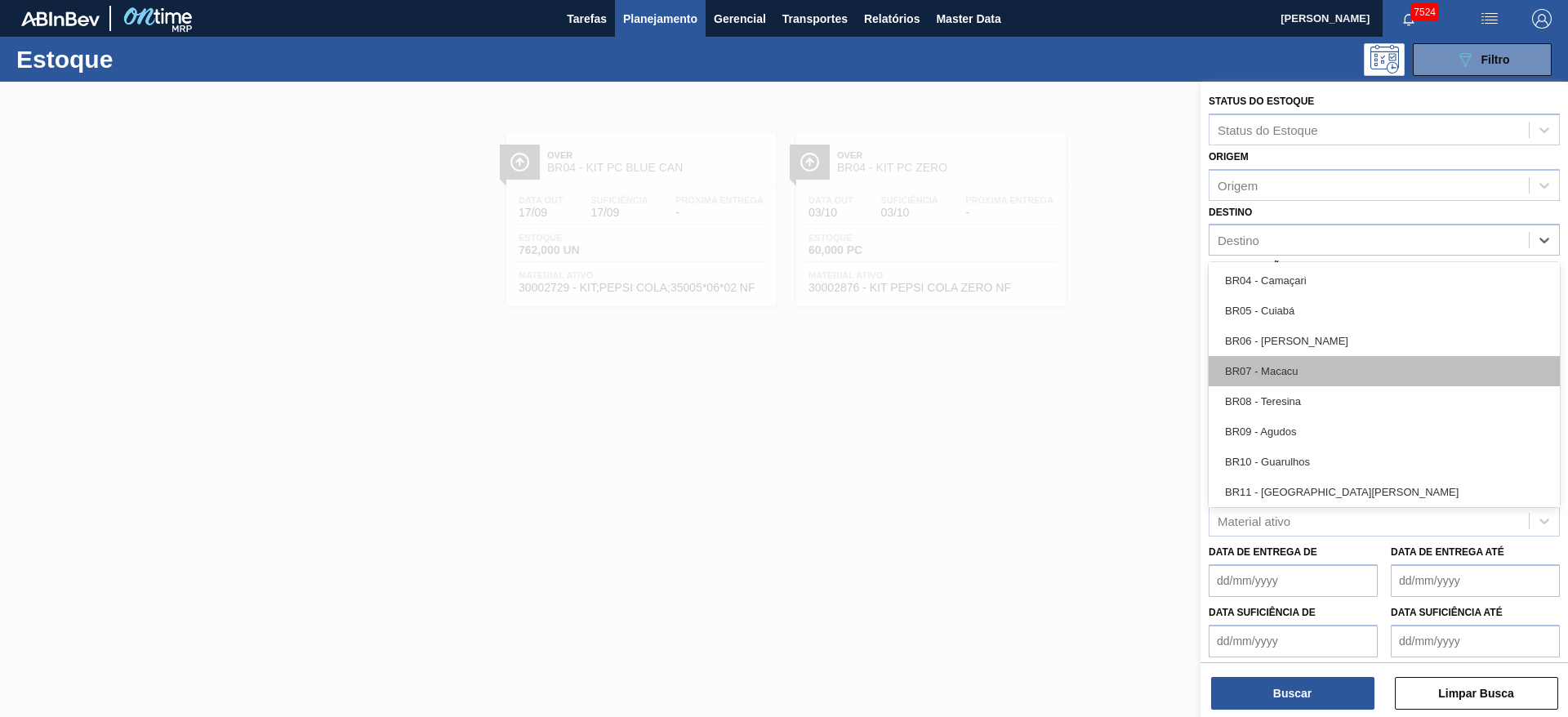
click at [1301, 369] on div "BR07 - Macacu" at bounding box center [1384, 371] width 351 height 31
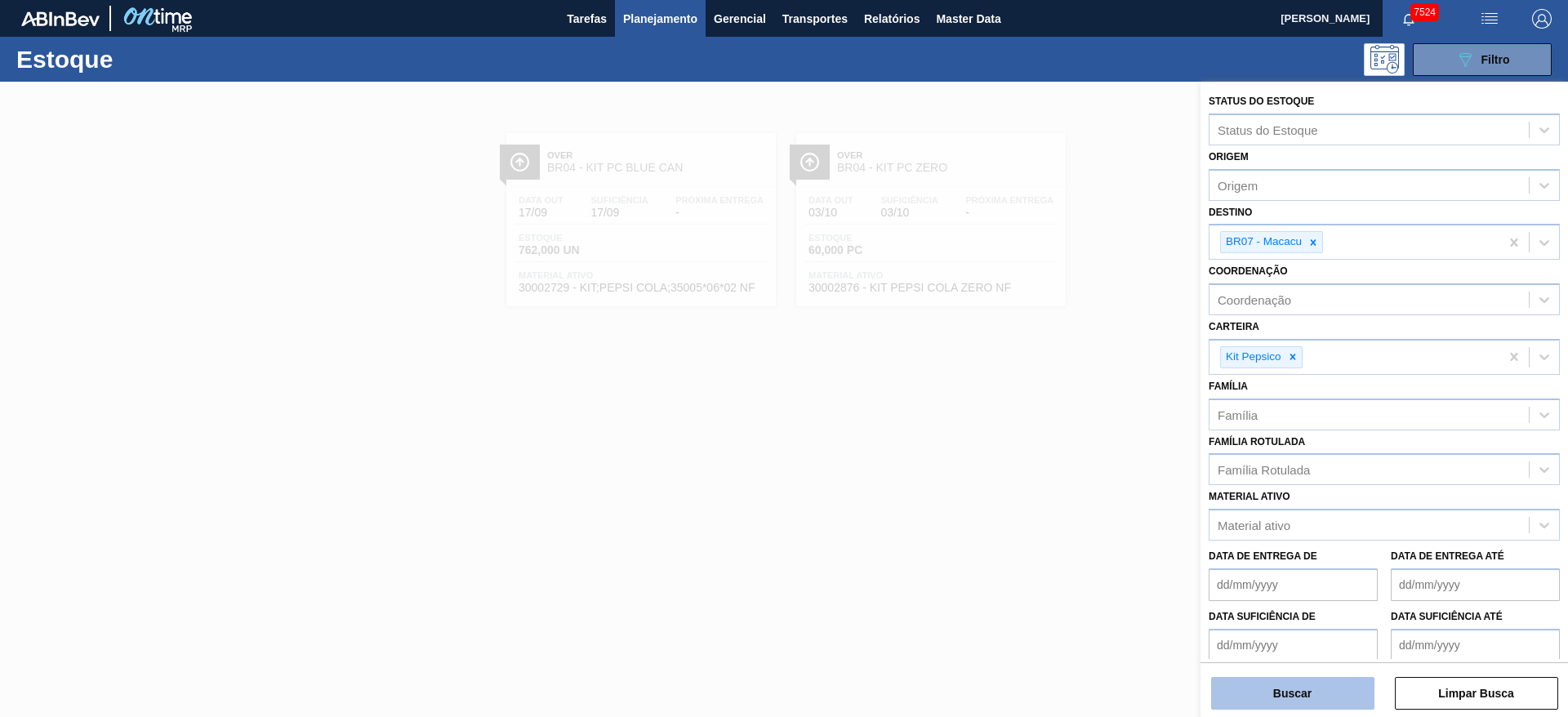
click at [1275, 687] on button "Buscar" at bounding box center [1293, 693] width 164 height 33
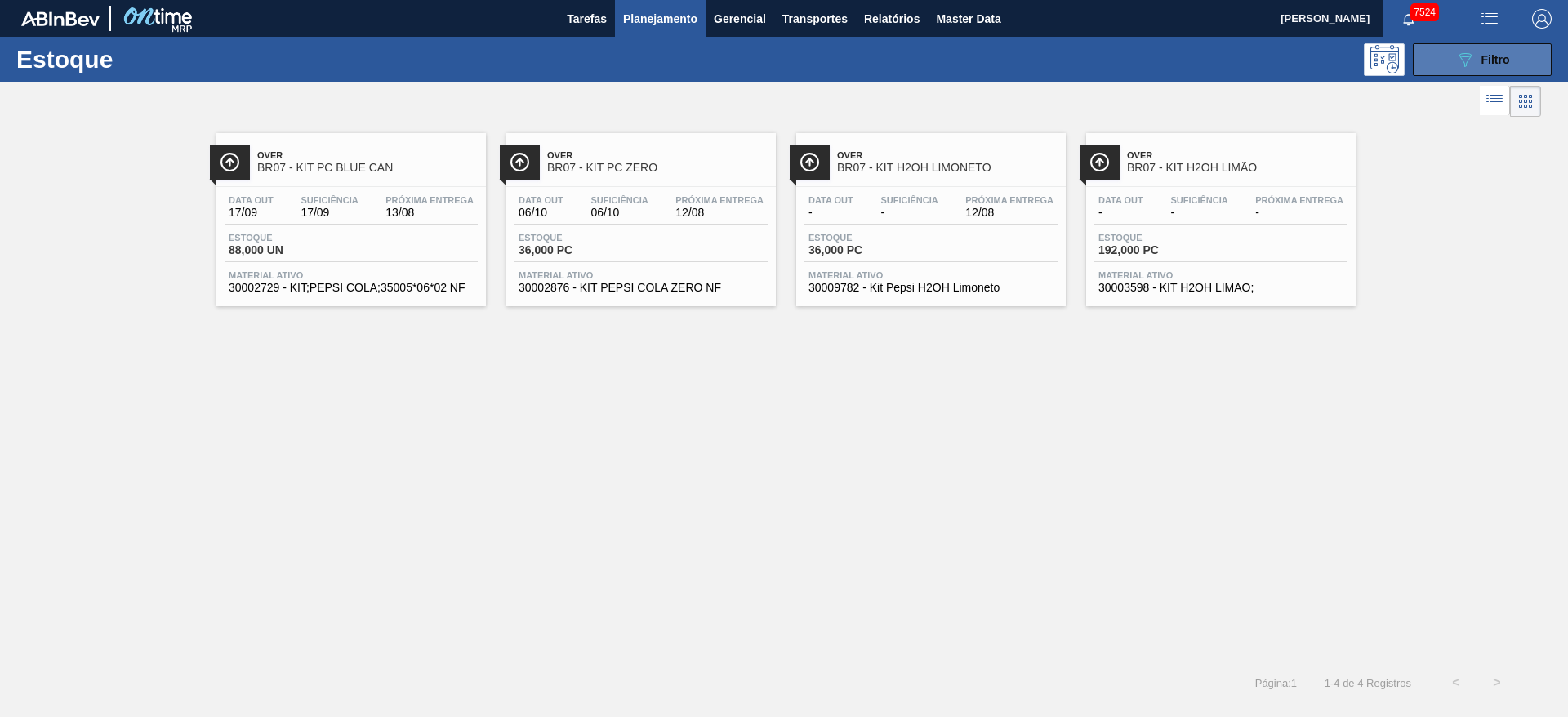
click at [1446, 58] on button "089F7B8B-B2A5-4AFE-B5C0-19BA573D28AC Filtro" at bounding box center [1482, 59] width 139 height 33
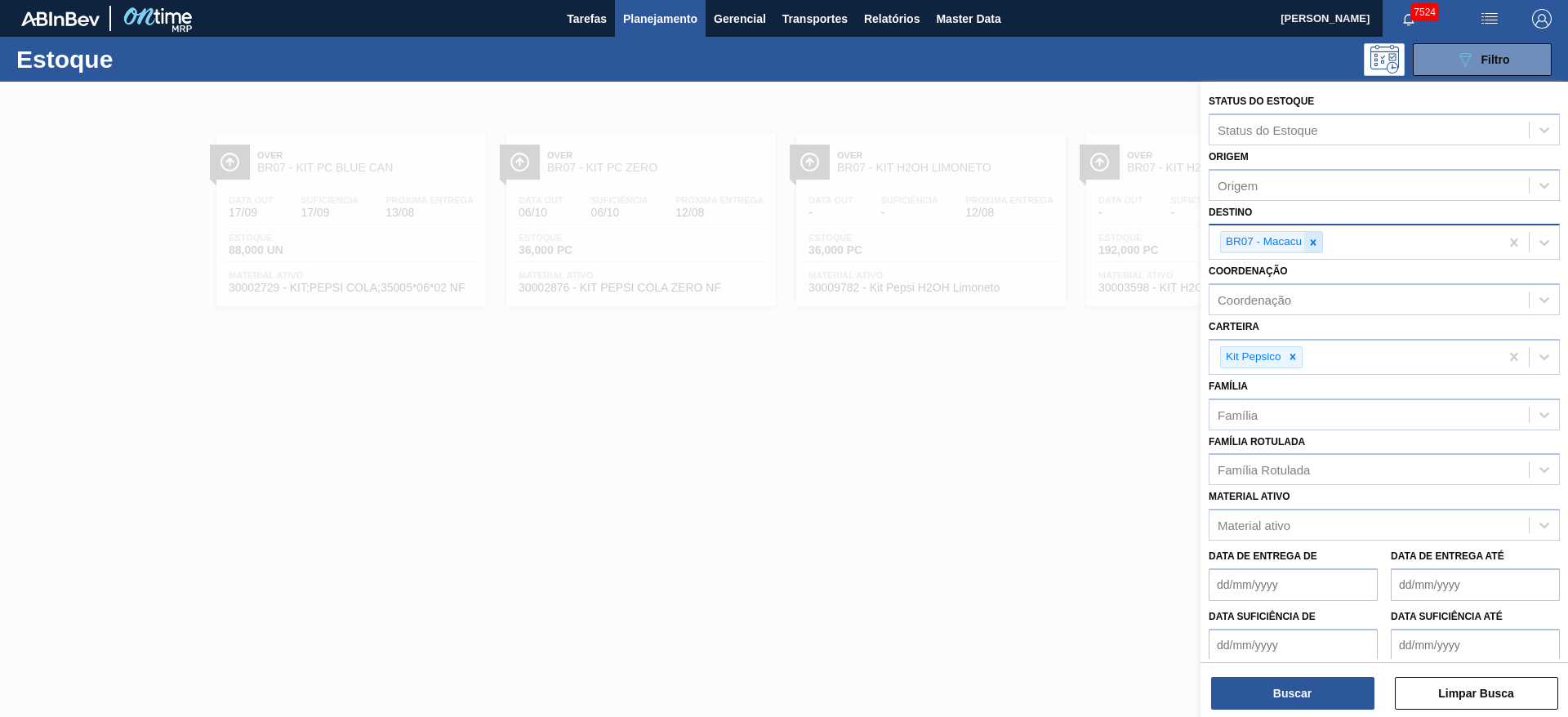
click at [1310, 248] on div at bounding box center [1313, 242] width 18 height 20
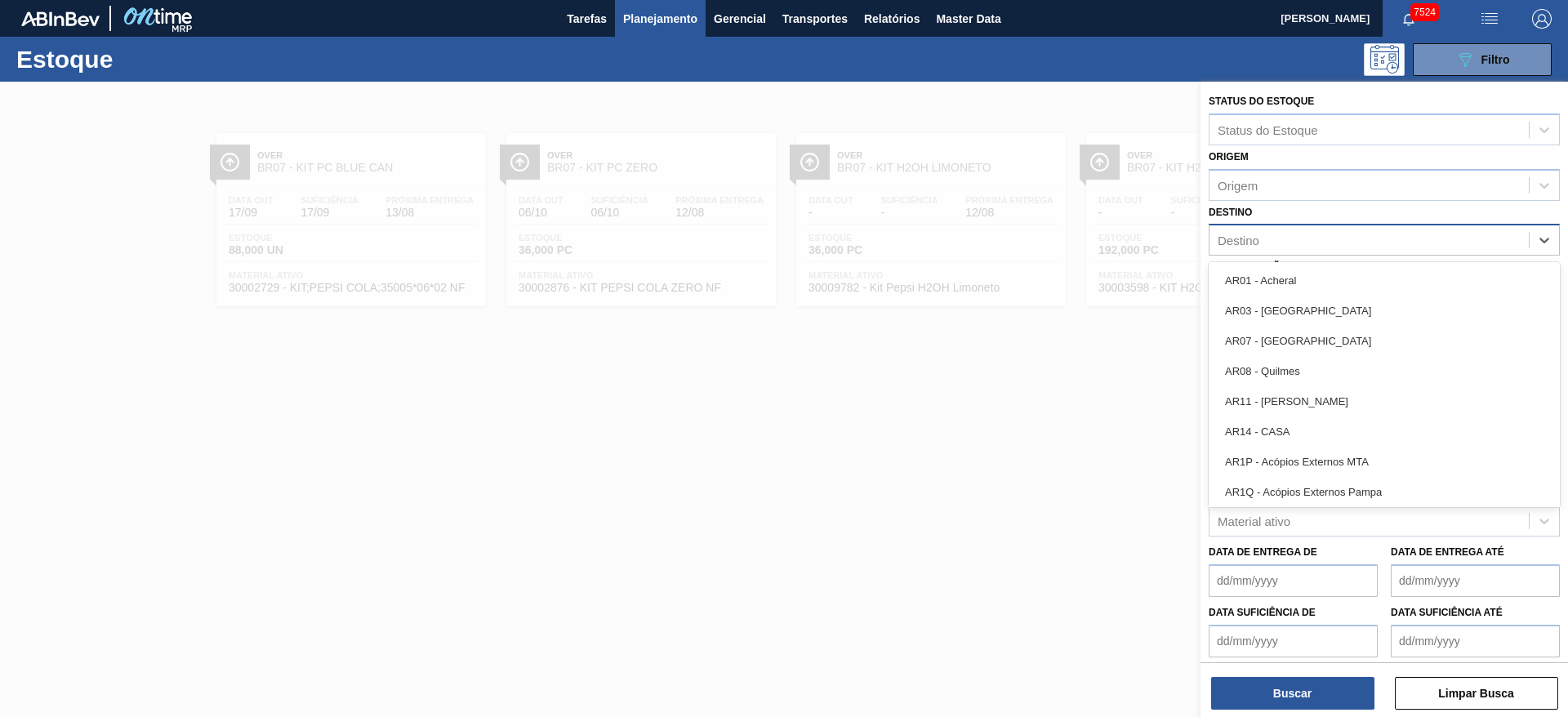
click at [1310, 248] on div "Destino" at bounding box center [1369, 241] width 320 height 24
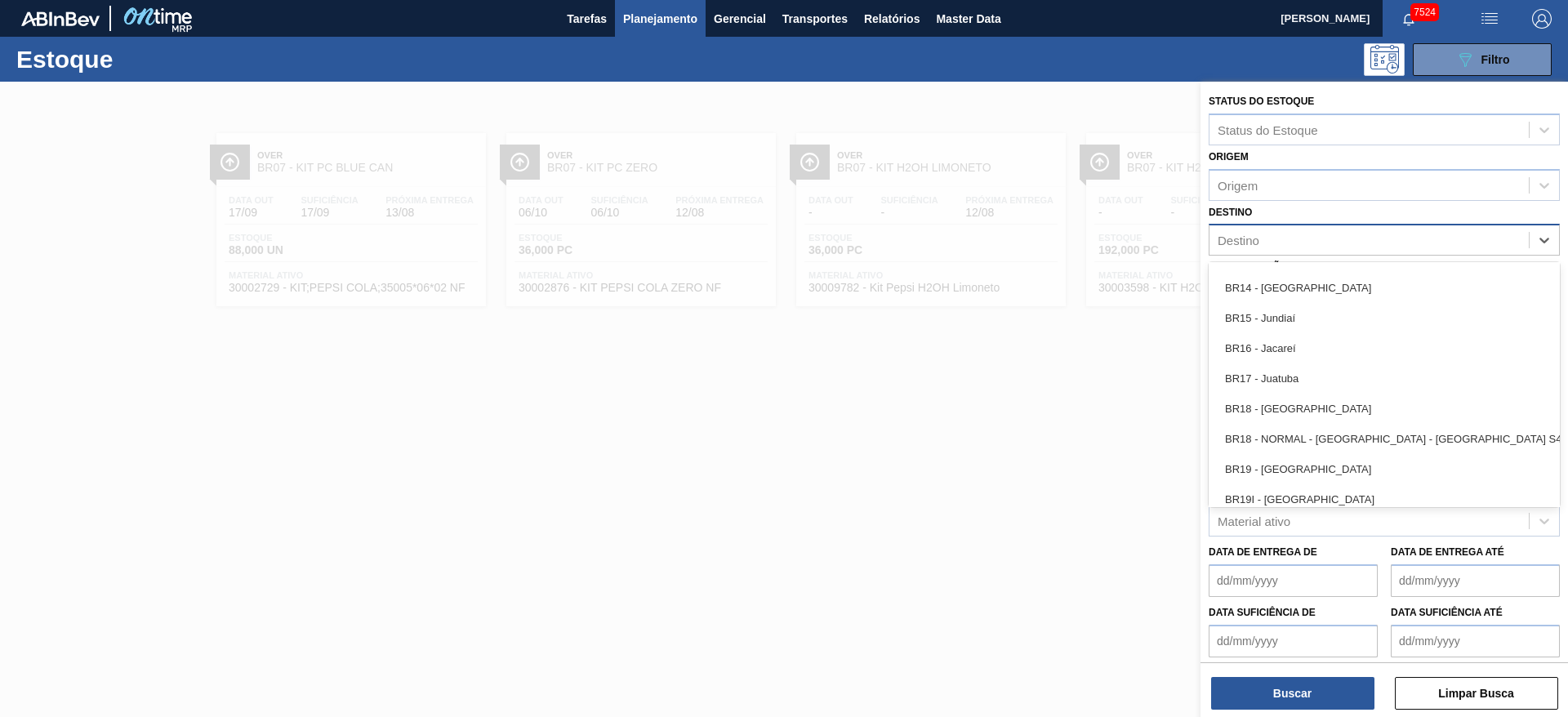
scroll to position [1173, 0]
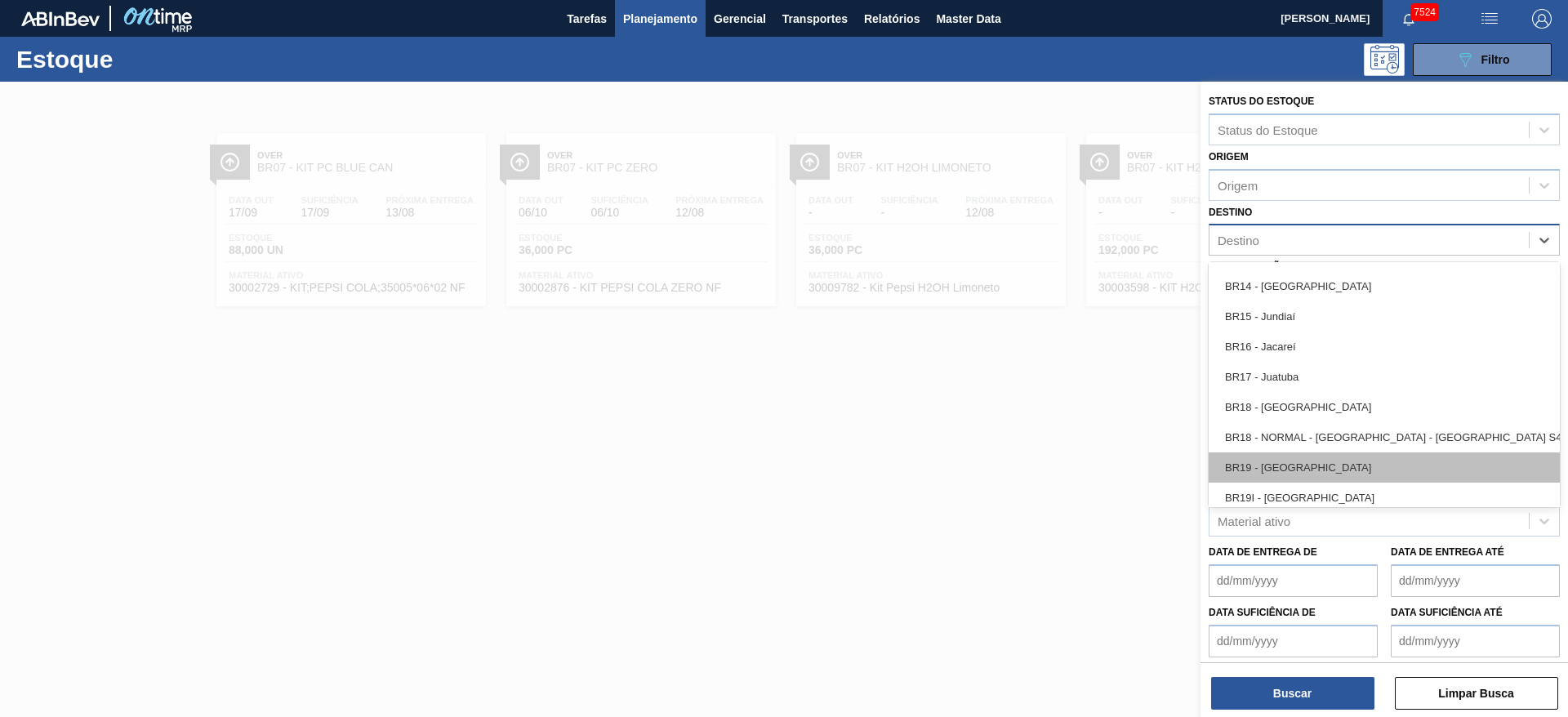
click at [1300, 466] on div "BR19 - Nova Rio" at bounding box center [1384, 468] width 351 height 31
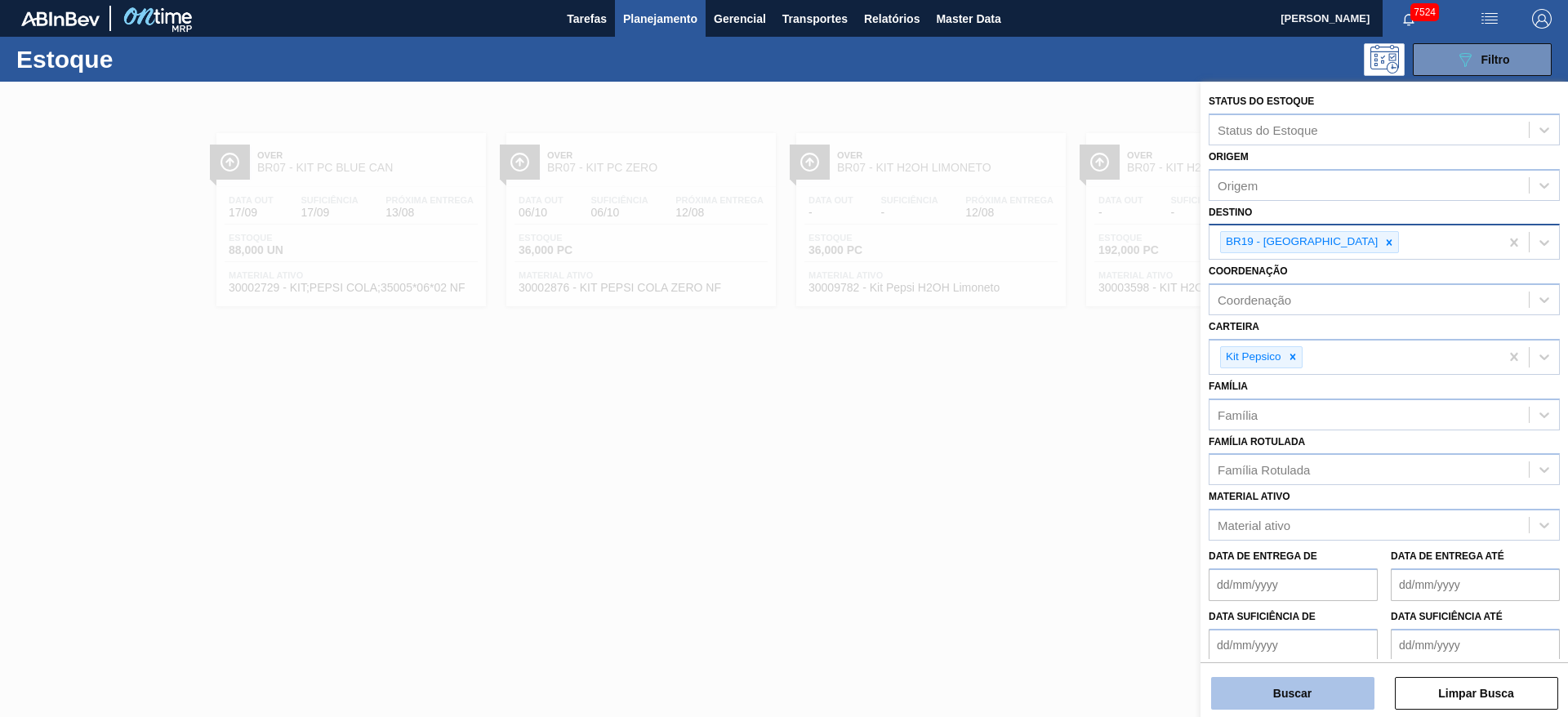
click at [1278, 702] on button "Buscar" at bounding box center [1293, 693] width 164 height 33
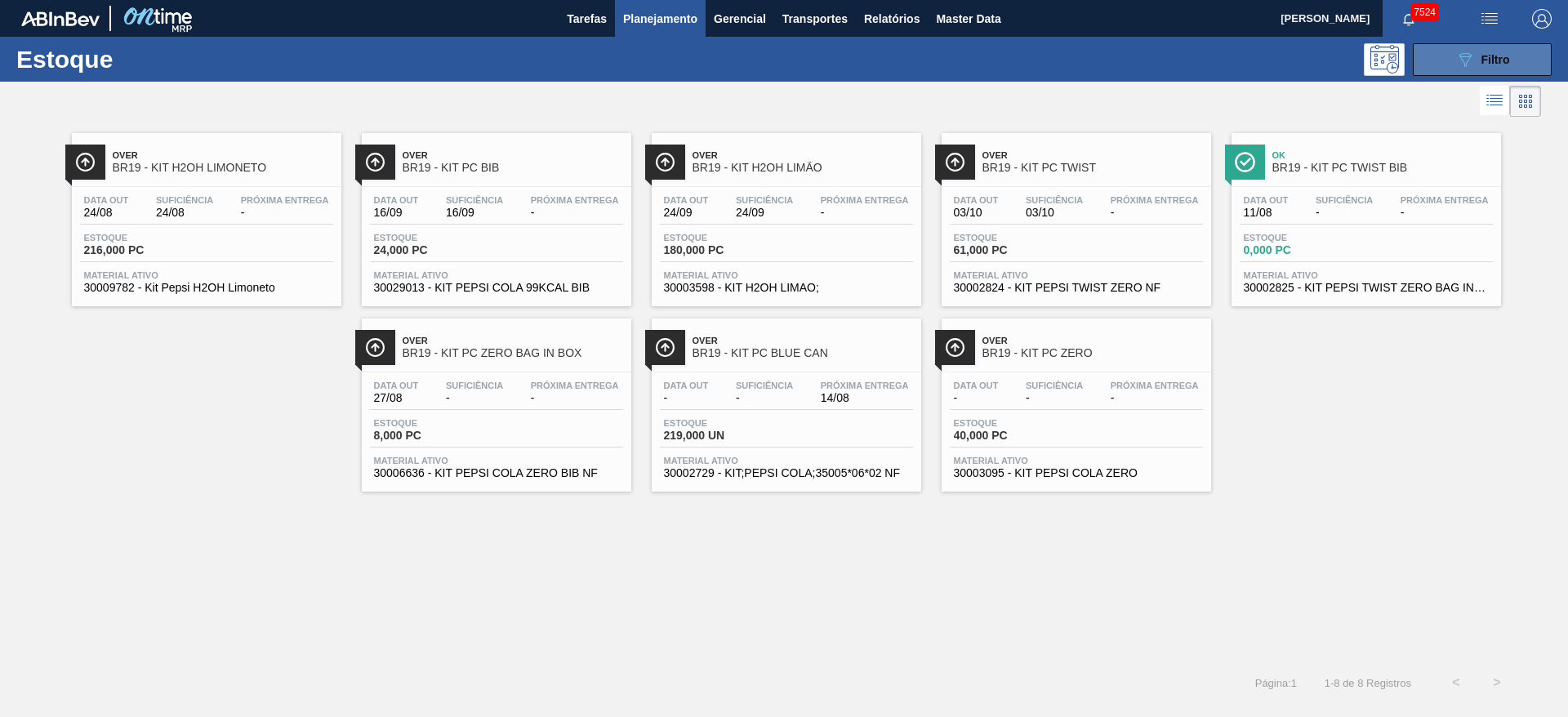
click at [1468, 64] on icon "089F7B8B-B2A5-4AFE-B5C0-19BA573D28AC" at bounding box center [1465, 59] width 19 height 19
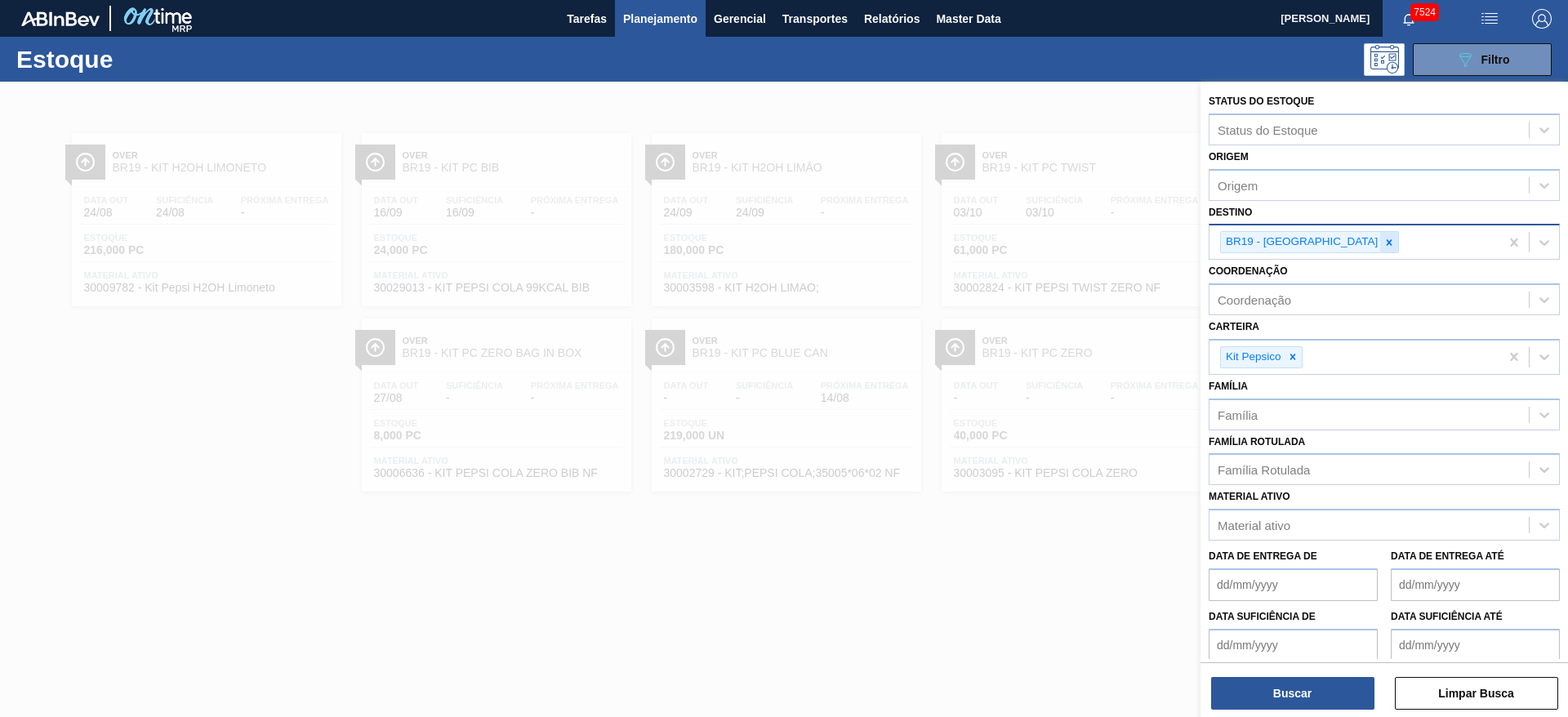
click at [1383, 245] on icon at bounding box center [1388, 242] width 11 height 11
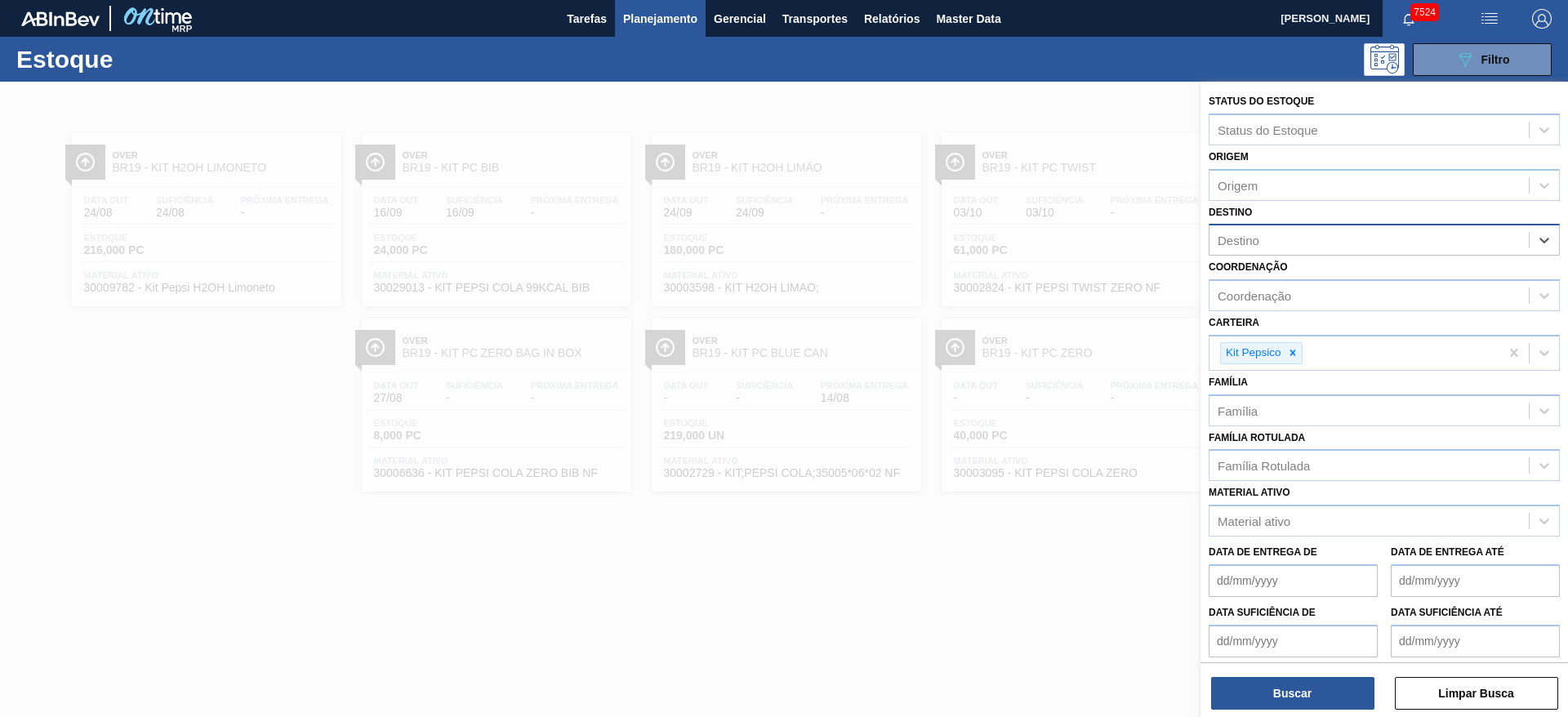
type input "13"
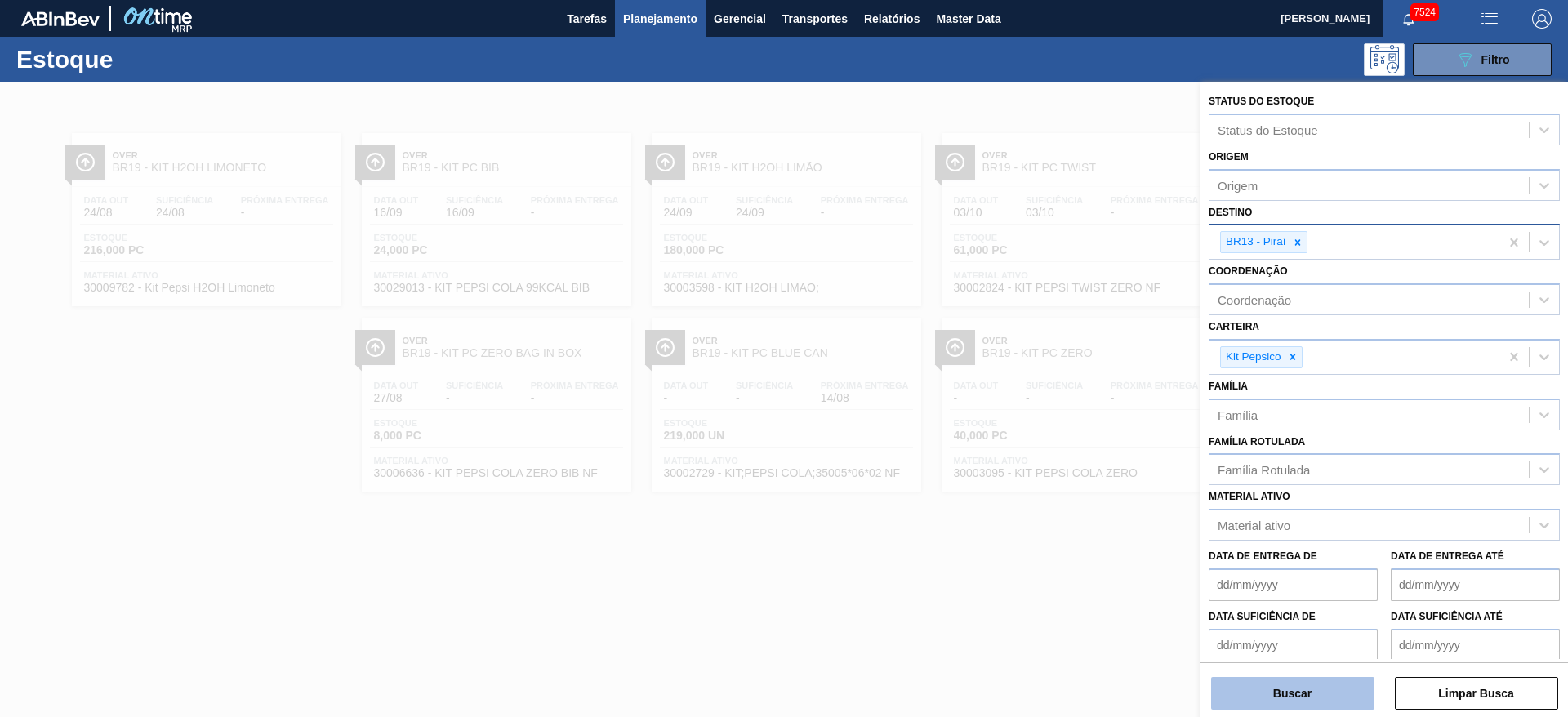
click at [1278, 704] on button "Buscar" at bounding box center [1293, 693] width 164 height 33
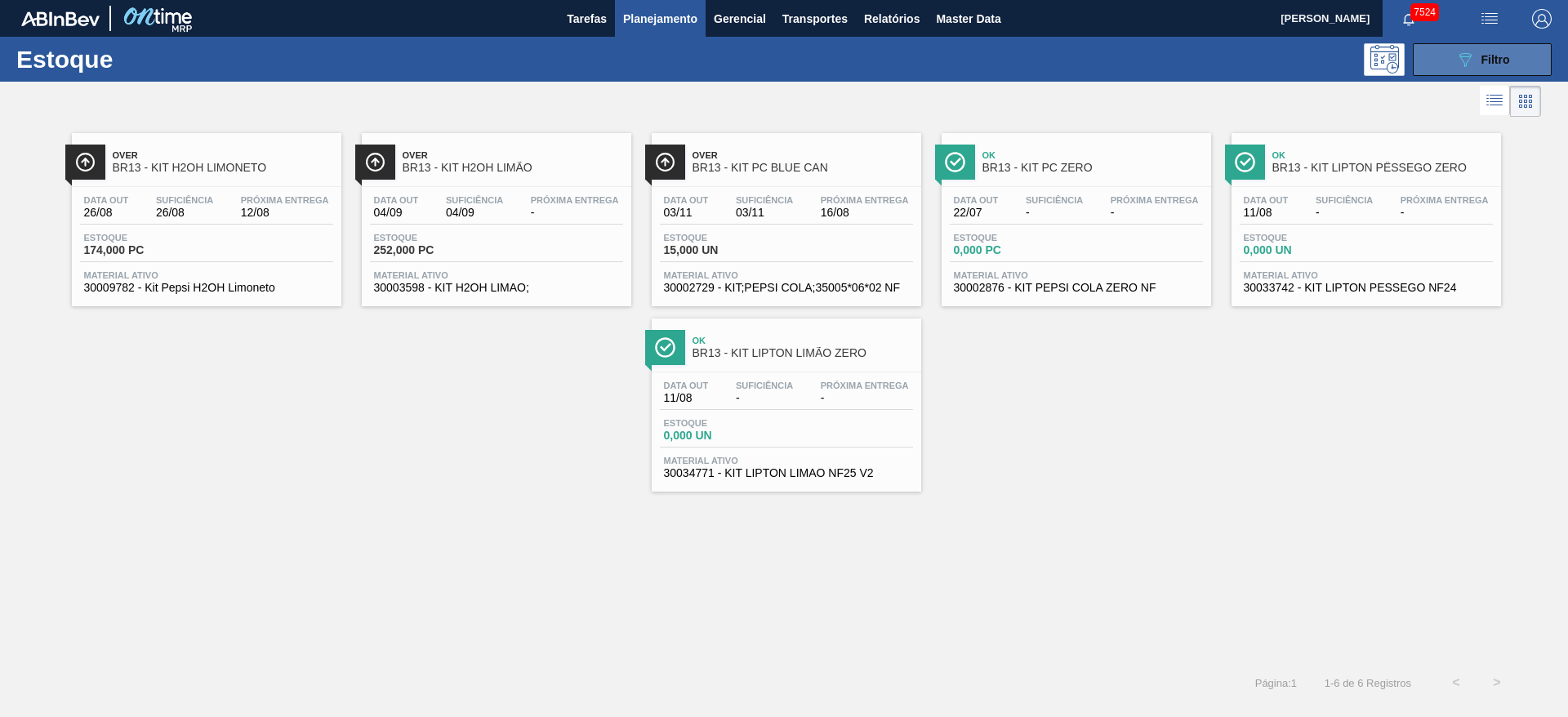
click at [1462, 74] on button "089F7B8B-B2A5-4AFE-B5C0-19BA573D28AC Filtro" at bounding box center [1482, 59] width 139 height 33
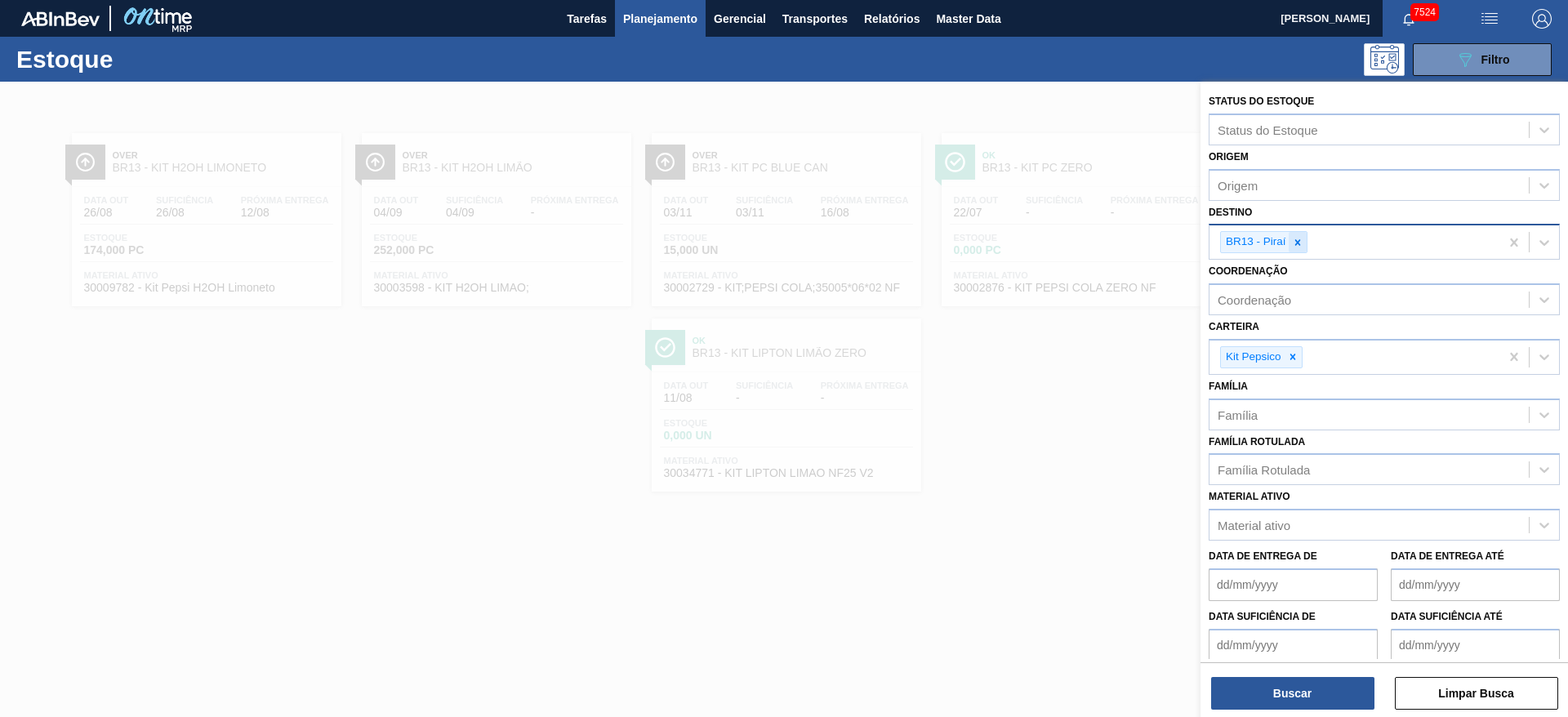
click at [1303, 244] on icon at bounding box center [1297, 242] width 11 height 11
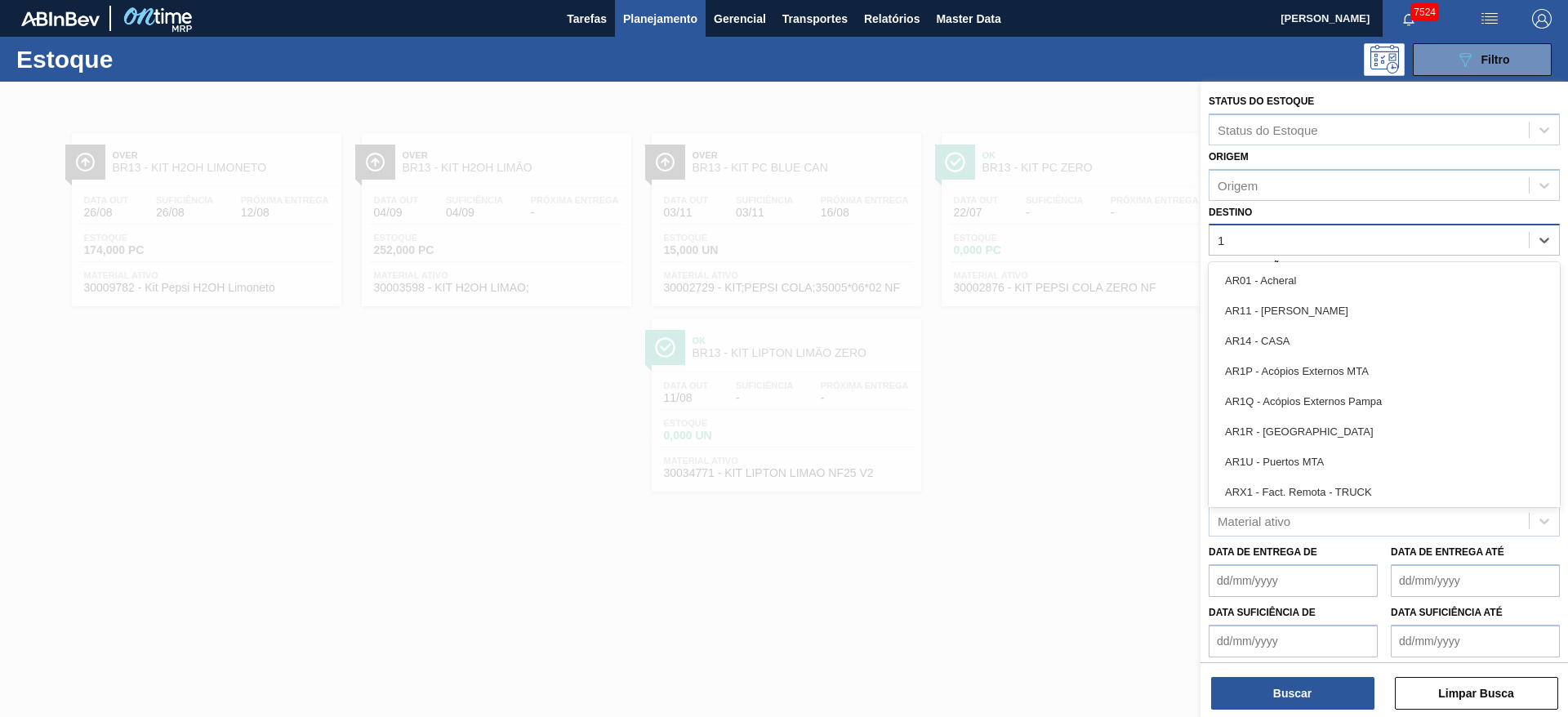
type input "19"
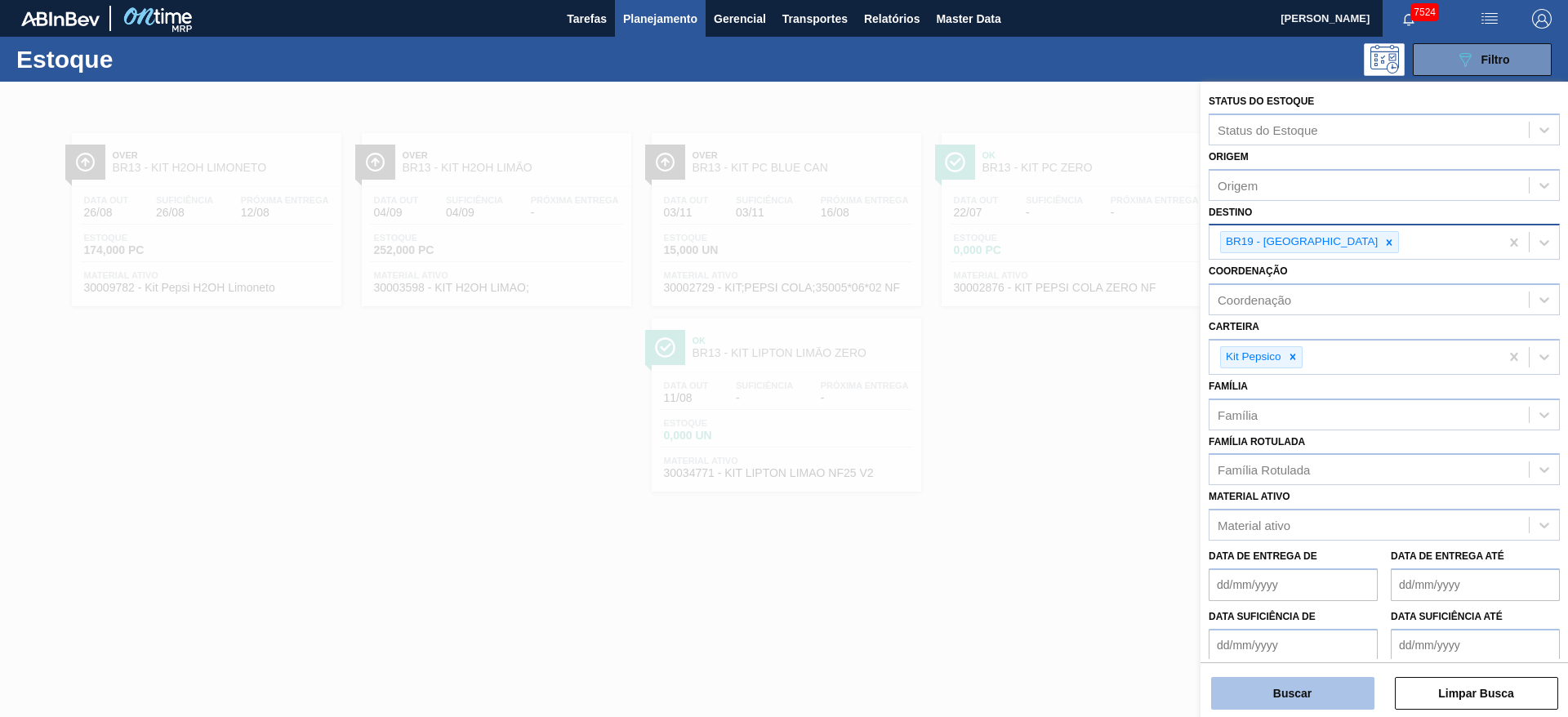
click at [1294, 703] on button "Buscar" at bounding box center [1293, 693] width 164 height 33
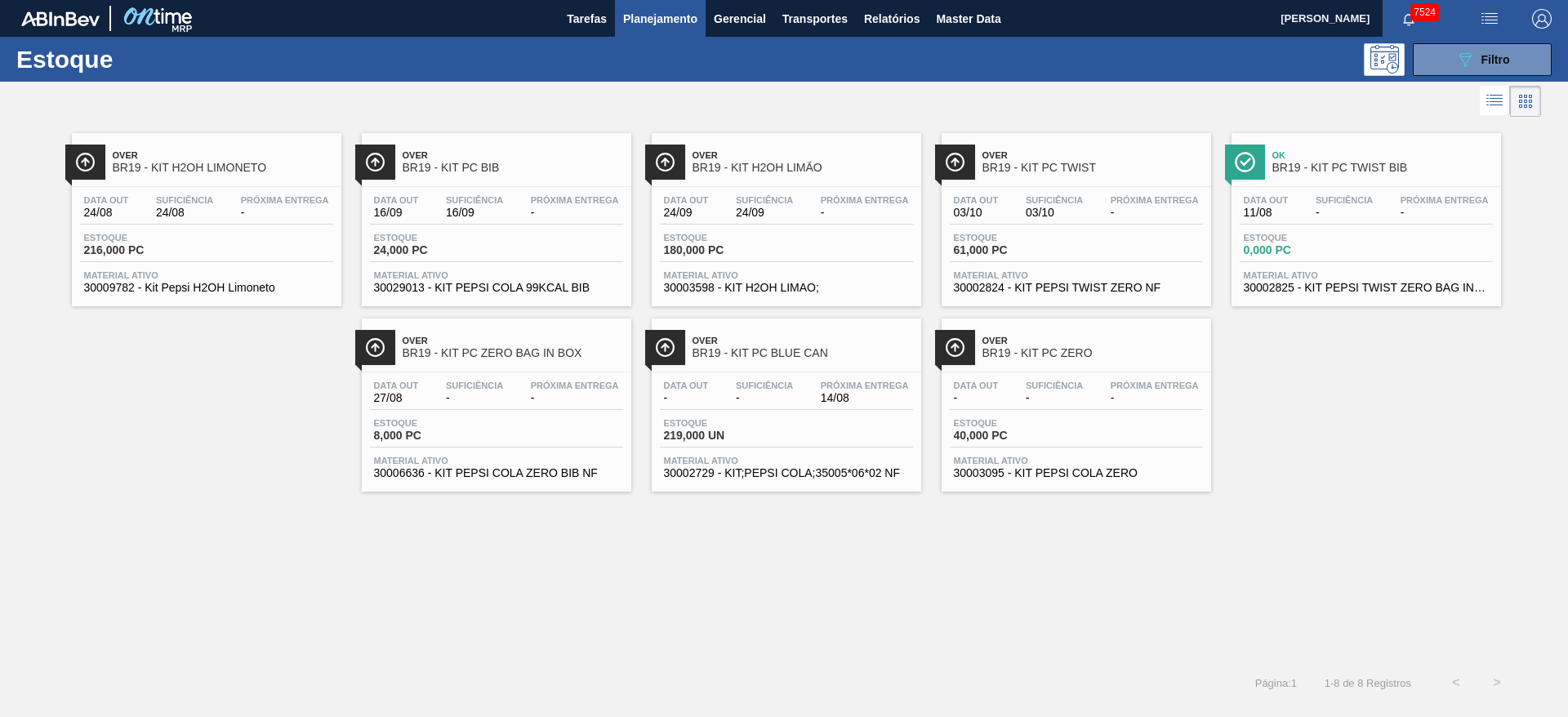
click at [870, 598] on div "Over BR19 - KIT H2OH LIMONETO Data out 24/08 Suficiência 24/08 Próxima Entrega …" at bounding box center [784, 392] width 1568 height 542
click at [1492, 69] on button "089F7B8B-B2A5-4AFE-B5C0-19BA573D28AC Filtro" at bounding box center [1482, 59] width 139 height 33
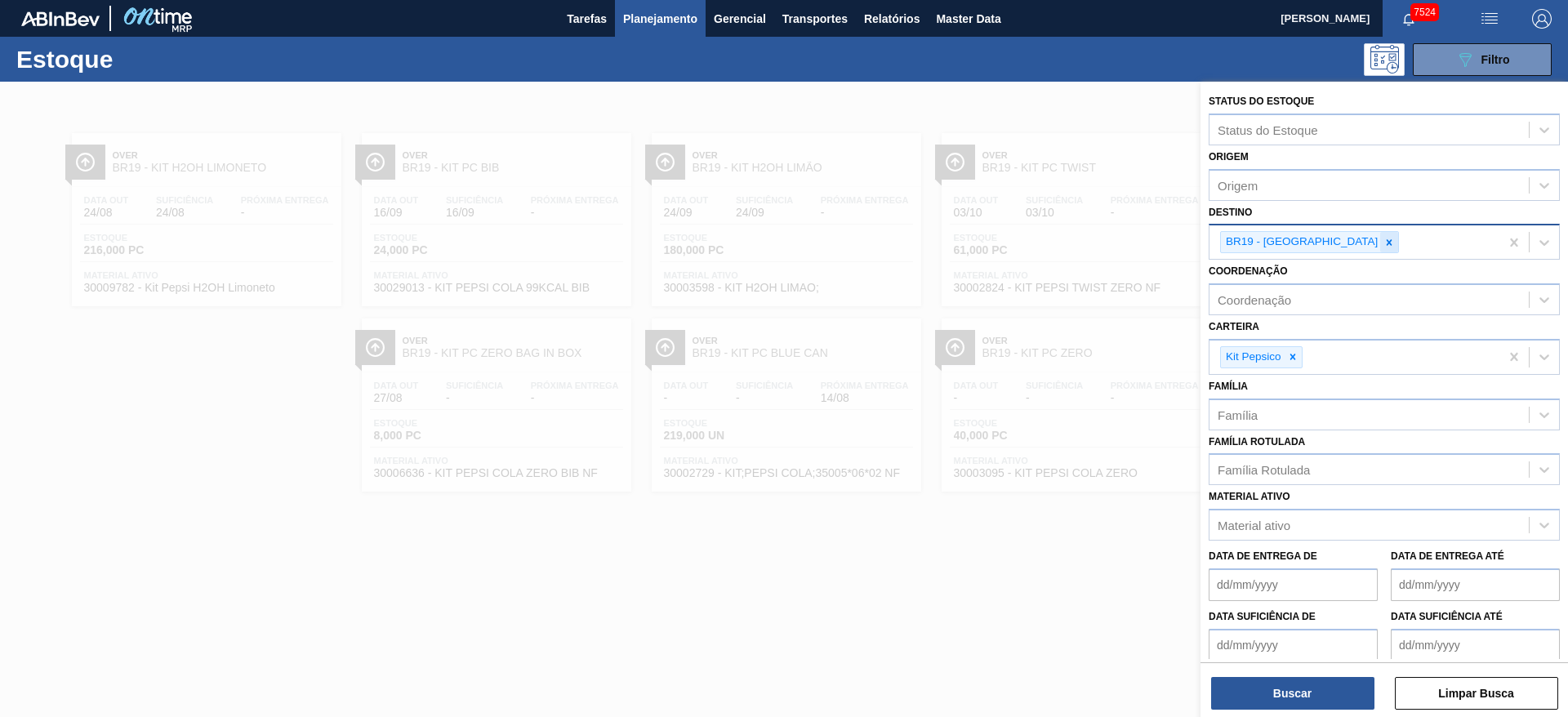
click at [1387, 242] on icon at bounding box center [1389, 242] width 6 height 6
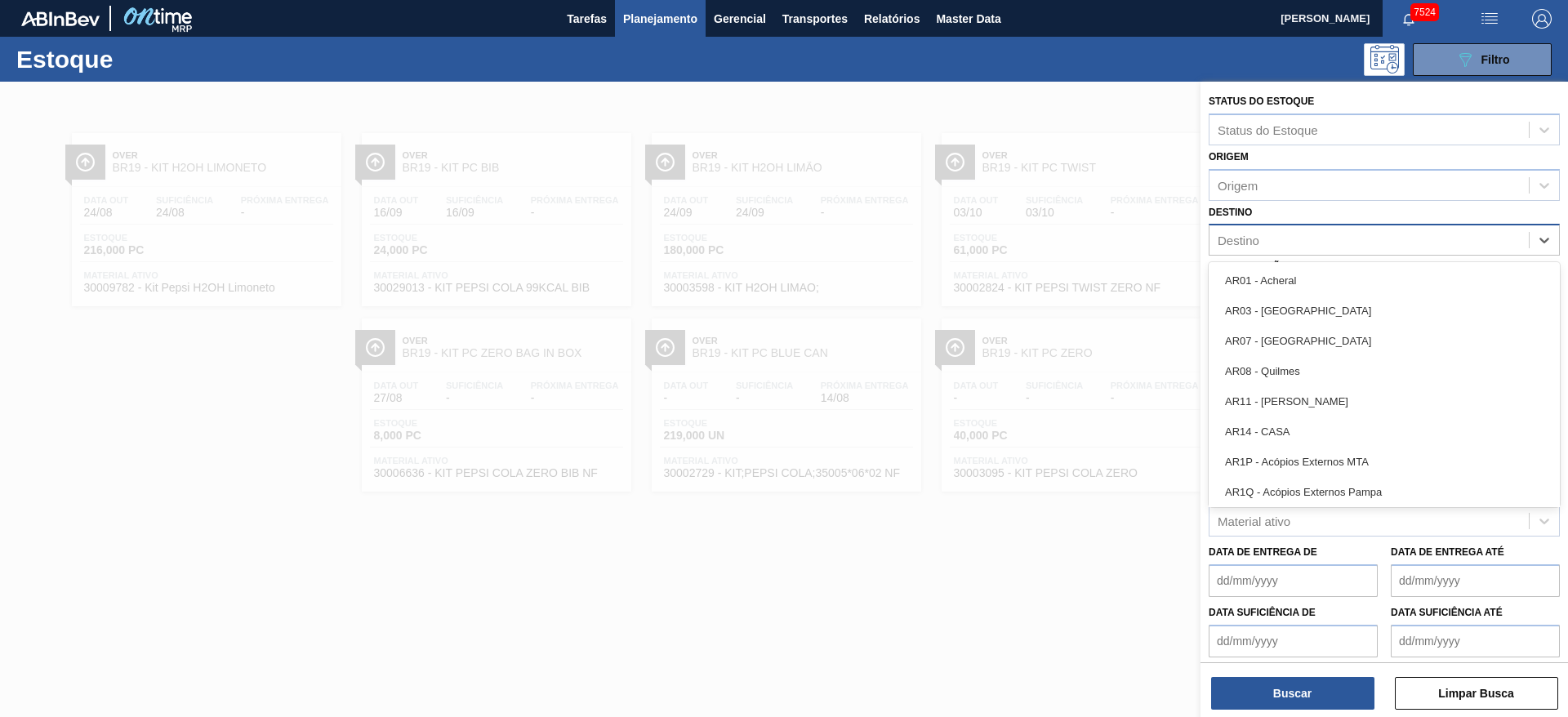
click at [1321, 242] on div "Destino" at bounding box center [1369, 241] width 320 height 24
click at [1289, 251] on div "Destino" at bounding box center [1369, 241] width 320 height 24
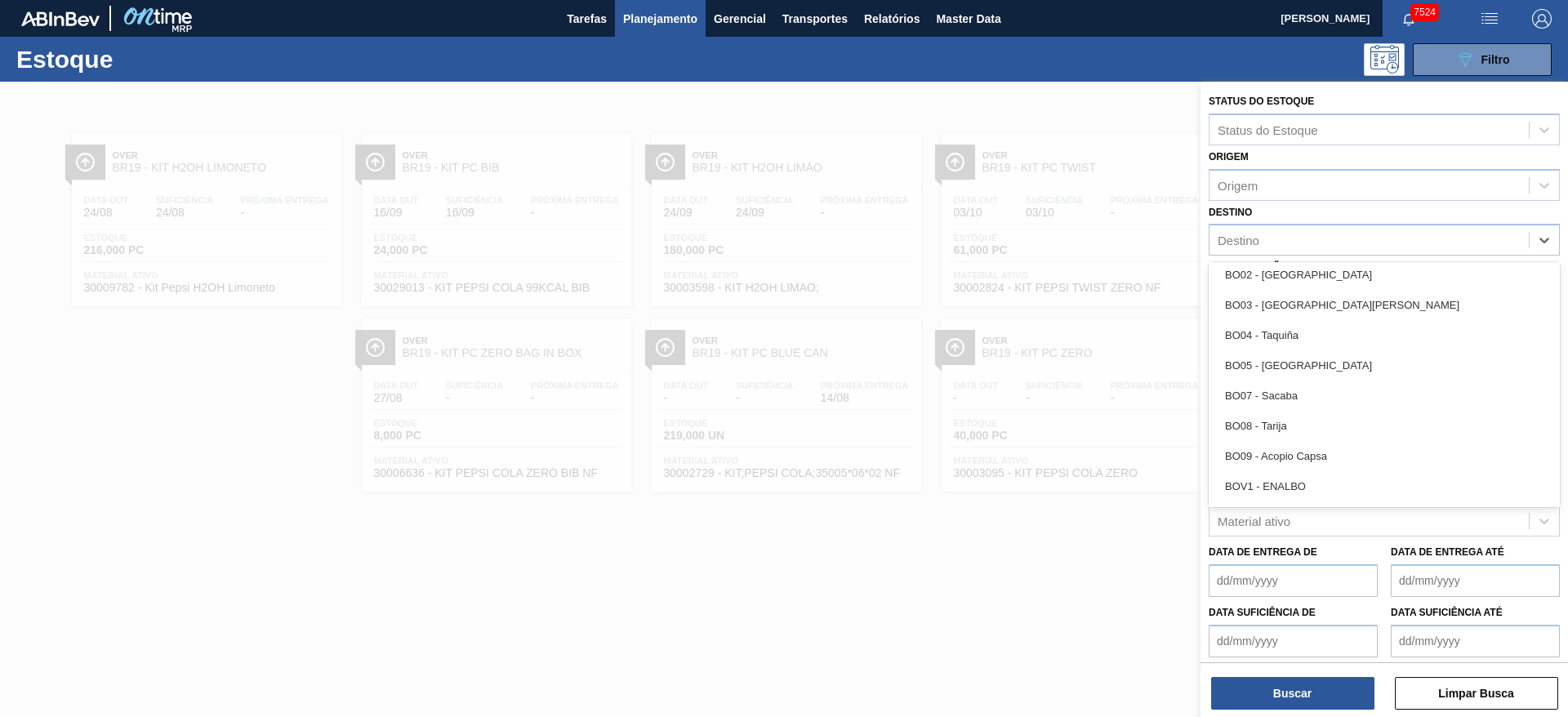
scroll to position [591, 0]
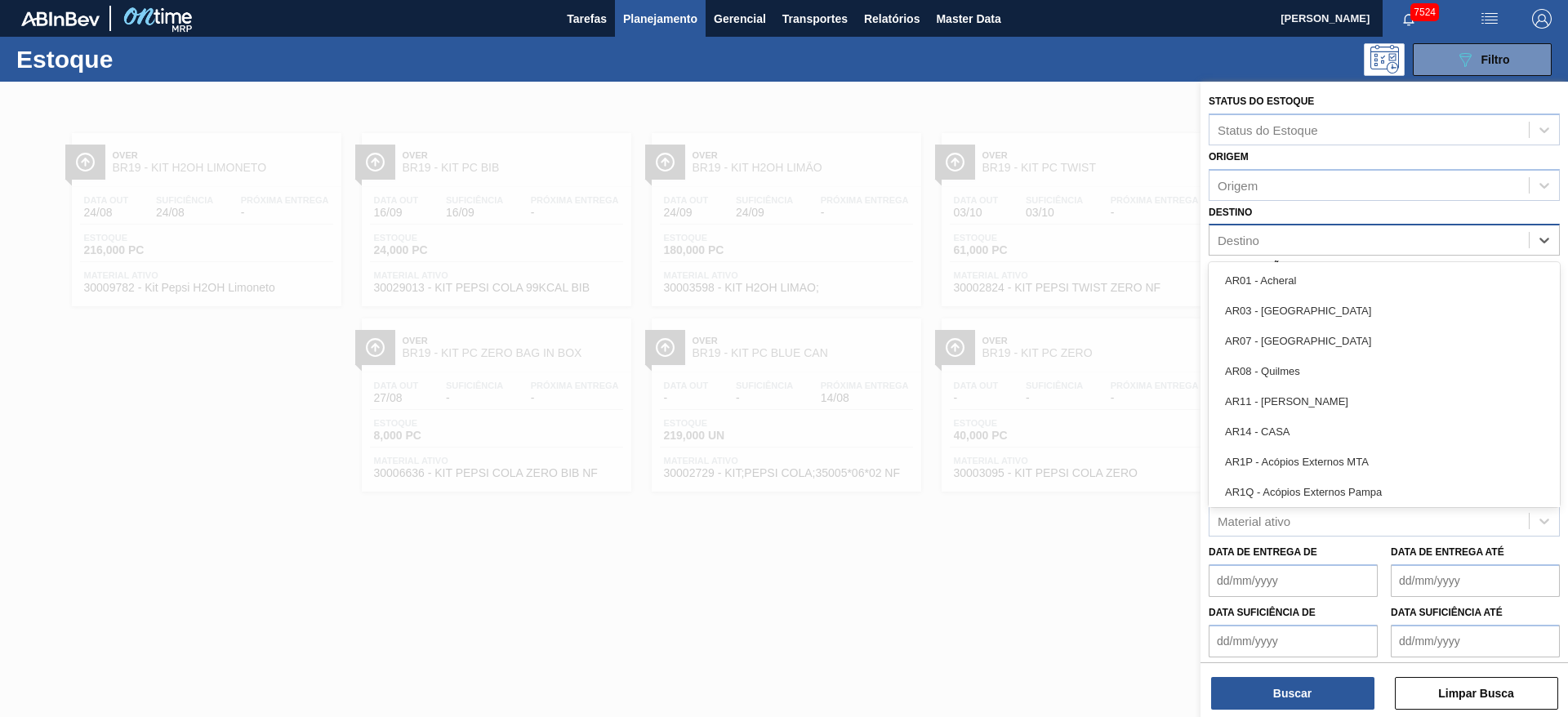
type input "3"
click at [1283, 235] on div "Destino 3" at bounding box center [1369, 241] width 320 height 24
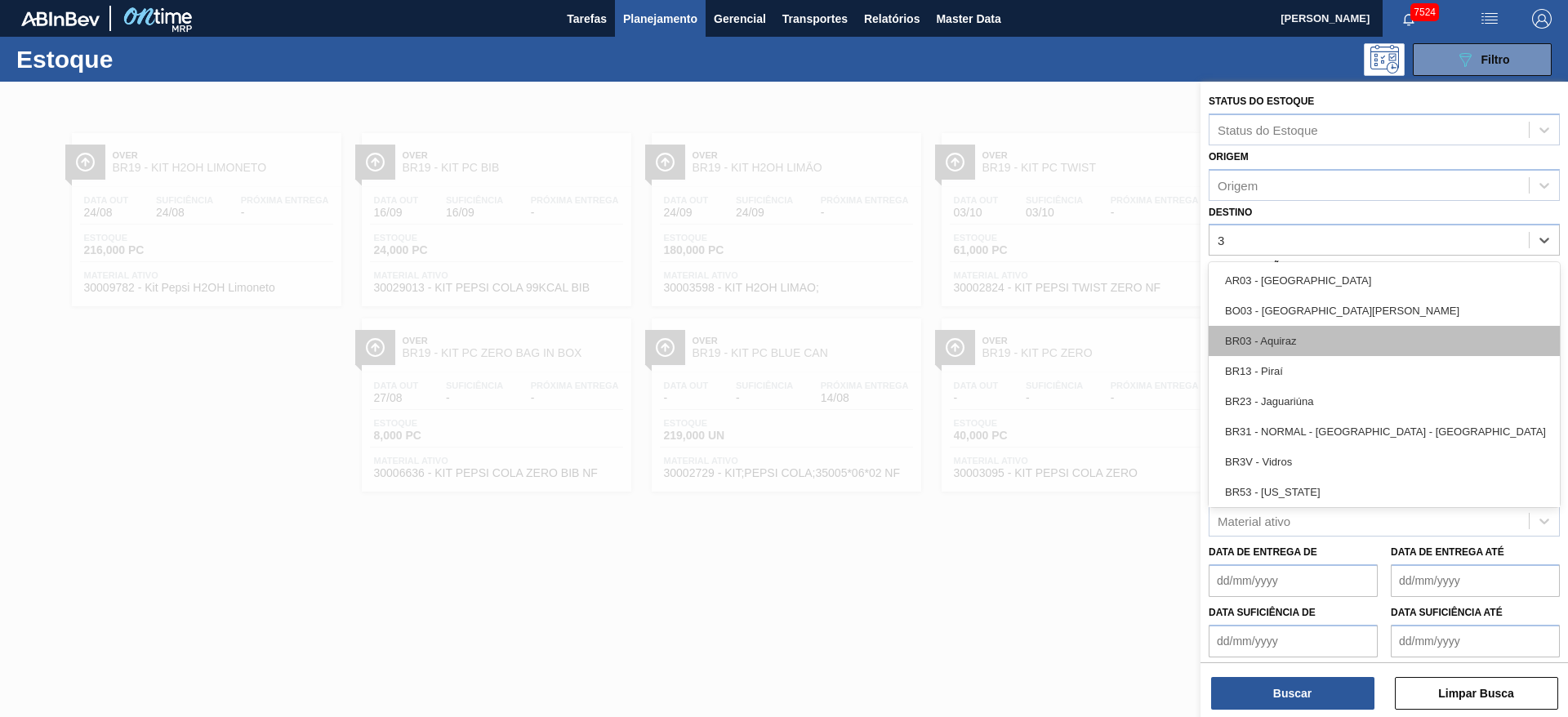
click at [1281, 331] on div "BR03 - Aquiraz" at bounding box center [1384, 341] width 351 height 31
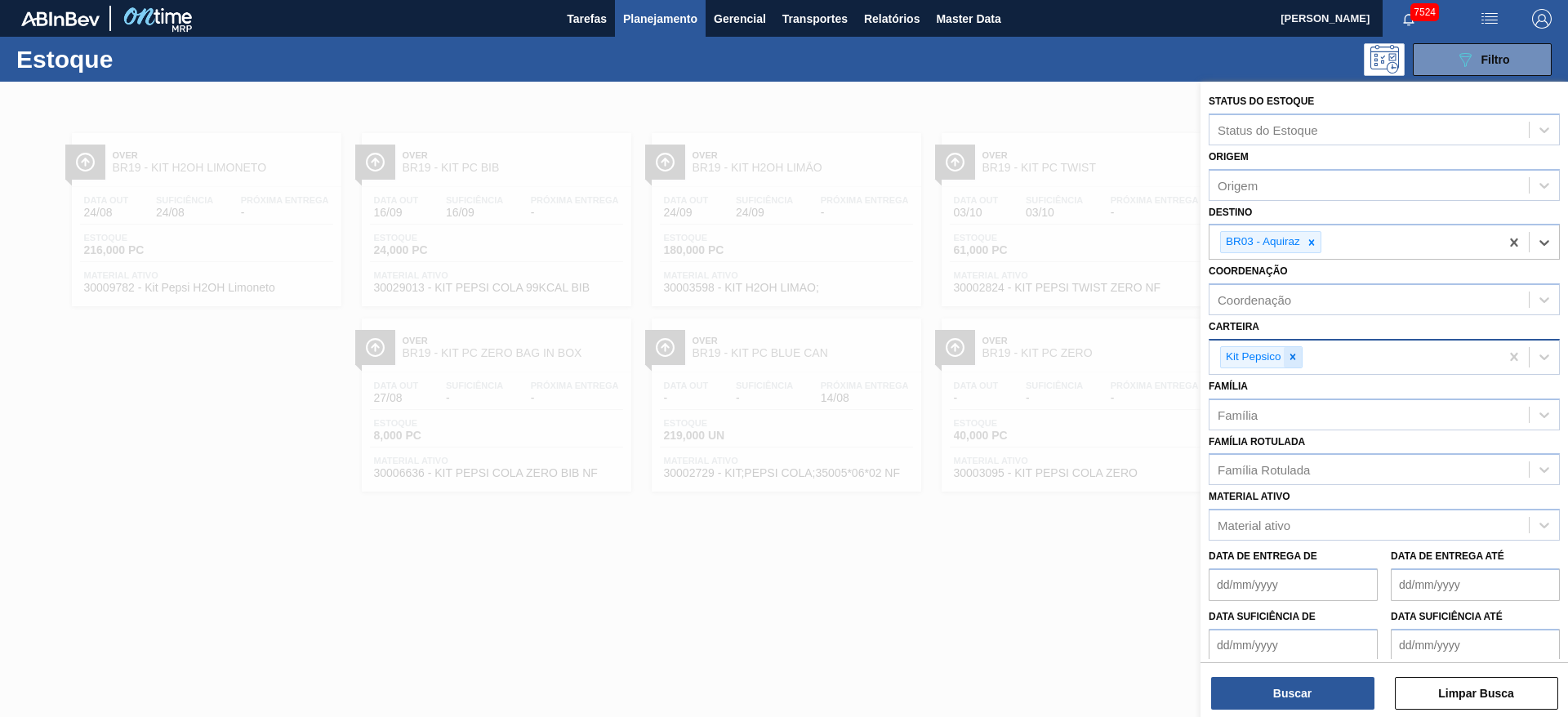
click at [1295, 353] on icon at bounding box center [1293, 356] width 11 height 11
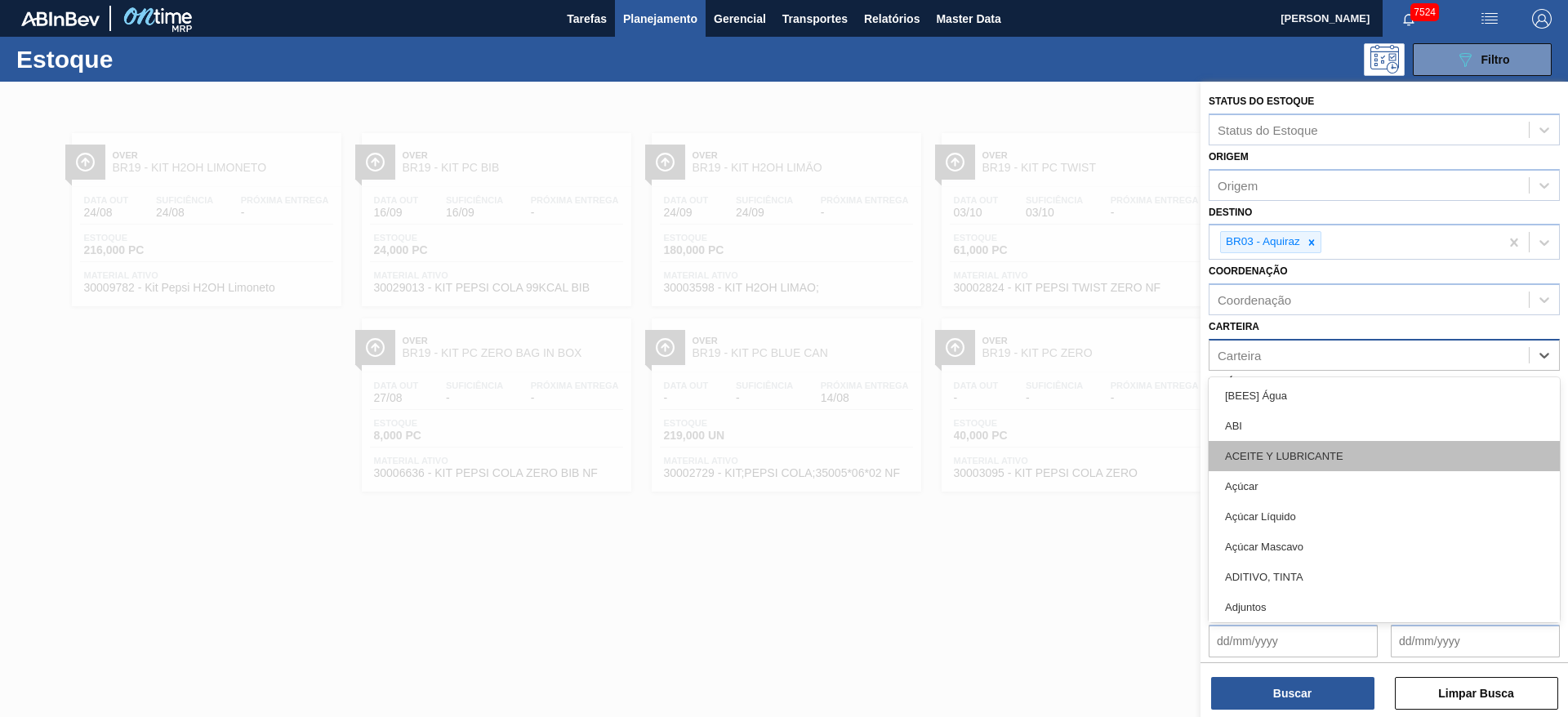
drag, startPoint x: 1295, startPoint y: 353, endPoint x: 1273, endPoint y: 443, distance: 92.6
click at [1273, 370] on div "option Kit Pepsico, deselected. option ACEITE Y LUBRICANTE focused, 3 of 101. 1…" at bounding box center [1384, 355] width 351 height 32
type input "rol"
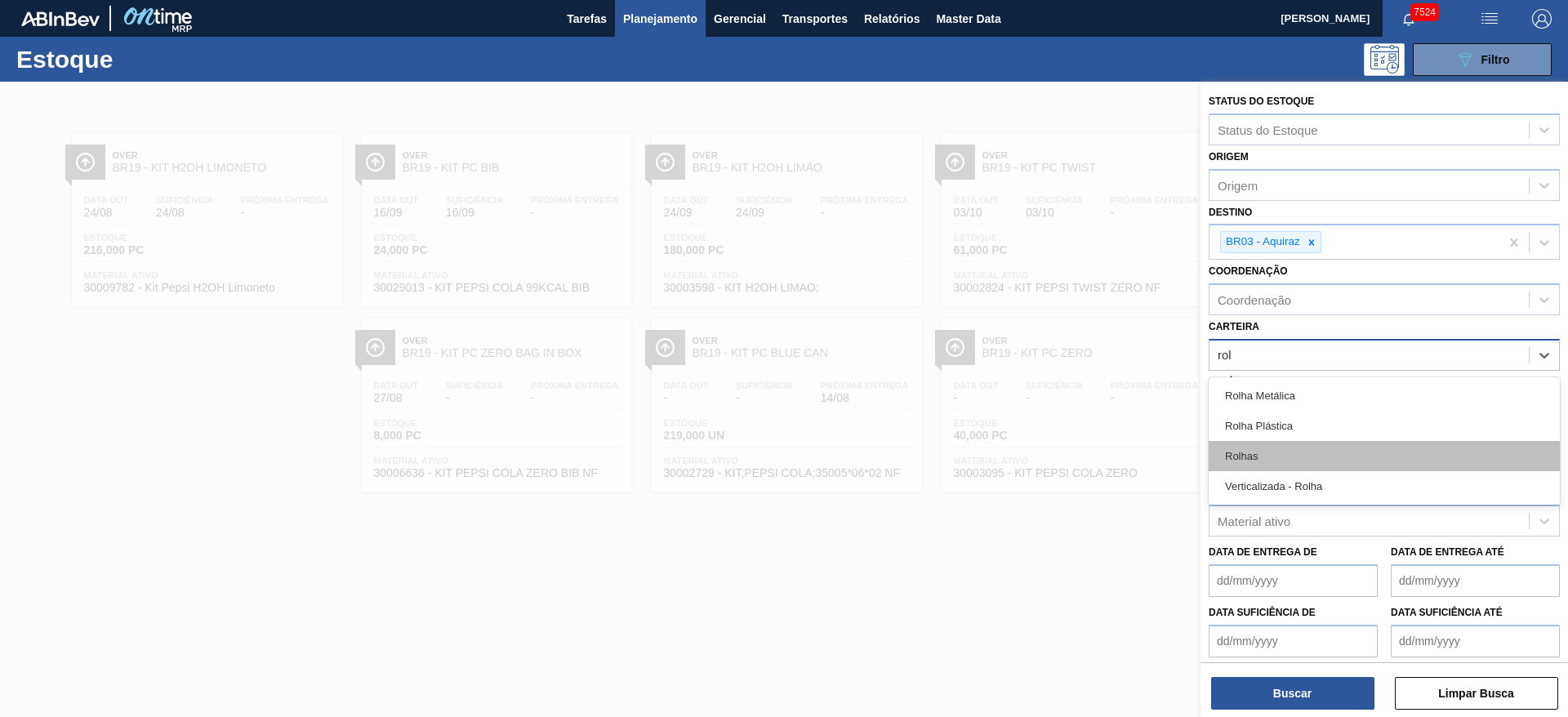
click at [1273, 443] on div "Rolhas" at bounding box center [1384, 456] width 351 height 31
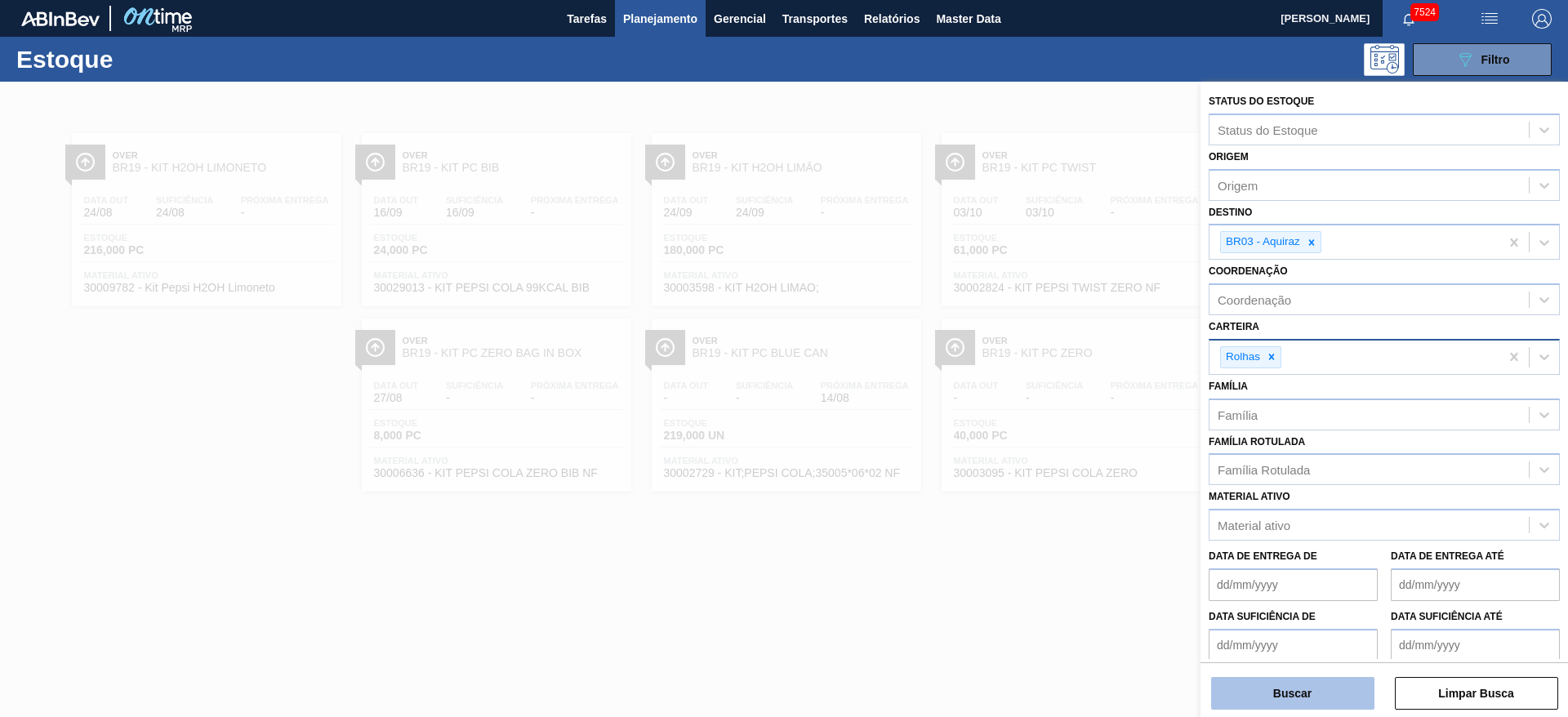
click at [1277, 693] on button "Buscar" at bounding box center [1293, 693] width 164 height 33
